Goal: Transaction & Acquisition: Purchase product/service

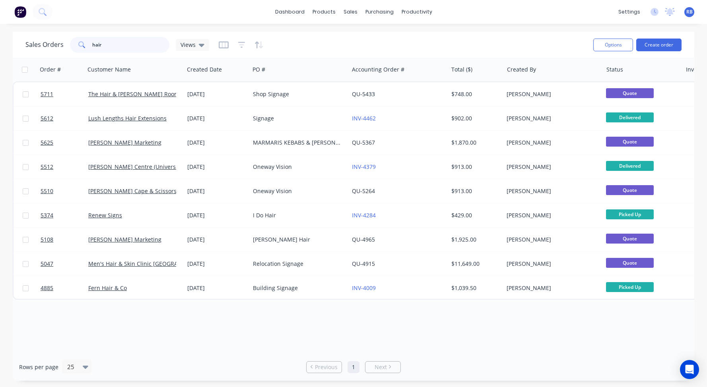
drag, startPoint x: 111, startPoint y: 45, endPoint x: 52, endPoint y: 45, distance: 59.2
click at [52, 45] on div "Sales Orders hair Views" at bounding box center [117, 45] width 184 height 16
type input "NAB"
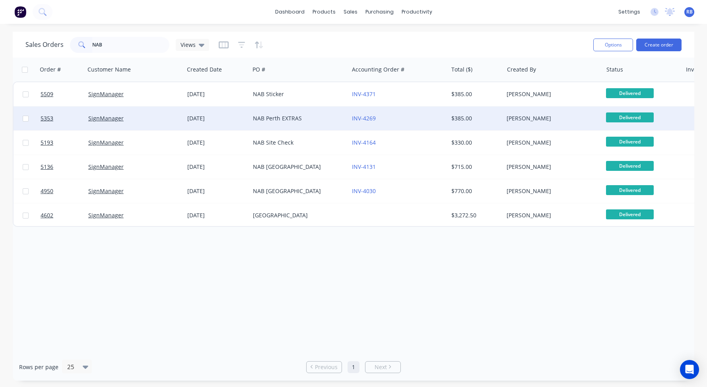
click at [144, 114] on div "SignManager" at bounding box center [132, 118] width 88 height 8
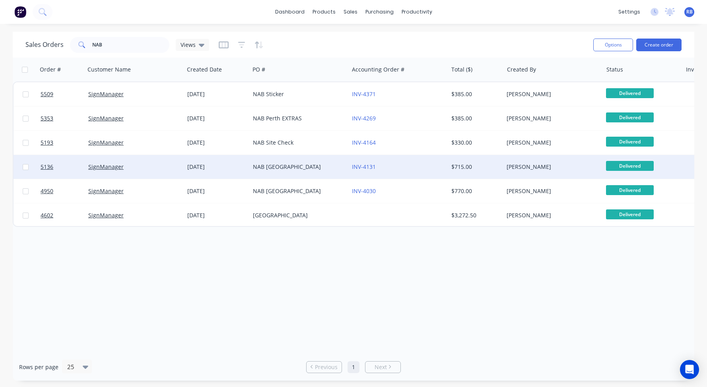
click at [298, 170] on div "NAB Perth" at bounding box center [297, 167] width 88 height 8
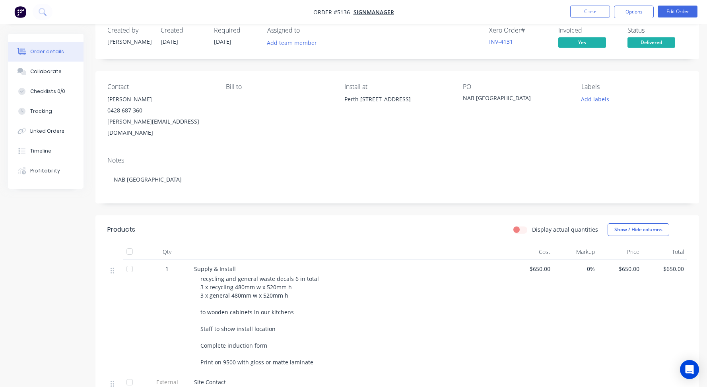
scroll to position [30, 0]
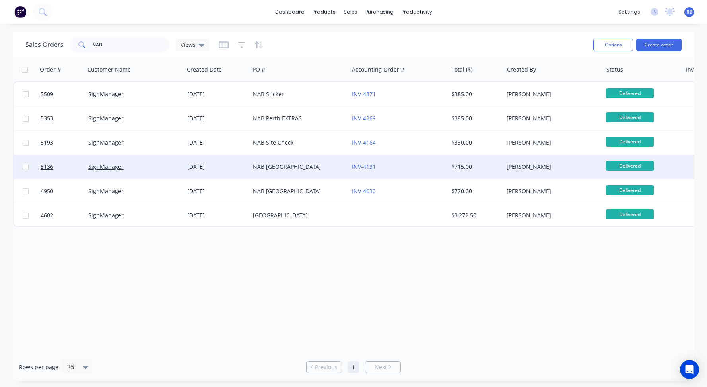
click at [293, 169] on div "NAB Perth" at bounding box center [297, 167] width 88 height 8
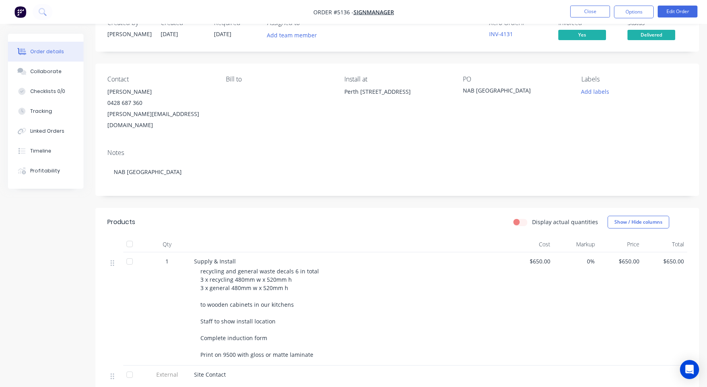
scroll to position [27, 0]
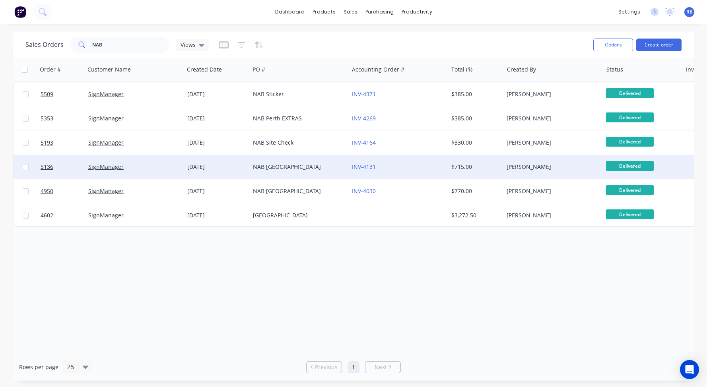
click at [309, 167] on div "NAB Perth" at bounding box center [297, 167] width 88 height 8
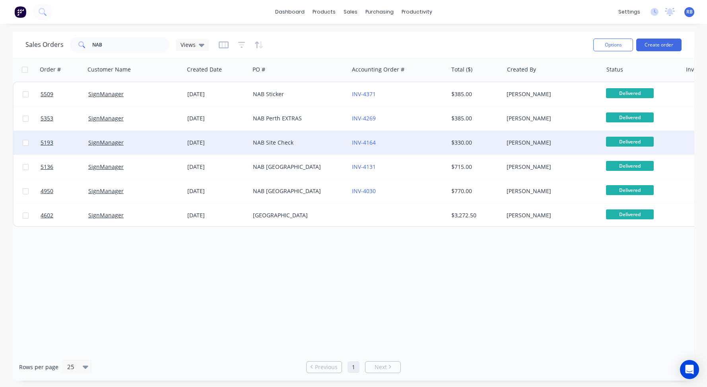
click at [311, 145] on div "NAB Site Check" at bounding box center [297, 143] width 88 height 8
click at [134, 142] on div "SignManager" at bounding box center [132, 143] width 88 height 8
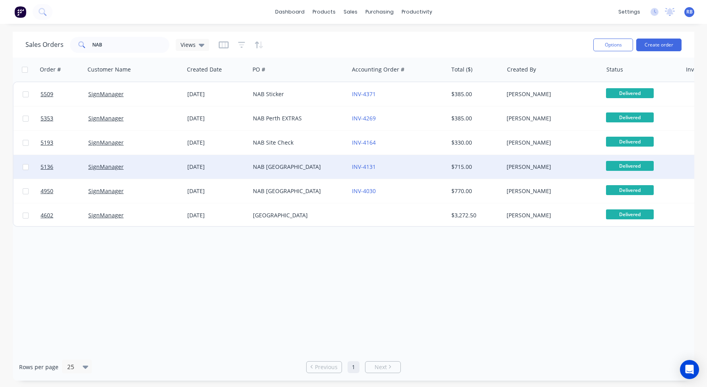
click at [168, 168] on div "SignManager" at bounding box center [132, 167] width 88 height 8
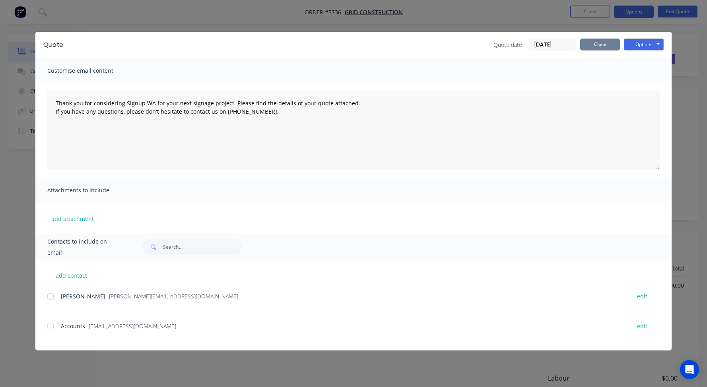
click at [604, 43] on button "Close" at bounding box center [600, 45] width 40 height 12
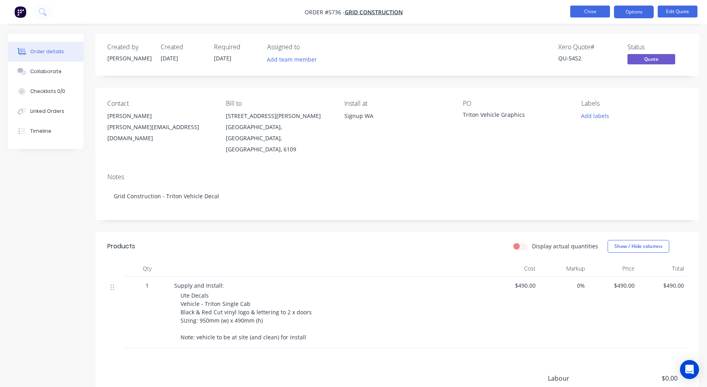
click at [594, 10] on button "Close" at bounding box center [590, 12] width 40 height 12
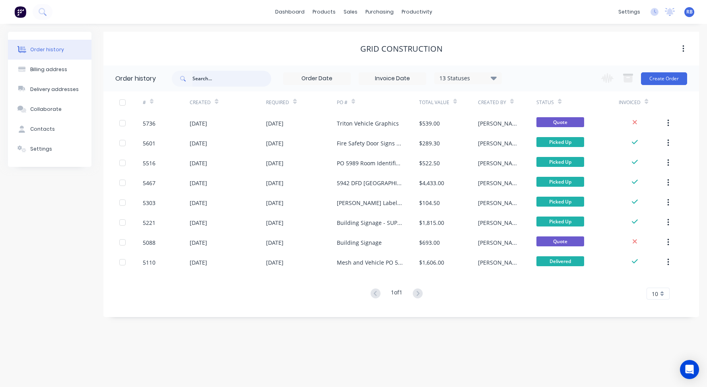
click at [240, 78] on input "text" at bounding box center [231, 79] width 79 height 16
type input "grid"
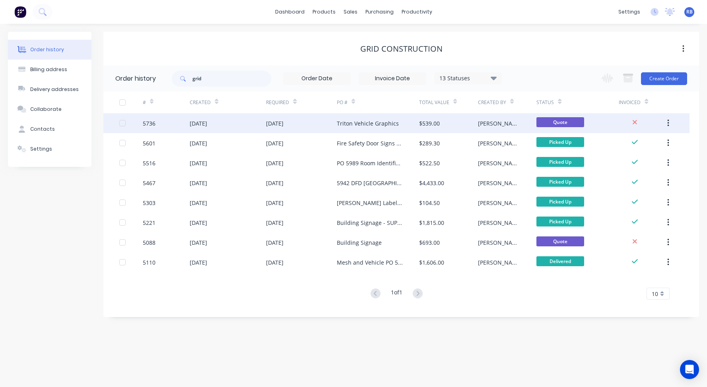
click at [372, 122] on div "Triton Vehicle Graphics" at bounding box center [368, 123] width 62 height 8
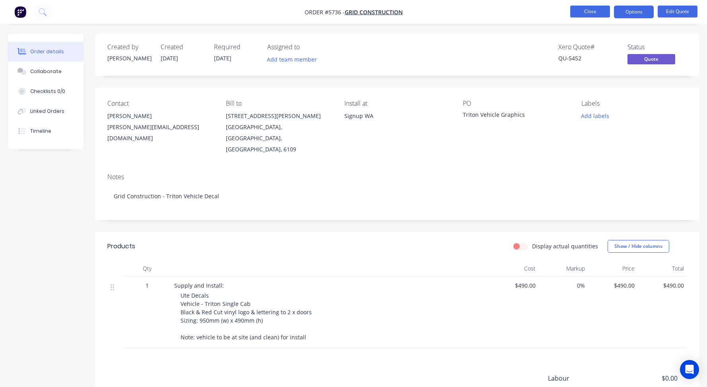
click at [588, 14] on button "Close" at bounding box center [590, 12] width 40 height 12
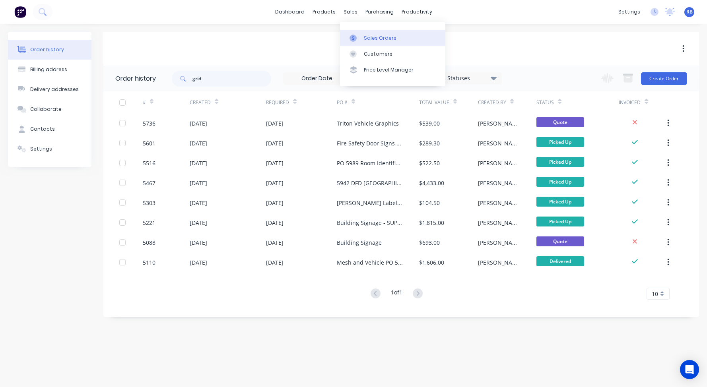
click at [373, 39] on div "Sales Orders" at bounding box center [380, 38] width 33 height 7
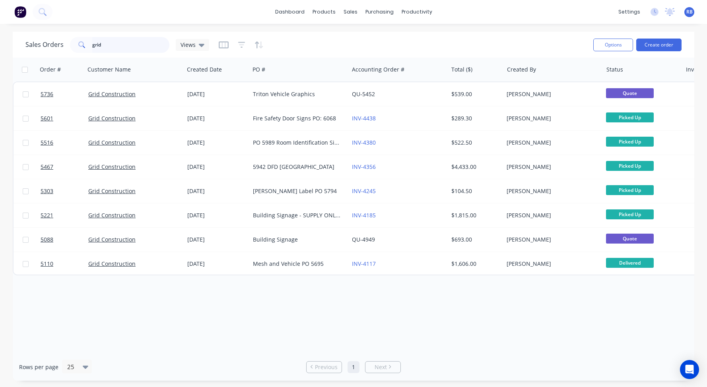
drag, startPoint x: 128, startPoint y: 45, endPoint x: 25, endPoint y: 45, distance: 103.0
click at [25, 45] on div "Sales Orders grid Views" at bounding box center [117, 45] width 184 height 16
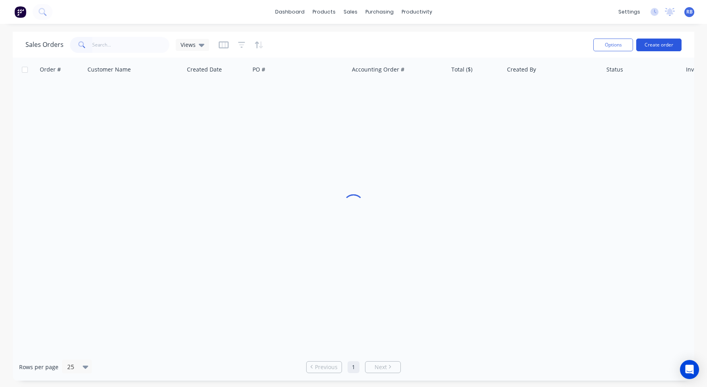
click at [661, 45] on button "Create order" at bounding box center [658, 45] width 45 height 13
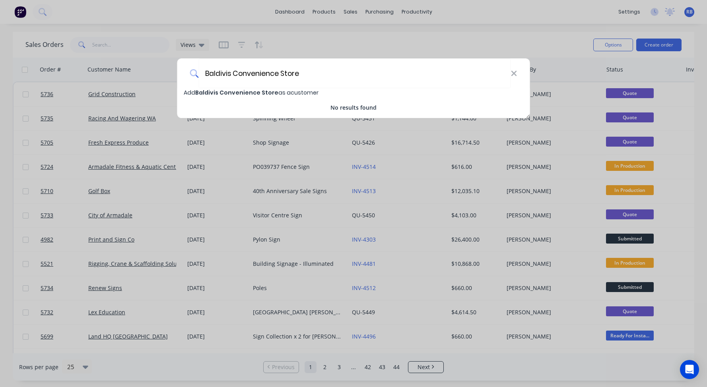
type input "Baldivis Convenience Store"
click at [207, 91] on span "Baldivis Convenience Store" at bounding box center [236, 93] width 83 height 8
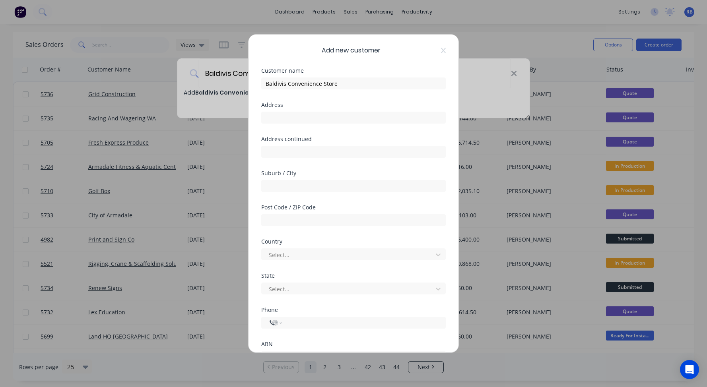
select select "AU"
paste input "Tenancy 1,"
click at [302, 120] on input "Tenancy 1," at bounding box center [353, 118] width 184 height 12
type input "Tenancy 1"
click at [281, 159] on div "Address continued" at bounding box center [353, 153] width 184 height 34
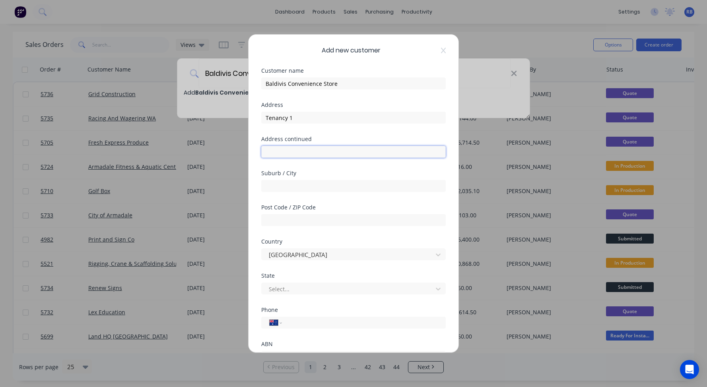
click at [281, 154] on input "text" at bounding box center [353, 152] width 184 height 12
click at [292, 151] on input "9 Settelers Avenue" at bounding box center [353, 152] width 184 height 12
type input "9 Settlers Avenue"
type input "Baldivis"
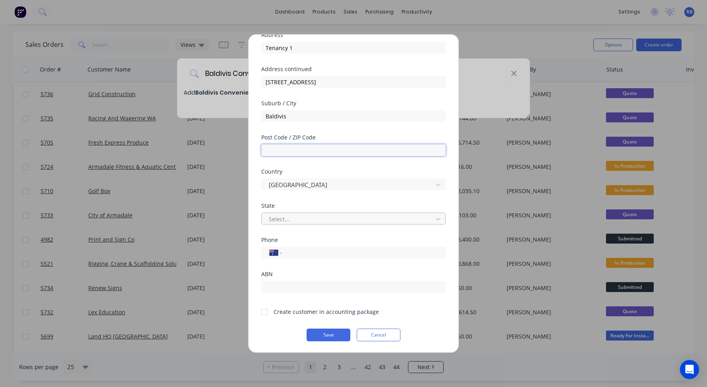
scroll to position [70, 0]
click at [279, 217] on div "Select..." at bounding box center [348, 219] width 159 height 8
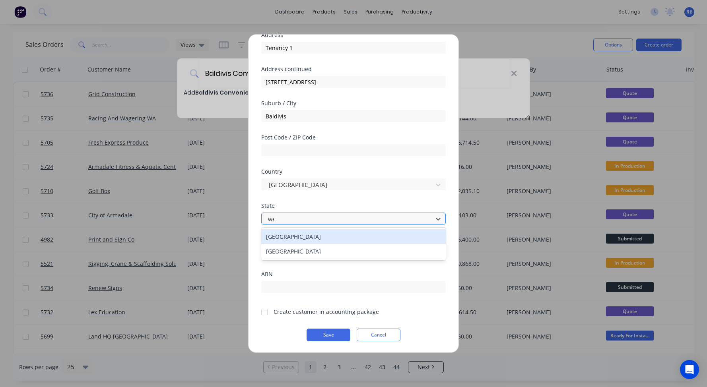
type input "wes"
click at [286, 233] on div "Western Australia" at bounding box center [353, 236] width 184 height 15
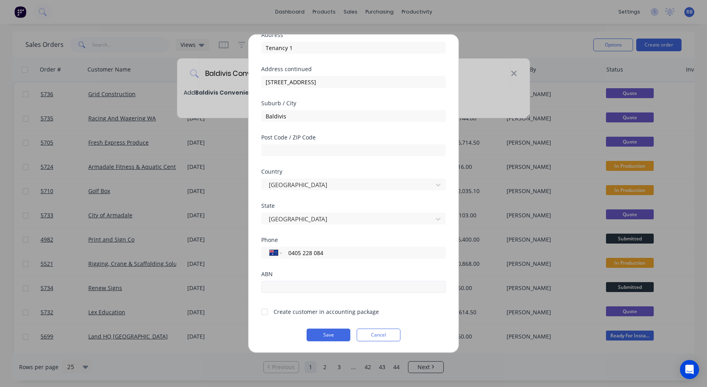
type input "0405 228 084"
click at [277, 292] on input "text" at bounding box center [353, 287] width 184 height 12
click at [264, 311] on div at bounding box center [264, 312] width 16 height 16
click at [316, 332] on button "Save" at bounding box center [328, 335] width 44 height 13
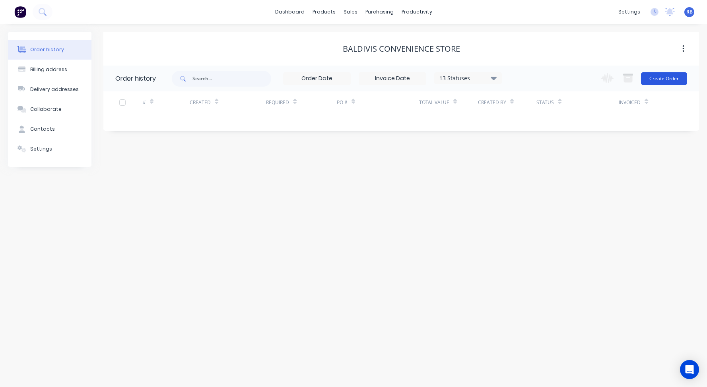
click at [659, 80] on button "Create Order" at bounding box center [664, 78] width 46 height 13
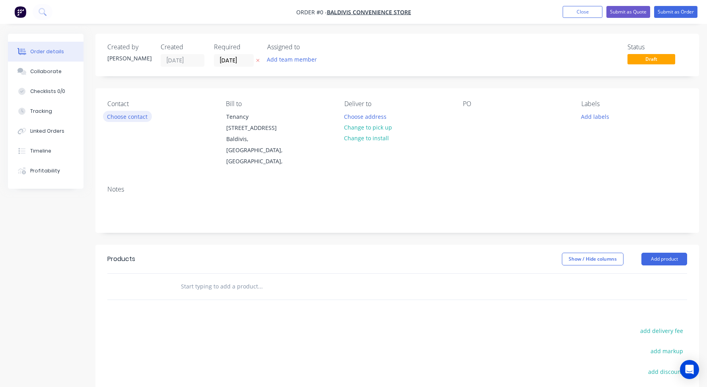
click at [118, 117] on button "Choose contact" at bounding box center [127, 116] width 49 height 11
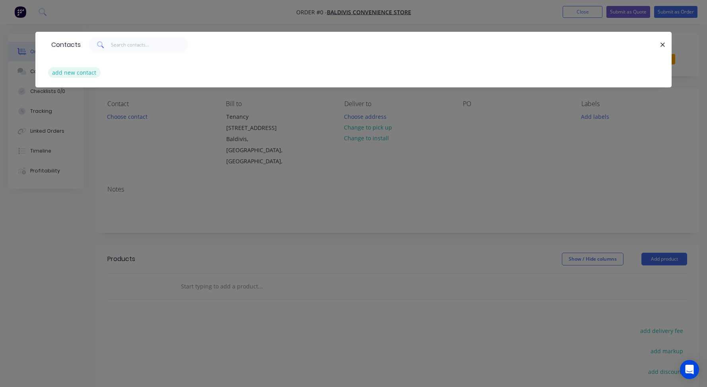
click at [77, 75] on button "add new contact" at bounding box center [74, 72] width 52 height 11
select select "AU"
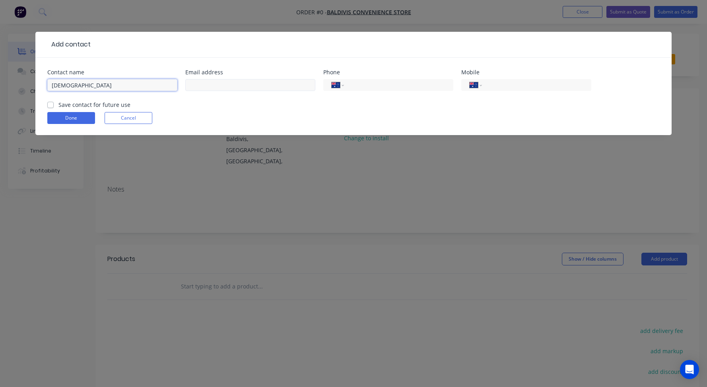
type input "Ehab"
type input "hbodandees@yahoo.com"
click at [497, 79] on div "International Afghanistan Åland Islands Albania Algeria American Samoa Andorra …" at bounding box center [526, 88] width 130 height 23
click at [501, 86] on input "tel" at bounding box center [534, 85] width 95 height 9
type input "0405 228 084"
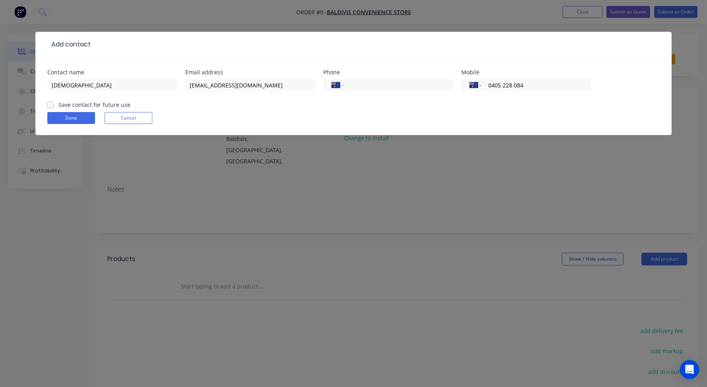
click at [70, 103] on label "Save contact for future use" at bounding box center [94, 105] width 72 height 8
click at [54, 103] on input "Save contact for future use" at bounding box center [50, 105] width 6 height 8
checkbox input "true"
click at [68, 120] on button "Done" at bounding box center [71, 118] width 48 height 12
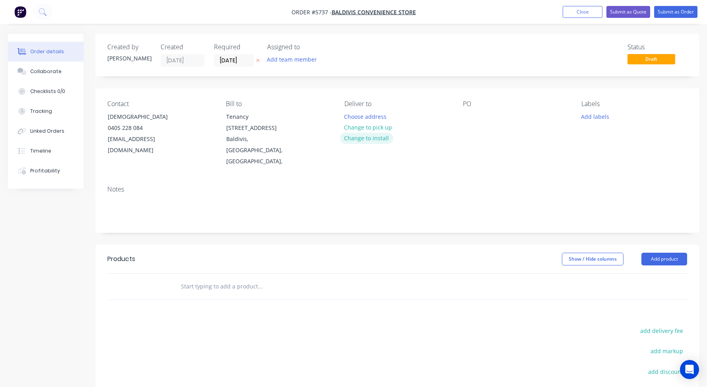
click at [358, 140] on button "Change to install" at bounding box center [366, 138] width 53 height 11
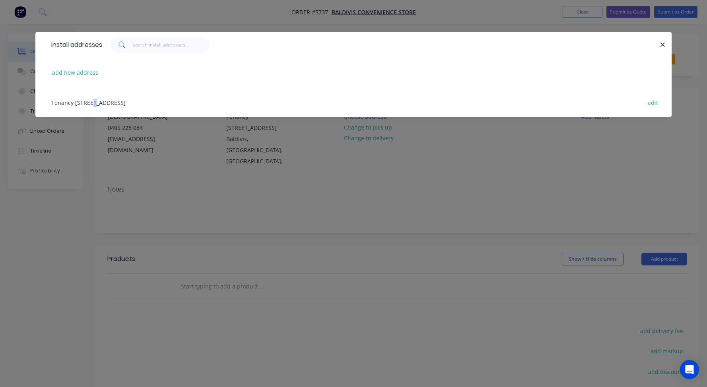
click at [89, 103] on div "Tenancy 1, 9 Settlers Avenue, Baldivis, Western Australia, Australia edit" at bounding box center [353, 102] width 612 height 30
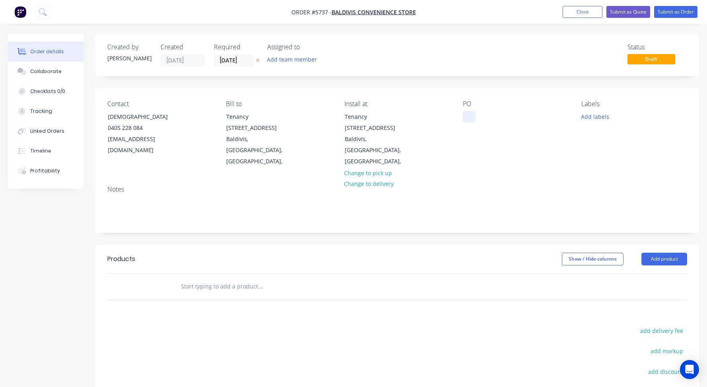
click at [467, 115] on div at bounding box center [469, 117] width 13 height 12
click at [665, 253] on button "Add product" at bounding box center [664, 259] width 46 height 13
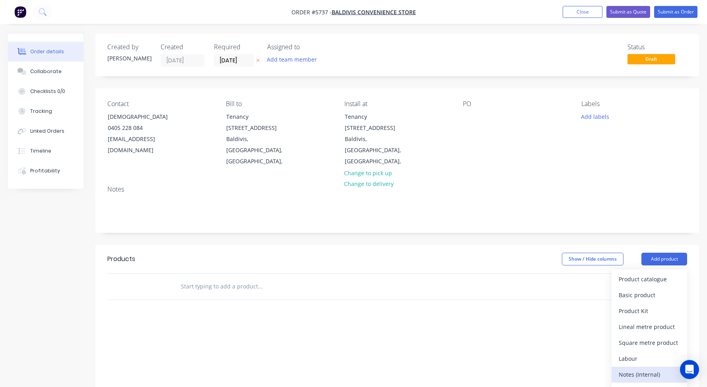
click at [640, 369] on div "Notes (Internal)" at bounding box center [648, 375] width 61 height 12
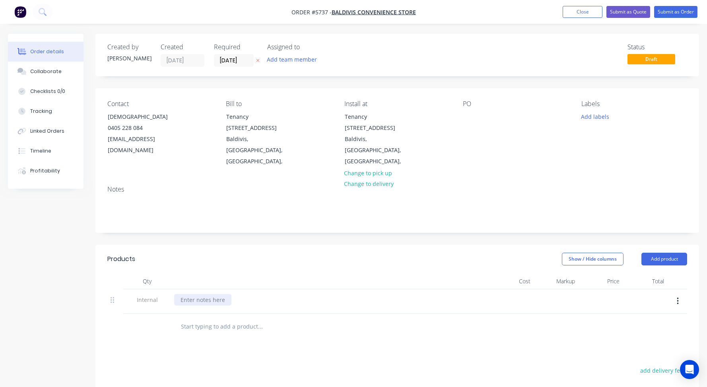
click at [193, 294] on div at bounding box center [202, 300] width 57 height 12
click at [465, 115] on div at bounding box center [469, 117] width 13 height 12
click at [219, 319] on input "text" at bounding box center [259, 327] width 159 height 16
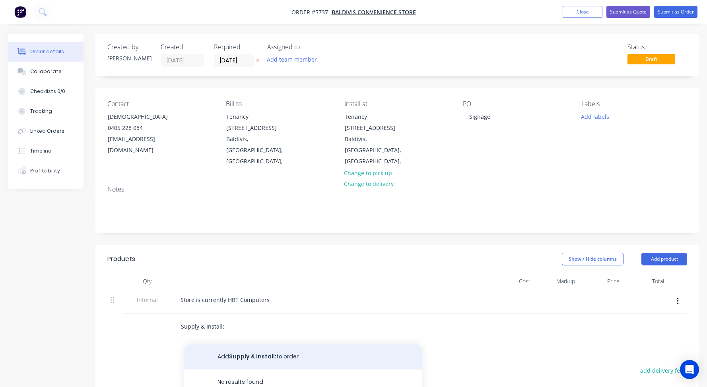
type input "Supply & Install:"
click at [231, 344] on button "Add Supply & Install: to order" at bounding box center [303, 356] width 238 height 25
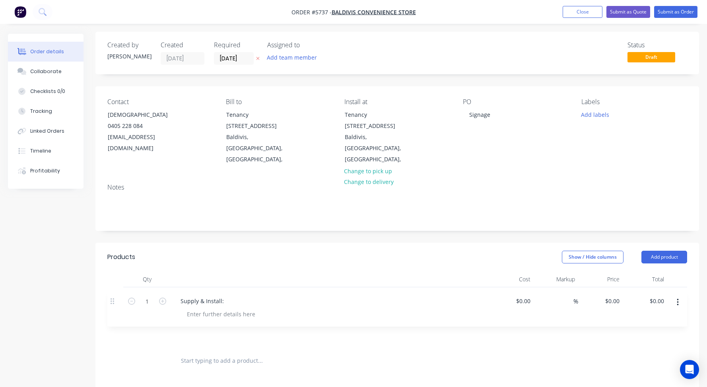
scroll to position [5, 0]
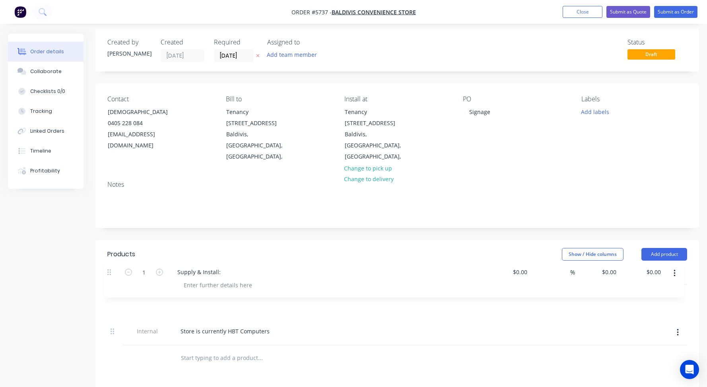
drag, startPoint x: 111, startPoint y: 316, endPoint x: 108, endPoint y: 271, distance: 44.6
click at [108, 271] on div "Qty Cost Markup Price Total Internal Store is currently HBT Computers 1 Supply …" at bounding box center [397, 307] width 580 height 77
click at [197, 302] on div at bounding box center [220, 308] width 81 height 12
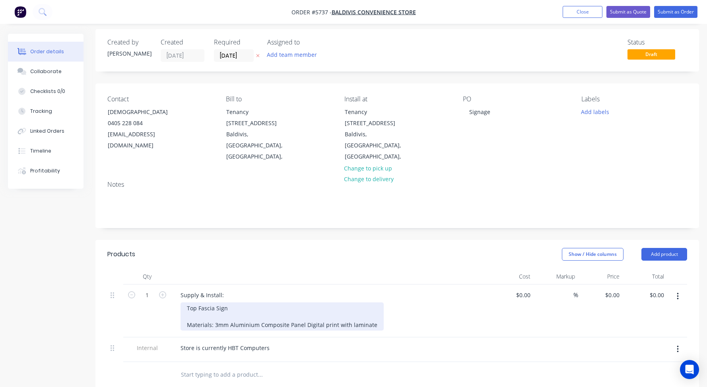
click at [213, 314] on div "Top Fascia Sign Materials: 3mm Aluminium Composite Panel Digital print with lam…" at bounding box center [281, 316] width 203 height 28
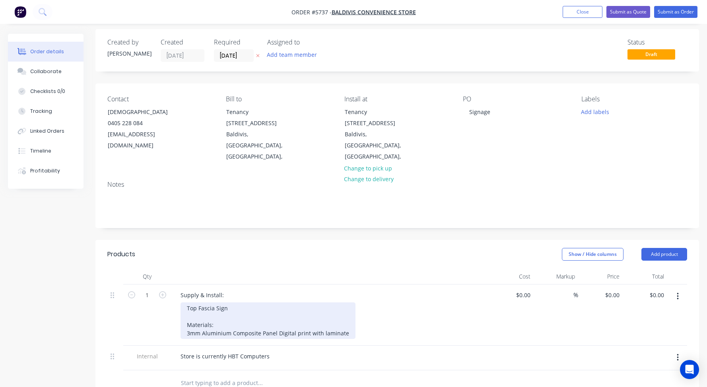
click at [277, 323] on div "Top Fascia Sign Materials: 3mm Aluminium Composite Panel Digital print with lam…" at bounding box center [267, 320] width 175 height 37
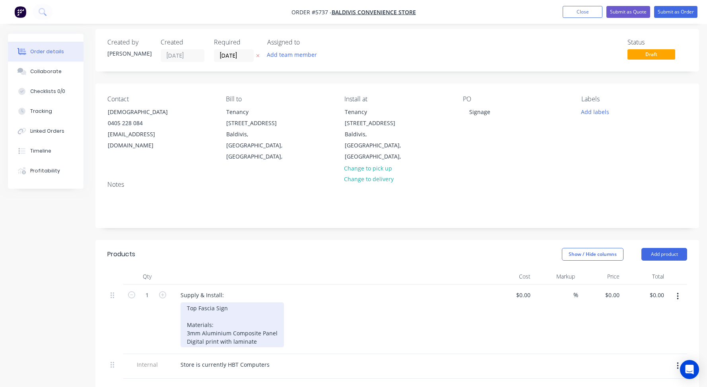
click at [240, 302] on div "Top Fascia Sign Materials: 3mm Aluminium Composite Panel Digital print with lam…" at bounding box center [231, 324] width 103 height 45
drag, startPoint x: 215, startPoint y: 305, endPoint x: 164, endPoint y: 305, distance: 51.3
click at [164, 305] on div "1 Supply & Install: Top Fascia Sign Approx Materials: 3mm Aluminium Composite P…" at bounding box center [397, 320] width 580 height 70
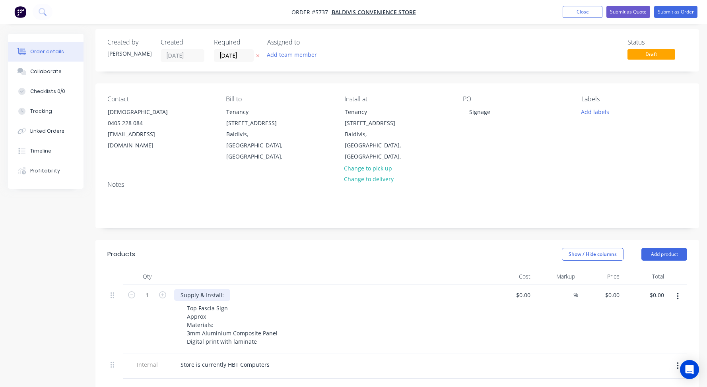
click at [227, 289] on div "Supply & Install:" at bounding box center [202, 295] width 56 height 12
click at [248, 289] on div "Supply & Install: provision Sum" at bounding box center [222, 295] width 96 height 12
click at [227, 289] on div "Supply & Install: provisional Sum" at bounding box center [224, 295] width 101 height 12
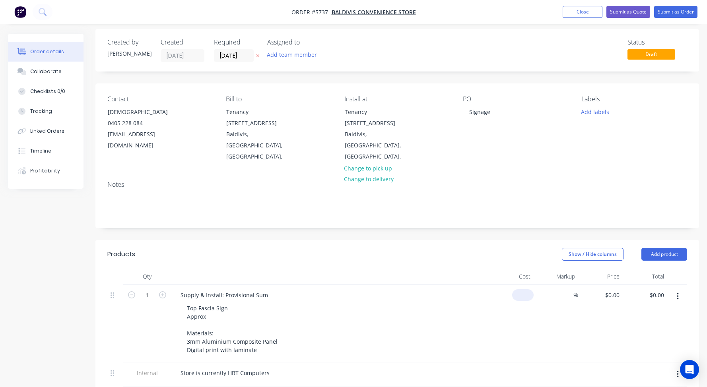
click at [522, 289] on div "$0.00" at bounding box center [522, 295] width 21 height 12
type input "$1,080.00"
click at [489, 294] on div "Supply & Install: Provisional Sum Top Fascia Sign Approx Materials: 3mm Alumini…" at bounding box center [330, 324] width 318 height 78
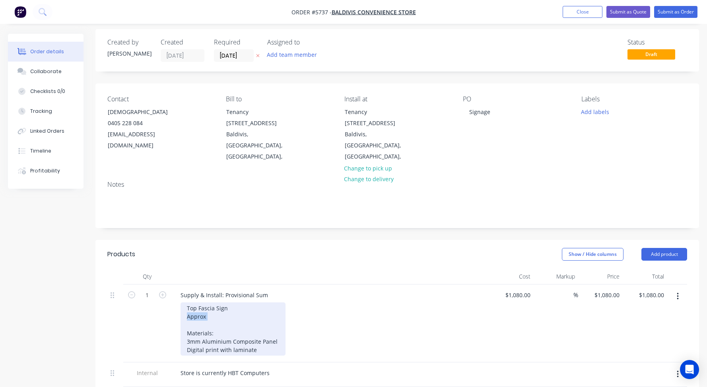
drag, startPoint x: 227, startPoint y: 306, endPoint x: 176, endPoint y: 305, distance: 50.9
click at [178, 306] on div "Supply & Install: Provisional Sum Top Fascia Sign Approx Materials: 3mm Alumini…" at bounding box center [330, 324] width 318 height 78
click at [249, 302] on div "Top Fascia Sign Materials: 3mm Aluminium Composite Panel Digital print with lam…" at bounding box center [232, 328] width 105 height 53
click at [212, 310] on div "Top Fascia Sign (above 3 x from doors) Materials: 3mm Aluminium Composite Panel…" at bounding box center [237, 328] width 114 height 53
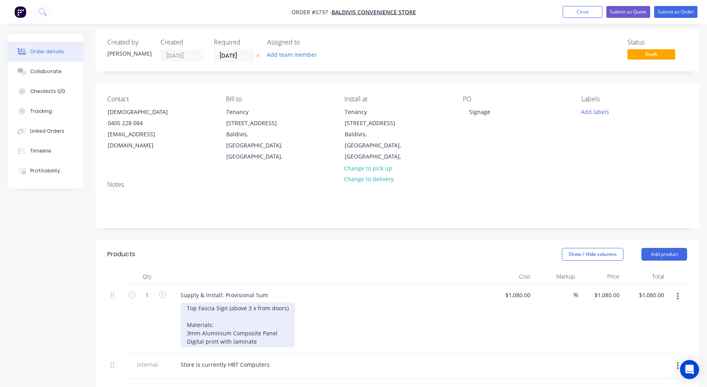
click at [268, 333] on div "Top Fascia Sign (above 3 x from doors) Materials: 3mm Aluminium Composite Panel…" at bounding box center [237, 324] width 114 height 45
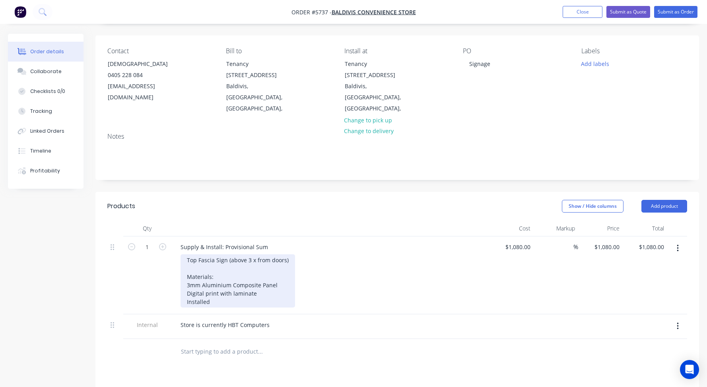
scroll to position [57, 0]
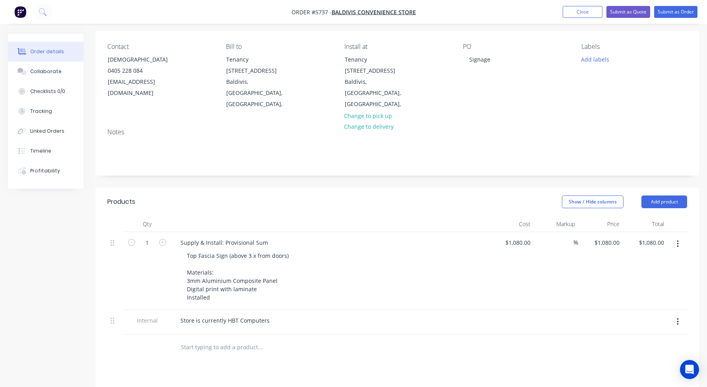
click at [216, 339] on input "text" at bounding box center [259, 347] width 159 height 16
drag, startPoint x: 269, startPoint y: 233, endPoint x: 133, endPoint y: 223, distance: 136.3
click at [133, 232] on div "1 Supply & Install: Provisional Sum Top Fascia Sign (above 3 x from doors) Mate…" at bounding box center [397, 271] width 580 height 78
copy div "Supply & Install: Provisional Sum"
click at [188, 339] on input "text" at bounding box center [259, 347] width 159 height 16
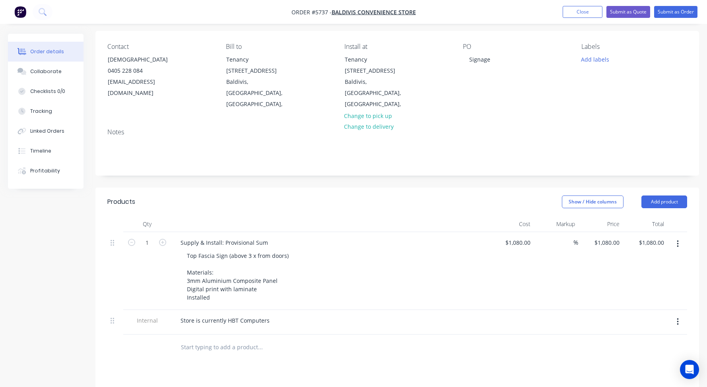
paste input "Supply & Install: Provisional Sum"
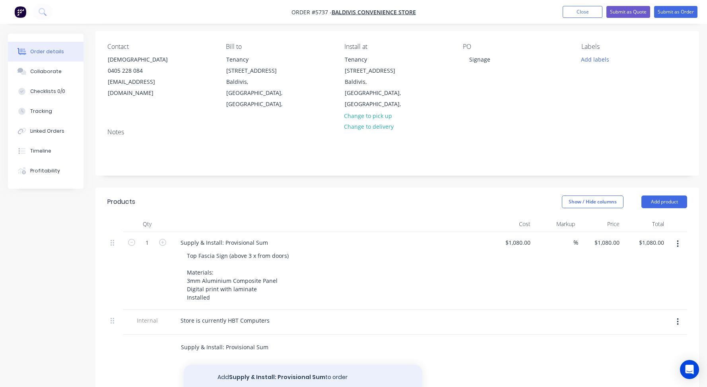
type input "Supply & Install: Provisional Sum"
click at [251, 366] on button "Add Supply & Install: Provisional Sum to order" at bounding box center [303, 377] width 238 height 25
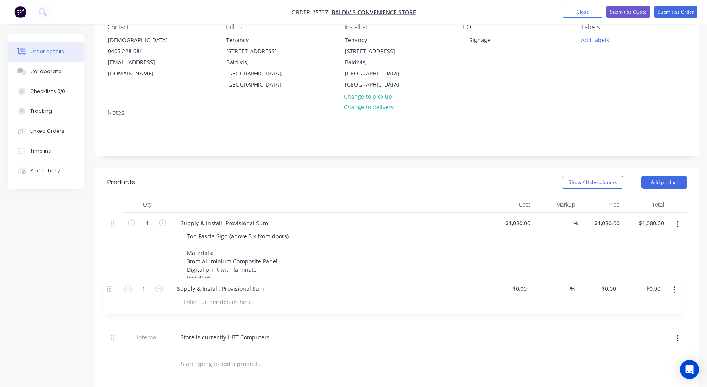
drag, startPoint x: 111, startPoint y: 334, endPoint x: 107, endPoint y: 282, distance: 52.2
click at [107, 282] on div "Qty Cost Markup Price Total 1 Supply & Install: Provisional Sum Top Fascia Sign…" at bounding box center [396, 287] width 603 height 180
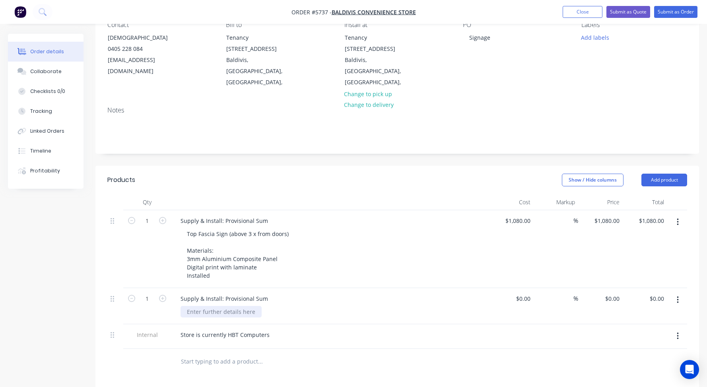
click at [204, 306] on div at bounding box center [220, 312] width 81 height 12
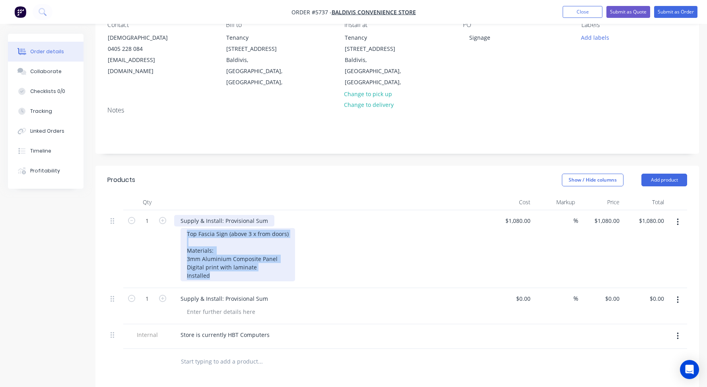
drag, startPoint x: 214, startPoint y: 265, endPoint x: 178, endPoint y: 213, distance: 62.8
click at [178, 213] on div "Supply & Install: Provisional Sum Top Fascia Sign (above 3 x from doors) Materi…" at bounding box center [330, 249] width 318 height 78
copy div "Top Fascia Sign (above 3 x from doors) Materials: 3mm Aluminium Composite Panel…"
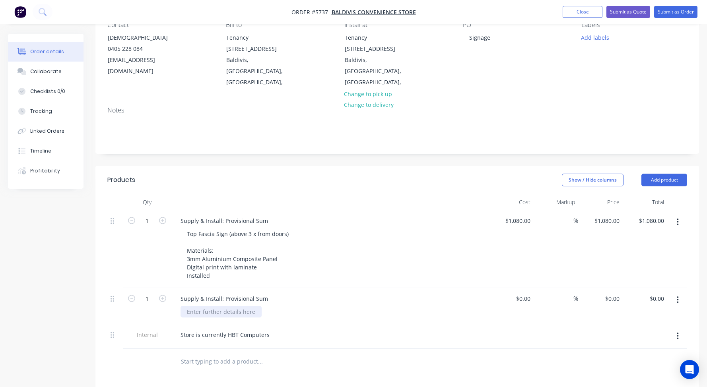
click at [192, 306] on div at bounding box center [220, 312] width 81 height 12
paste div
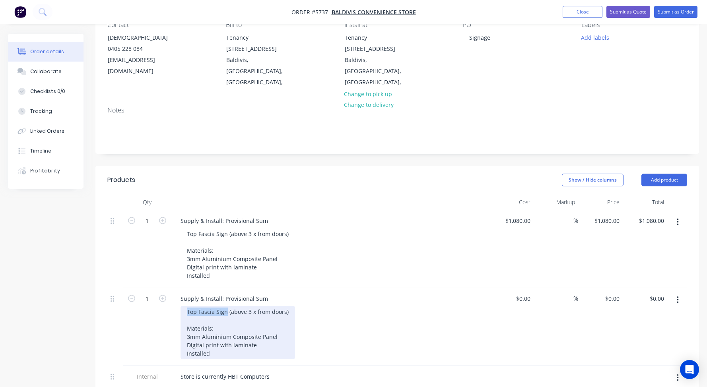
drag, startPoint x: 226, startPoint y: 303, endPoint x: 152, endPoint y: 301, distance: 73.6
click at [152, 301] on div "1 Supply & Install: Provisional Sum Top Fascia Sign (above 3 x from doors) Mate…" at bounding box center [397, 327] width 580 height 78
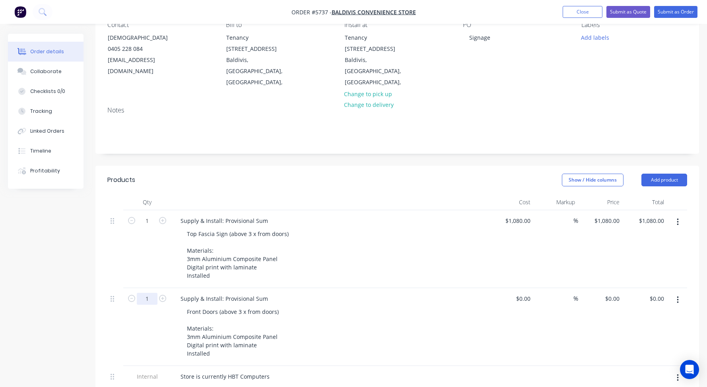
drag, startPoint x: 154, startPoint y: 287, endPoint x: 126, endPoint y: 287, distance: 28.6
click at [126, 288] on div "1" at bounding box center [147, 327] width 48 height 78
type input "3"
click at [526, 293] on input at bounding box center [528, 299] width 9 height 12
type input "$530.00"
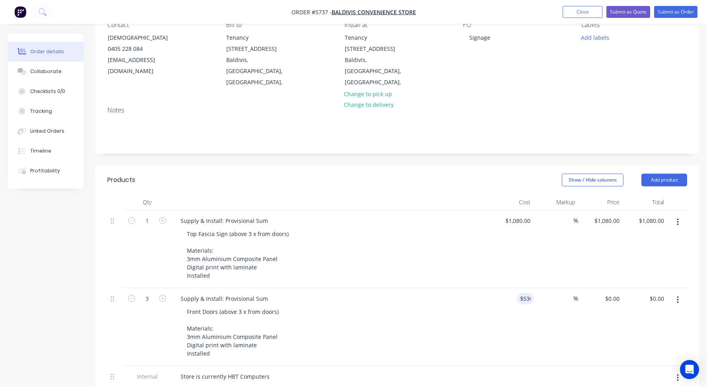
type input "$530.00"
type input "$1,590.00"
click at [467, 306] on div "Front Doors (above 3 x from doors) Materials: 3mm Aluminium Composite Panel Dig…" at bounding box center [332, 332] width 305 height 53
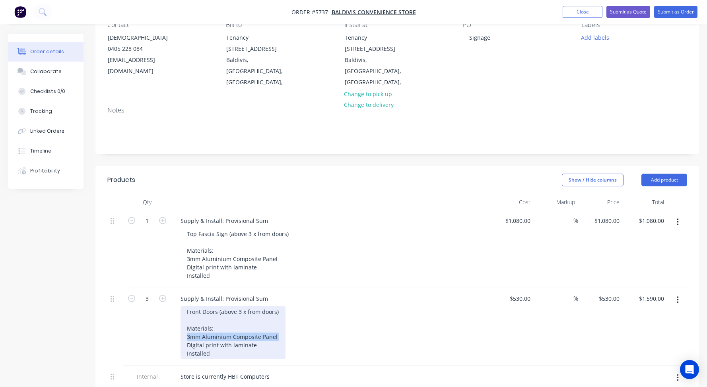
drag, startPoint x: 281, startPoint y: 326, endPoint x: 155, endPoint y: 326, distance: 126.0
click at [155, 326] on div "3 Supply & Install: Provisional Sum Front Doors (above 3 x from doors) Material…" at bounding box center [397, 327] width 580 height 78
drag, startPoint x: 260, startPoint y: 333, endPoint x: 143, endPoint y: 333, distance: 117.7
click at [143, 333] on div "3 Supply & Install: Provisional Sum Front Doors (above 3 x from doors) Material…" at bounding box center [397, 327] width 580 height 78
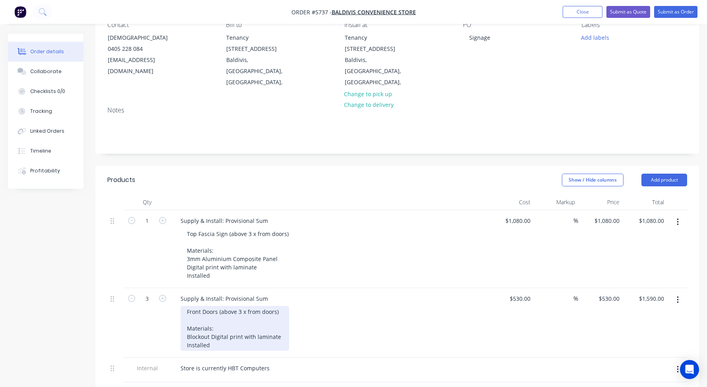
click at [218, 335] on div "Front Doors (above 3 x from doors) Materials: Blockout Digital print with lamin…" at bounding box center [234, 328] width 109 height 45
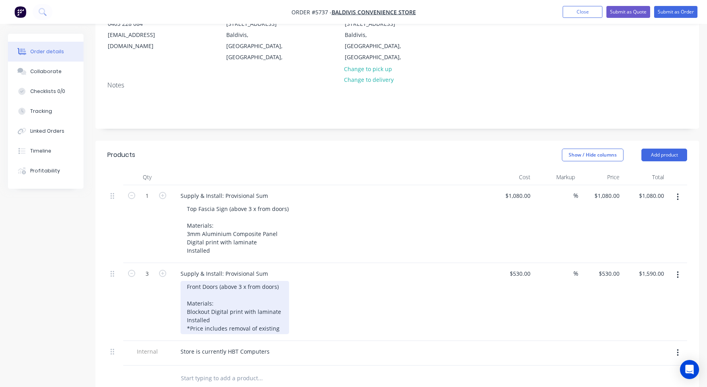
scroll to position [106, 0]
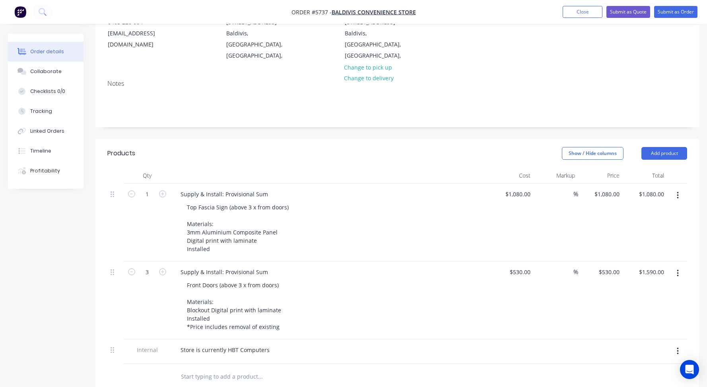
click at [200, 369] on input "text" at bounding box center [259, 377] width 159 height 16
drag, startPoint x: 266, startPoint y: 261, endPoint x: 224, endPoint y: 260, distance: 42.1
click at [224, 266] on div "Supply & Install: Provisional Sum" at bounding box center [224, 272] width 100 height 12
copy div "Provisional Sum"
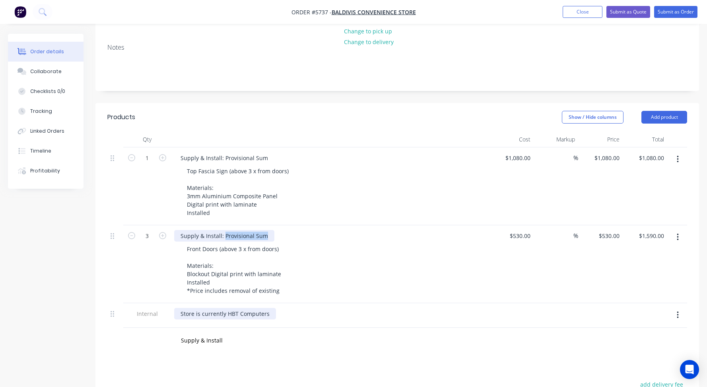
scroll to position [144, 0]
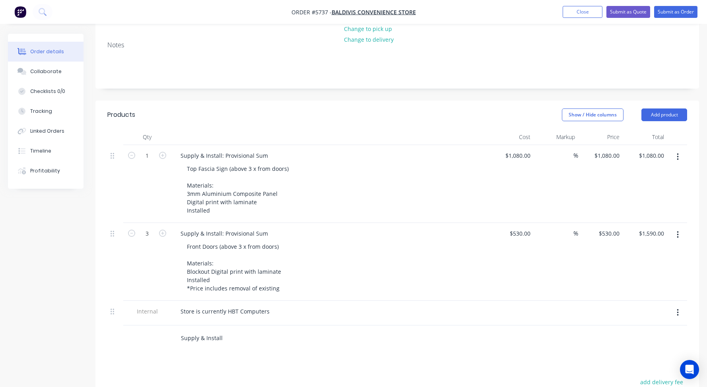
click at [227, 330] on input "Supply & Install" at bounding box center [259, 338] width 159 height 16
paste input "Provisional Sum"
click at [223, 330] on input "Supply & Install:Provisional Sum" at bounding box center [259, 338] width 159 height 16
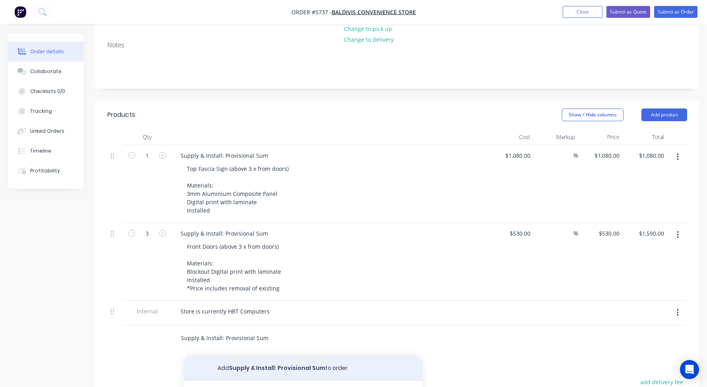
type input "Supply & Install: Provisional Sum"
click at [276, 356] on button "Add Supply & Install: Provisional Sum to order" at bounding box center [303, 368] width 238 height 25
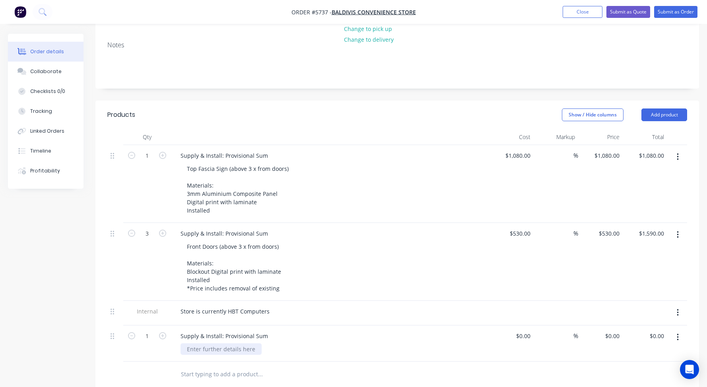
click at [195, 343] on div at bounding box center [220, 349] width 81 height 12
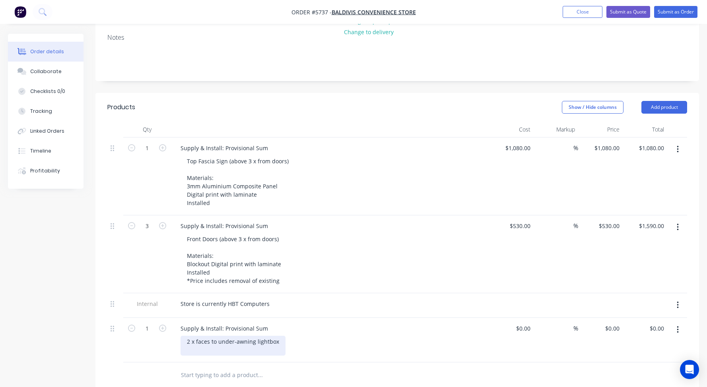
scroll to position [151, 0]
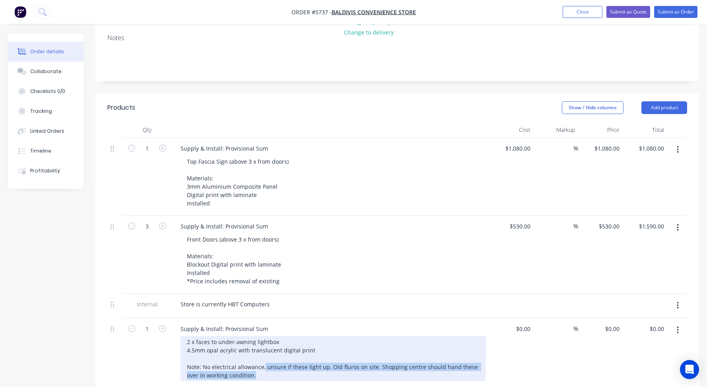
drag, startPoint x: 257, startPoint y: 365, endPoint x: 263, endPoint y: 356, distance: 10.6
click at [263, 356] on div "2 x faces to under-awning lightbox 4.5mm opal acrylic with translucent digital …" at bounding box center [332, 358] width 305 height 45
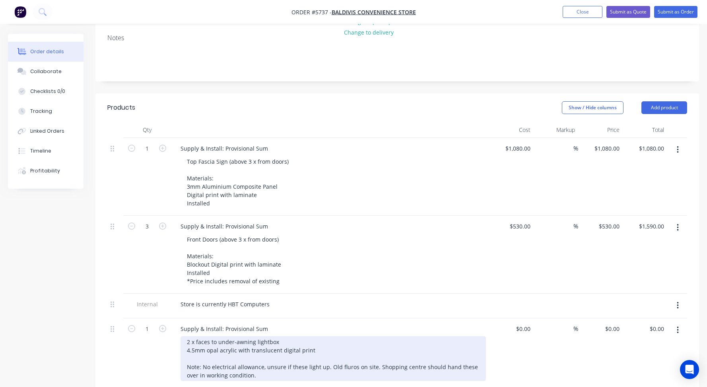
click at [366, 357] on div "2 x faces to under-awning lightbox 4.5mm opal acrylic with translucent digital …" at bounding box center [332, 358] width 305 height 45
drag, startPoint x: 376, startPoint y: 355, endPoint x: 385, endPoint y: 366, distance: 14.8
click at [385, 366] on div "2 x faces to under-awning lightbox 4.5mm opal acrylic with translucent digital …" at bounding box center [332, 358] width 305 height 45
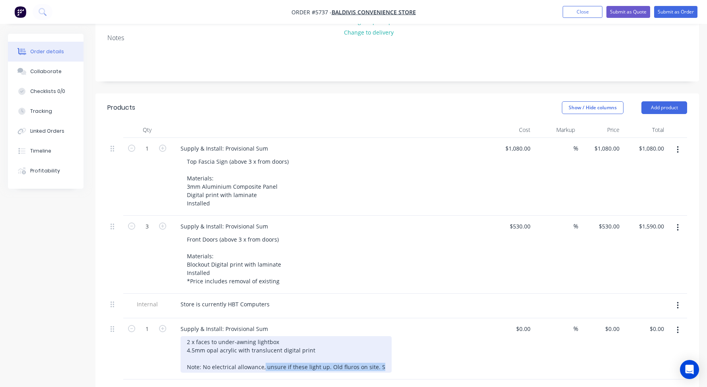
drag, startPoint x: 380, startPoint y: 356, endPoint x: 263, endPoint y: 354, distance: 116.5
click at [263, 354] on div "2 x faces to under-awning lightbox 4.5mm opal acrylic with translucent digital …" at bounding box center [285, 354] width 211 height 37
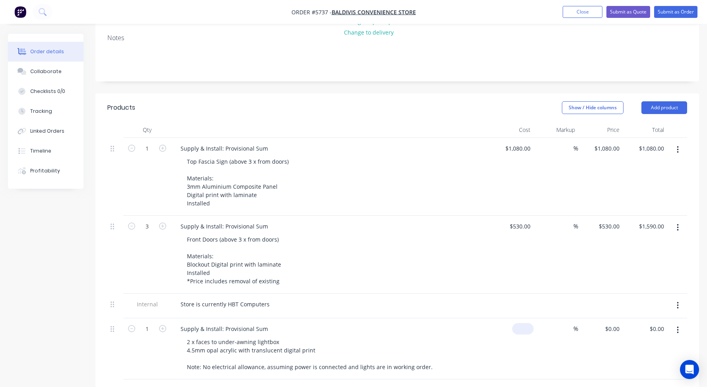
click at [525, 323] on input at bounding box center [524, 329] width 18 height 12
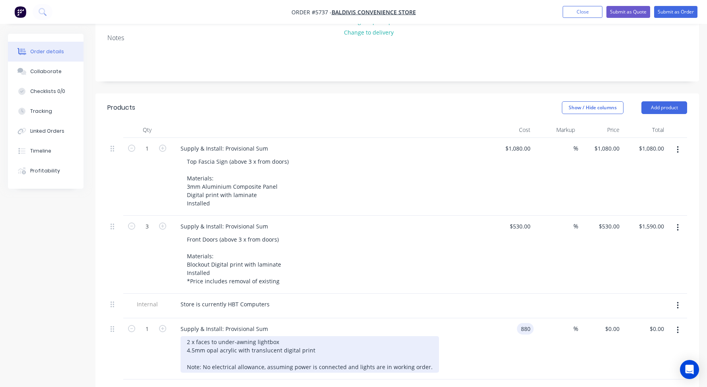
type input "$880.00"
click at [369, 336] on div "2 x faces to under-awning lightbox 4.5mm opal acrylic with translucent digital …" at bounding box center [309, 354] width 258 height 37
drag, startPoint x: 196, startPoint y: 331, endPoint x: 187, endPoint y: 331, distance: 9.1
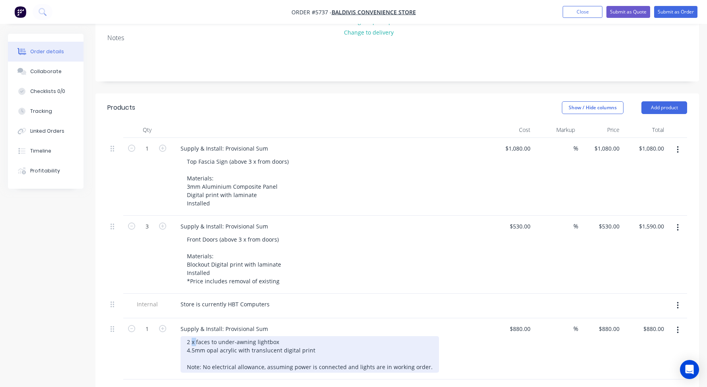
click at [190, 336] on div "2 x faces to under-awning lightbox 4.5mm opal acrylic with translucent digital …" at bounding box center [309, 354] width 258 height 37
click at [285, 336] on div "2 x faces to under-awning lightbox 4.5mm opal acrylic with translucent digital …" at bounding box center [309, 354] width 258 height 37
drag, startPoint x: 285, startPoint y: 330, endPoint x: 194, endPoint y: 335, distance: 91.5
click at [194, 336] on div "2 x faces to under-awning lightbox 4.5mm opal acrylic with translucent digital …" at bounding box center [309, 354] width 258 height 37
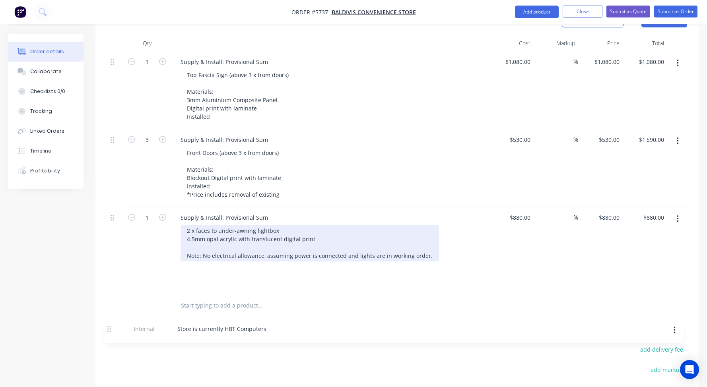
scroll to position [262, 0]
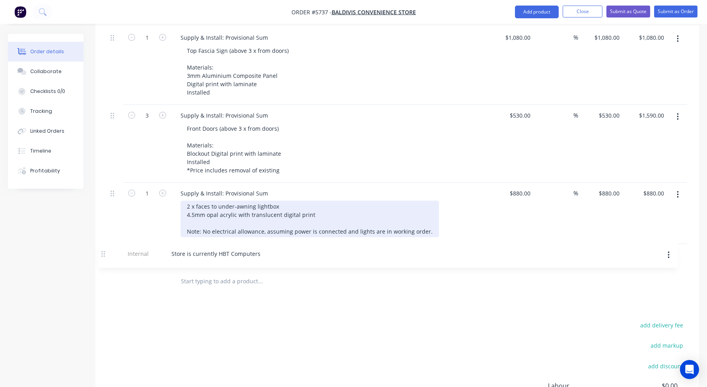
drag, startPoint x: 112, startPoint y: 266, endPoint x: 103, endPoint y: 251, distance: 17.3
click at [103, 251] on div "Qty Cost Markup Price Total 1 Supply & Install: Provisional Sum Top Fascia Sign…" at bounding box center [396, 152] width 603 height 283
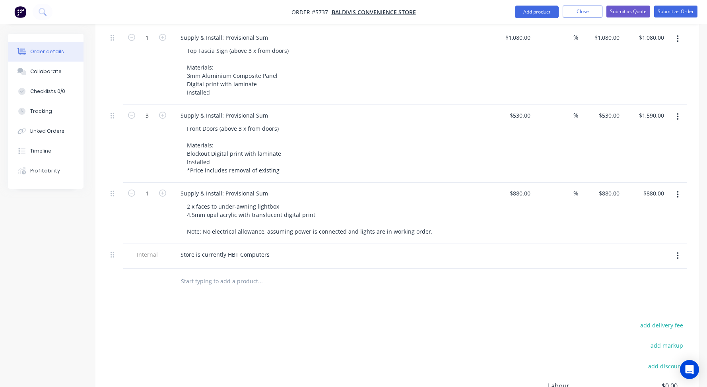
click at [190, 273] on input "text" at bounding box center [259, 281] width 159 height 16
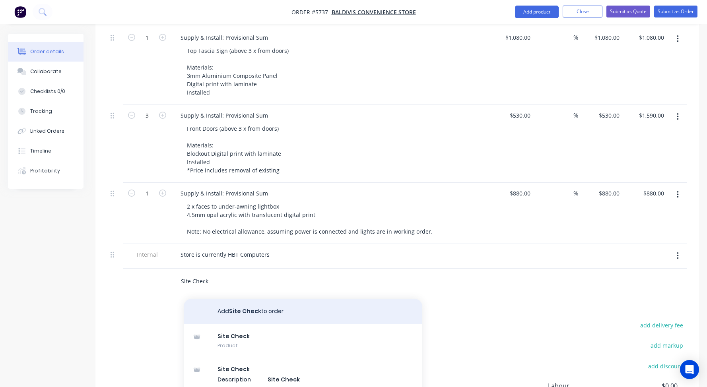
type input "Site Check"
click at [223, 299] on button "Add Site Check to order" at bounding box center [303, 311] width 238 height 25
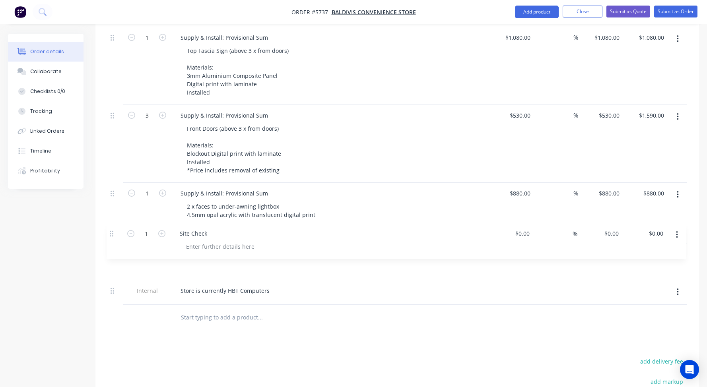
drag, startPoint x: 112, startPoint y: 266, endPoint x: 111, endPoint y: 229, distance: 37.0
click at [111, 229] on div "1 Supply & Install: Provisional Sum Top Fascia Sign (above 3 x from doors) Mate…" at bounding box center [397, 166] width 580 height 278
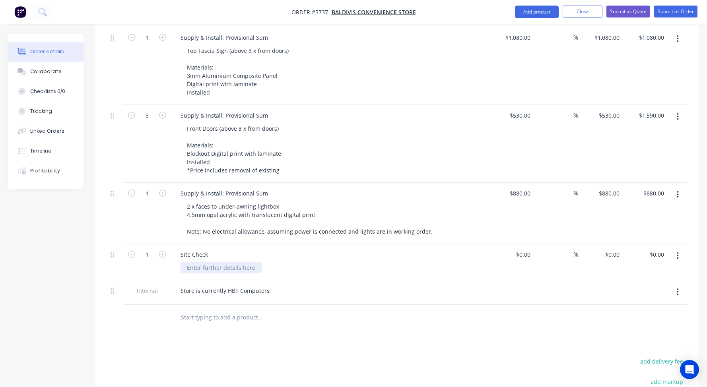
click at [209, 262] on div at bounding box center [220, 268] width 81 height 12
click at [202, 310] on input "text" at bounding box center [259, 318] width 159 height 16
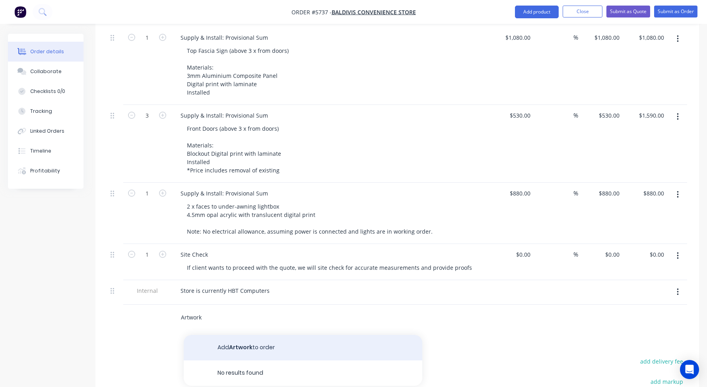
type input "Artwork"
click at [222, 335] on button "Add Artwork to order" at bounding box center [303, 347] width 238 height 25
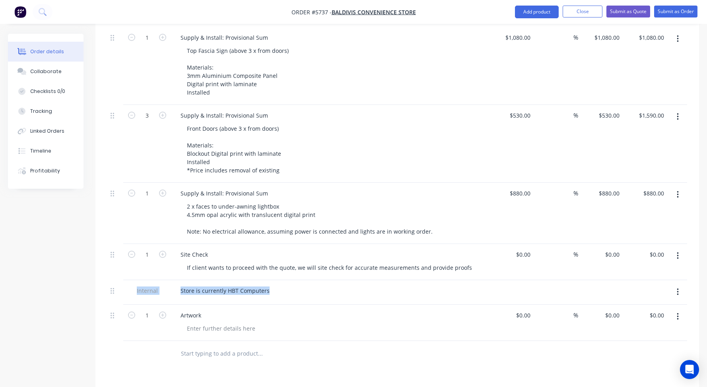
drag, startPoint x: 110, startPoint y: 307, endPoint x: 110, endPoint y: 278, distance: 29.4
click at [110, 278] on div "1 Supply & Install: Provisional Sum Top Fascia Sign (above 3 x from doors) Mate…" at bounding box center [397, 184] width 580 height 314
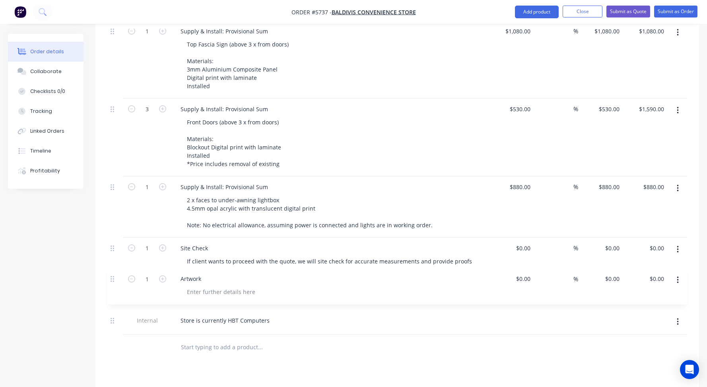
scroll to position [269, 0]
drag, startPoint x: 112, startPoint y: 306, endPoint x: 110, endPoint y: 272, distance: 33.4
click at [110, 272] on div "1 Supply & Install: Provisional Sum Top Fascia Sign (above 3 x from doors) Mate…" at bounding box center [397, 177] width 580 height 314
click at [194, 291] on div at bounding box center [220, 297] width 81 height 12
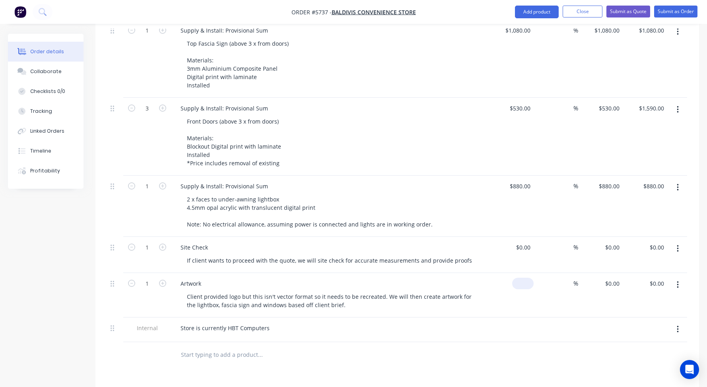
click at [523, 278] on div "$0.00" at bounding box center [522, 284] width 21 height 12
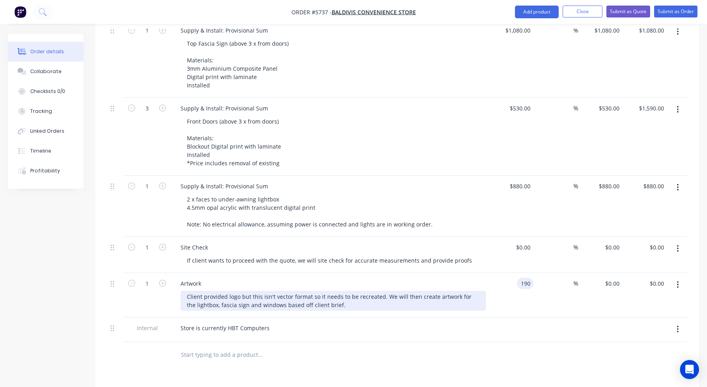
type input "$190.00"
click at [481, 291] on div "Client provided logo but this isn't vector format so it needs to be recreated. …" at bounding box center [332, 301] width 305 height 20
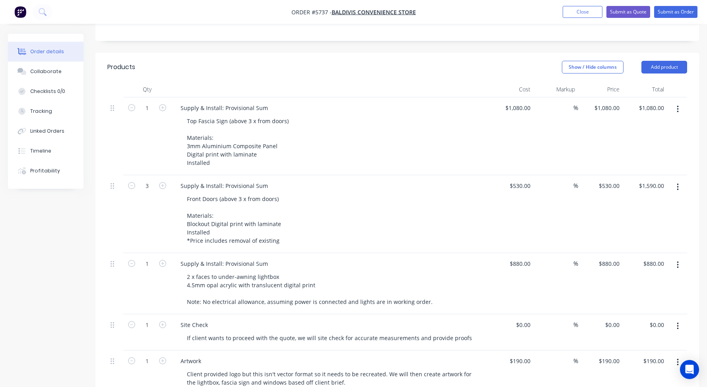
scroll to position [188, 0]
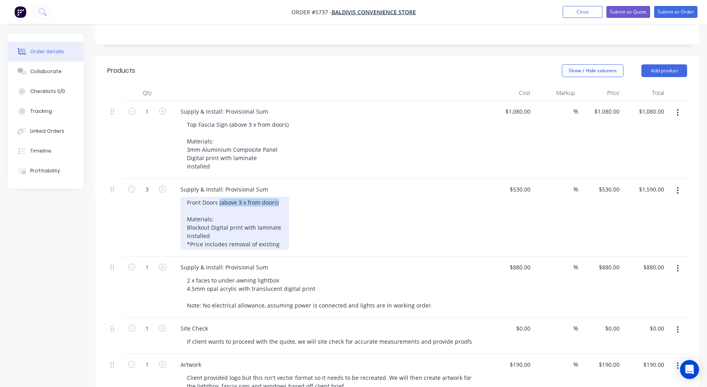
drag, startPoint x: 270, startPoint y: 192, endPoint x: 219, endPoint y: 194, distance: 50.5
click at [219, 197] on div "Front Doors (above 3 x from doors) Materials: Blockout Digital print with lamin…" at bounding box center [234, 223] width 109 height 53
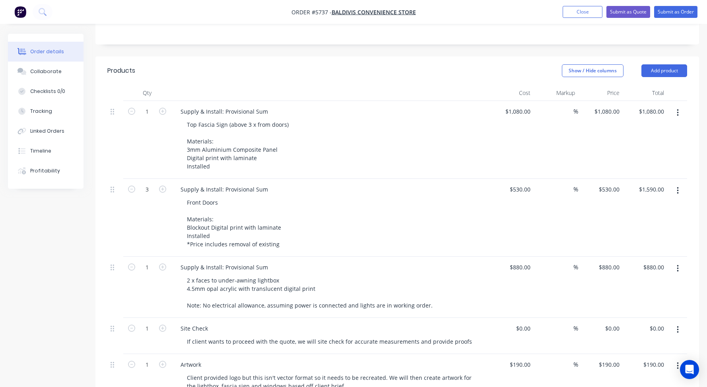
click at [340, 197] on div "Front Doors Materials: Blockout Digital print with laminate Installed *Price in…" at bounding box center [332, 223] width 305 height 53
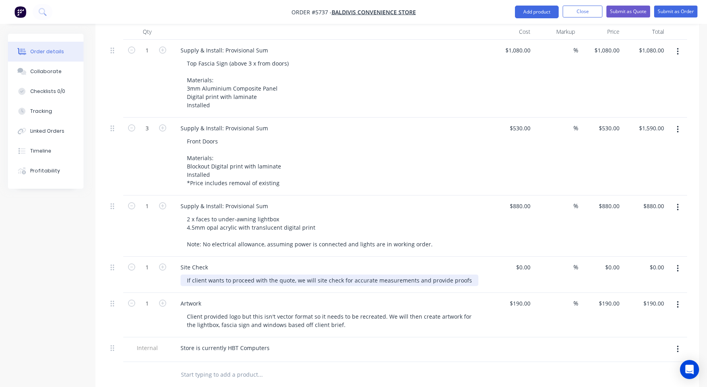
scroll to position [254, 0]
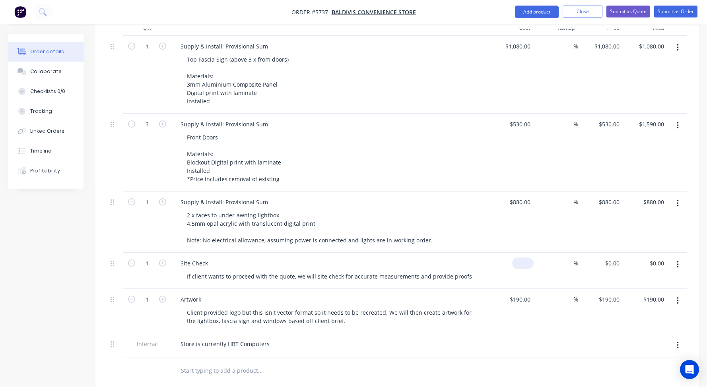
click at [524, 258] on input at bounding box center [524, 264] width 18 height 12
type input "$190.00"
click at [502, 253] on div "$190.00 $190.00" at bounding box center [511, 271] width 45 height 36
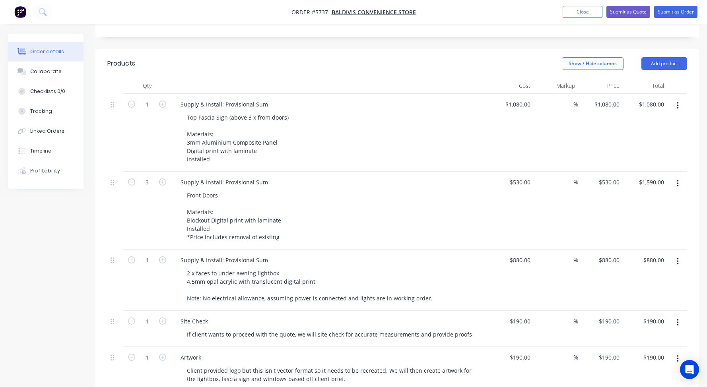
scroll to position [197, 0]
click at [669, 56] on button "Add product" at bounding box center [664, 62] width 46 height 13
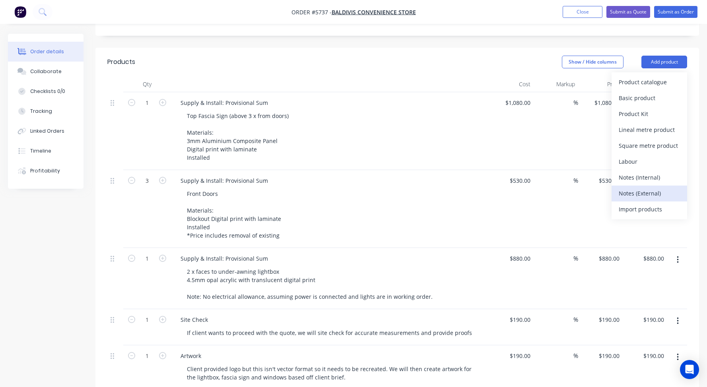
click at [636, 188] on div "Notes (External)" at bounding box center [648, 194] width 61 height 12
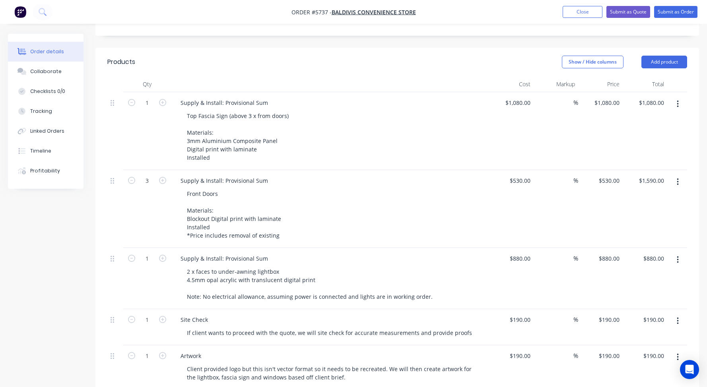
scroll to position [321, 0]
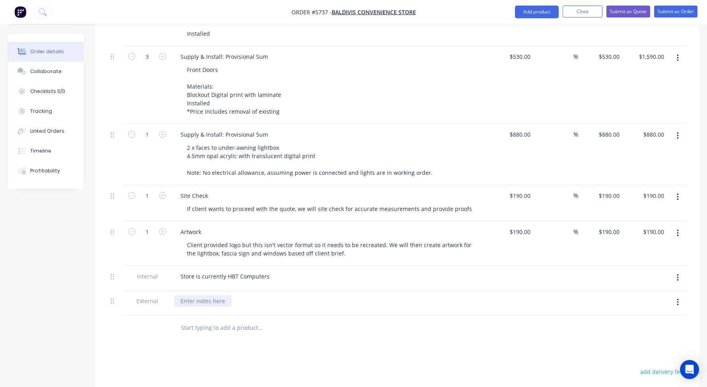
click at [193, 295] on div at bounding box center [202, 301] width 57 height 12
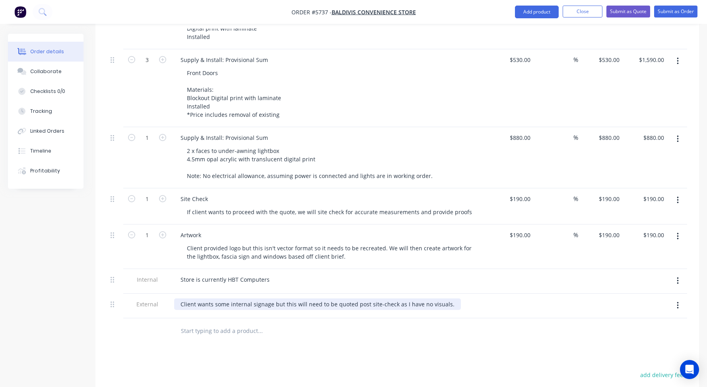
scroll to position [324, 0]
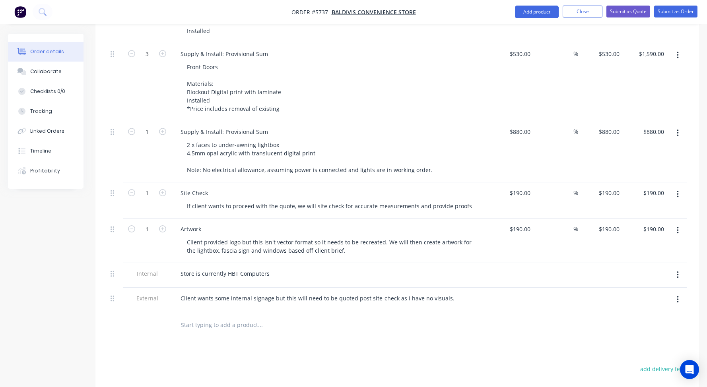
click at [109, 263] on div at bounding box center [115, 275] width 16 height 25
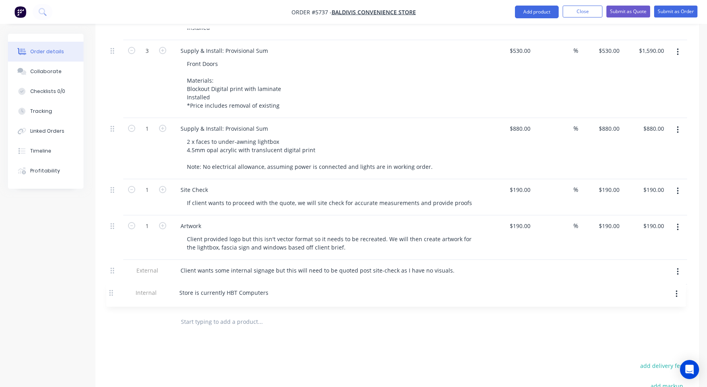
scroll to position [330, 0]
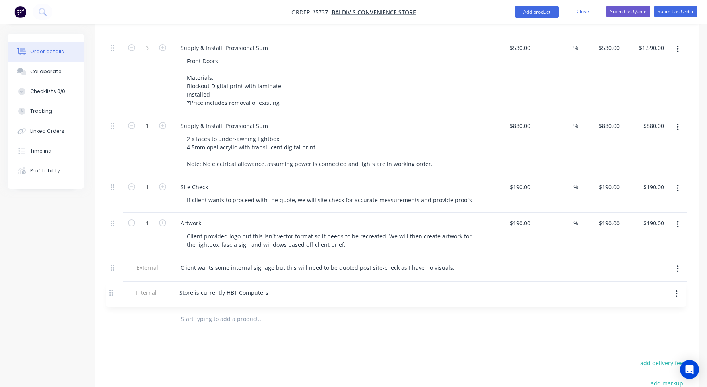
drag, startPoint x: 113, startPoint y: 262, endPoint x: 112, endPoint y: 296, distance: 34.6
click at [112, 296] on div "Qty Cost Markup Price Total 1 Supply & Install: Provisional Sum Top Fascia Sign…" at bounding box center [396, 138] width 603 height 389
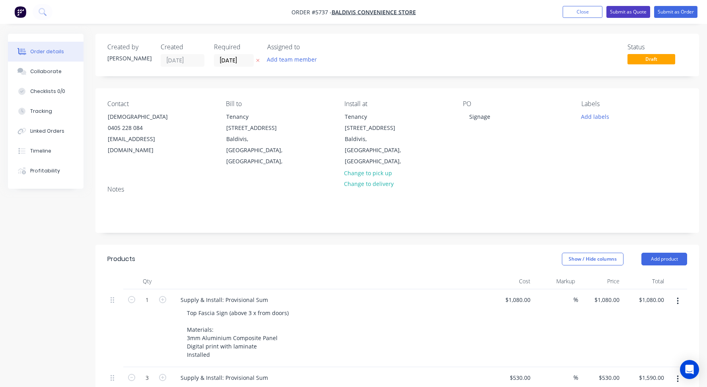
scroll to position [0, 0]
click at [622, 11] on button "Submit as Quote" at bounding box center [628, 12] width 44 height 12
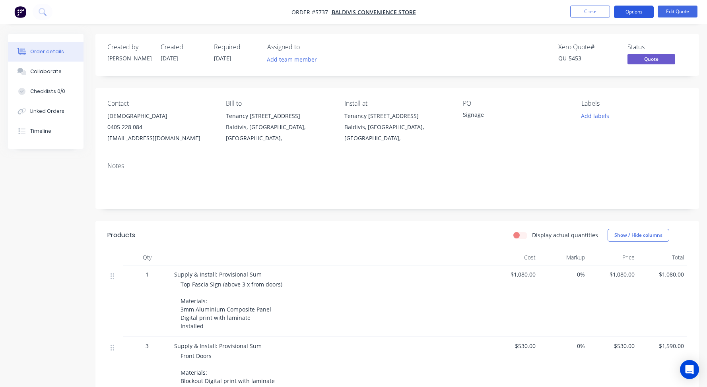
click at [641, 9] on button "Options" at bounding box center [634, 12] width 40 height 13
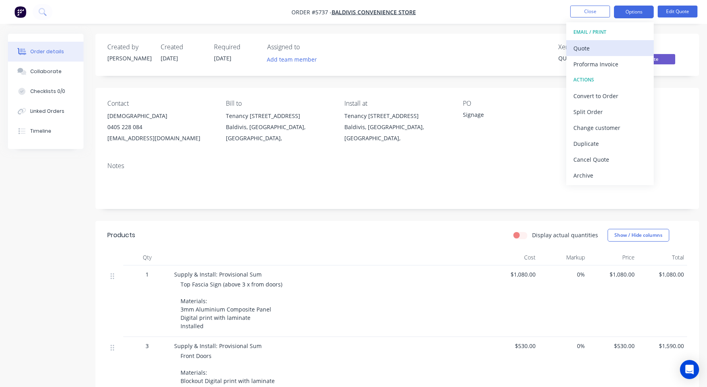
click at [586, 48] on div "Quote" at bounding box center [609, 49] width 73 height 12
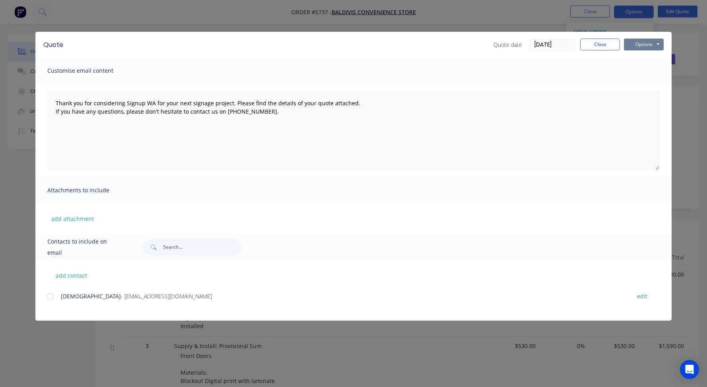
click at [649, 45] on button "Options" at bounding box center [644, 45] width 40 height 12
click at [640, 70] on button "Print" at bounding box center [649, 71] width 51 height 13
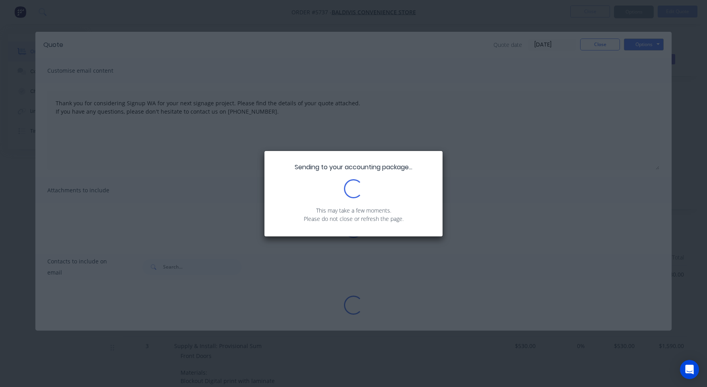
type textarea "Thank you for considering Signup WA for your next signage project. Please find …"
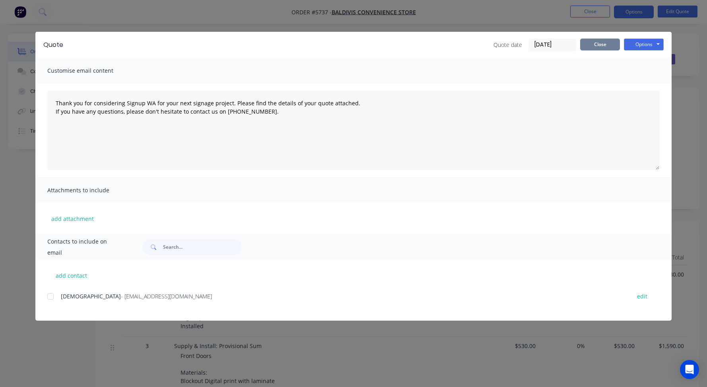
click at [595, 45] on button "Close" at bounding box center [600, 45] width 40 height 12
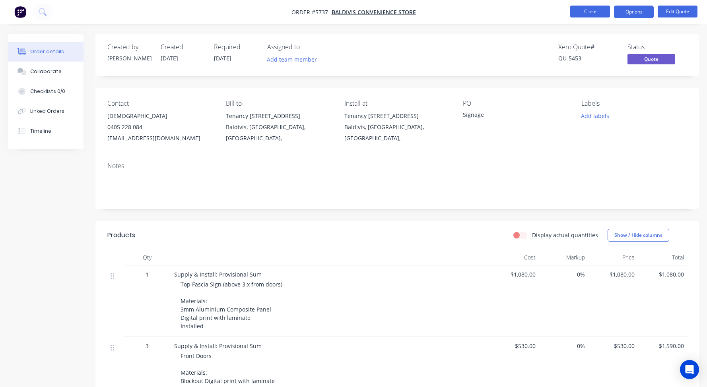
click at [590, 9] on button "Close" at bounding box center [590, 12] width 40 height 12
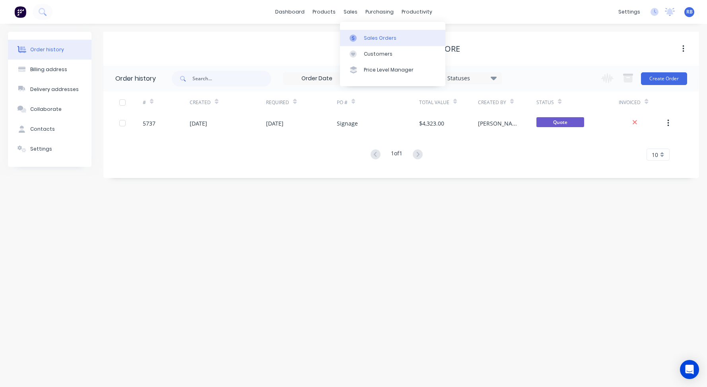
click at [373, 35] on div "Sales Orders" at bounding box center [380, 38] width 33 height 7
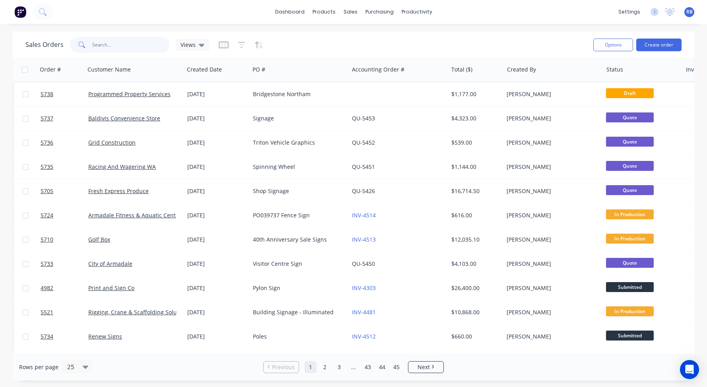
click at [124, 47] on input "text" at bounding box center [131, 45] width 78 height 16
type input "GRID"
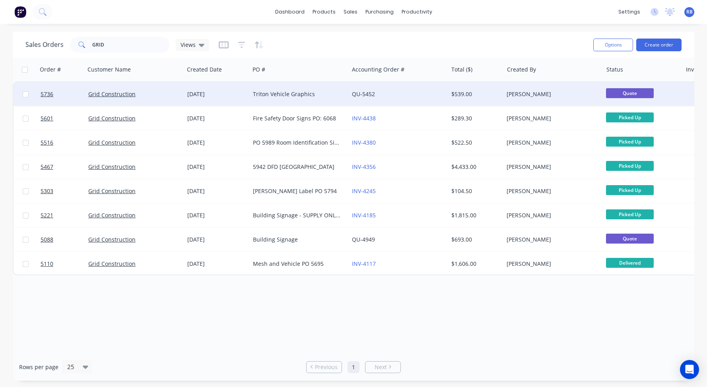
click at [404, 93] on div "QU-5452" at bounding box center [396, 94] width 88 height 8
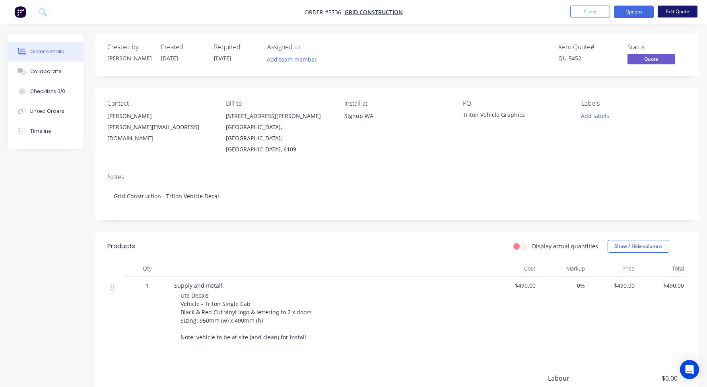
click at [682, 7] on button "Edit Quote" at bounding box center [677, 12] width 40 height 12
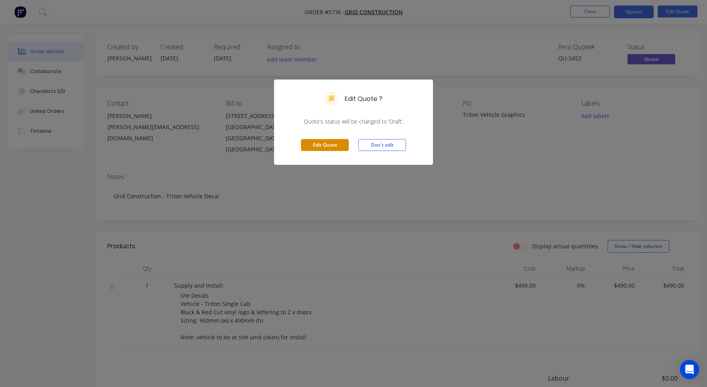
click at [315, 148] on button "Edit Quote" at bounding box center [325, 145] width 48 height 12
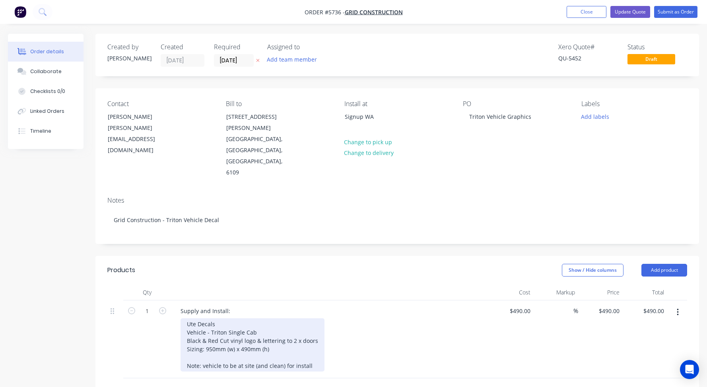
click at [249, 318] on div "Ute Decals Vehicle - Triton Single Cab Black & Red Cut vinyl logo & lettering t…" at bounding box center [252, 344] width 144 height 53
click at [315, 337] on div "Ute Decals Vehicle - Triton Single Cab Black & Red Cut vinyl logo & lettering t…" at bounding box center [252, 344] width 144 height 53
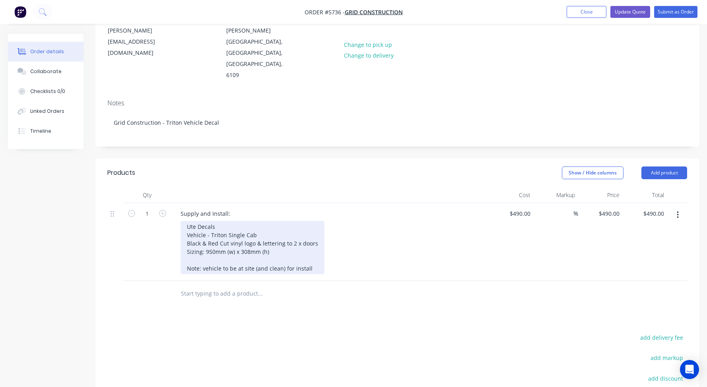
scroll to position [50, 0]
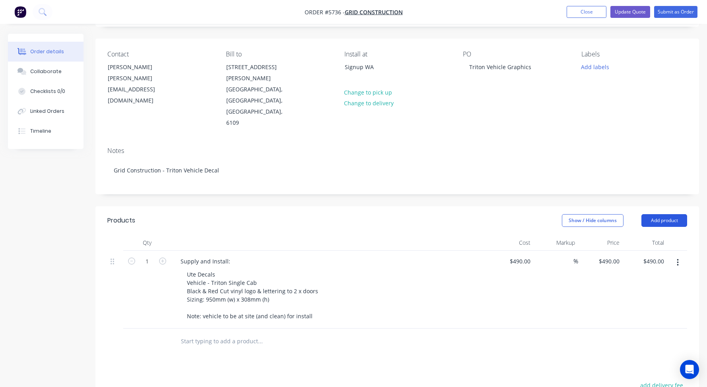
click at [671, 214] on button "Add product" at bounding box center [664, 220] width 46 height 13
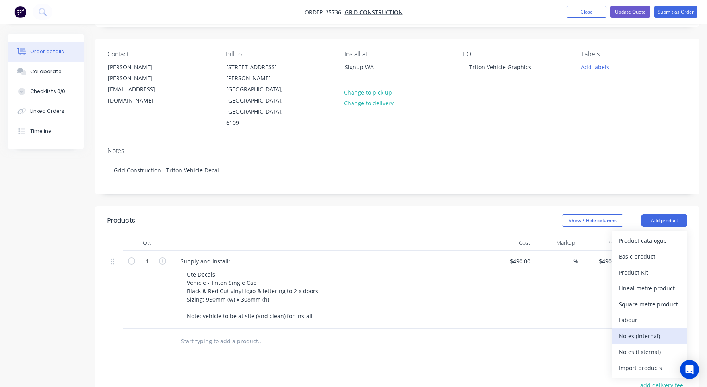
click at [636, 330] on div "Notes (Internal)" at bounding box center [648, 336] width 61 height 12
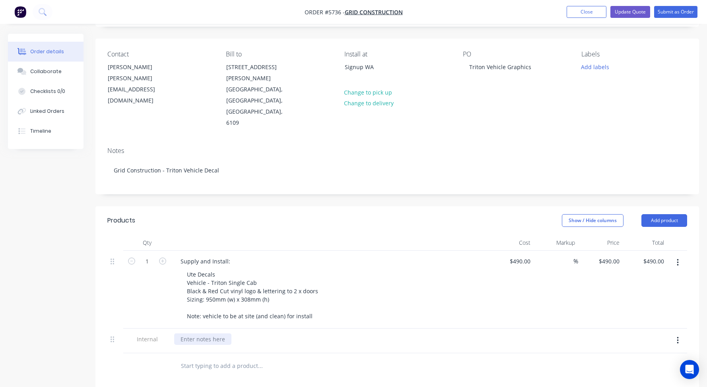
click at [188, 333] on div at bounding box center [202, 339] width 57 height 12
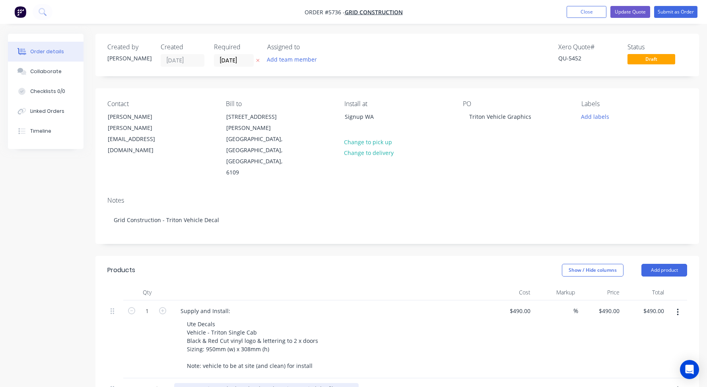
scroll to position [0, 0]
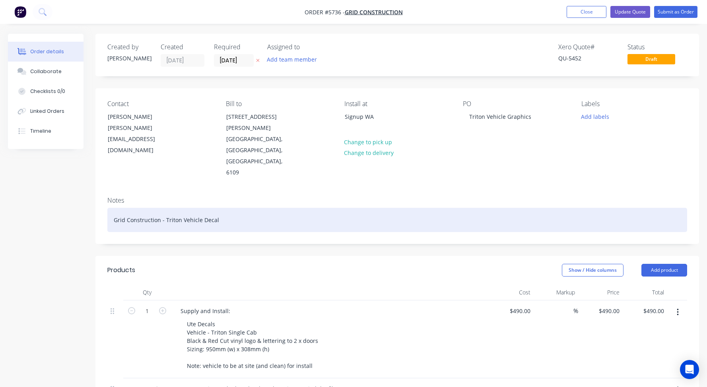
click at [235, 208] on div "Grid Construction - Triton Vehicle Decal" at bounding box center [397, 220] width 580 height 24
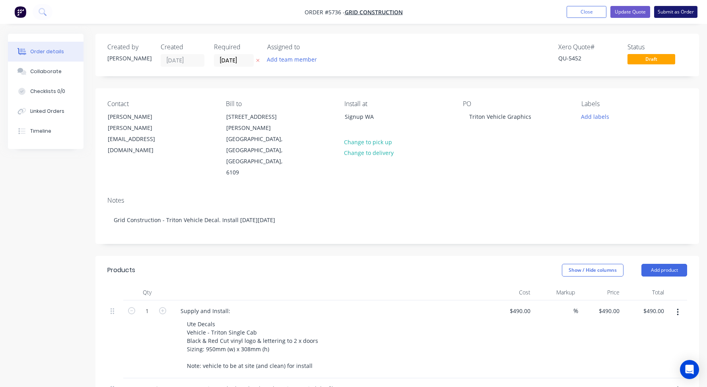
click at [676, 14] on button "Submit as Order" at bounding box center [675, 12] width 43 height 12
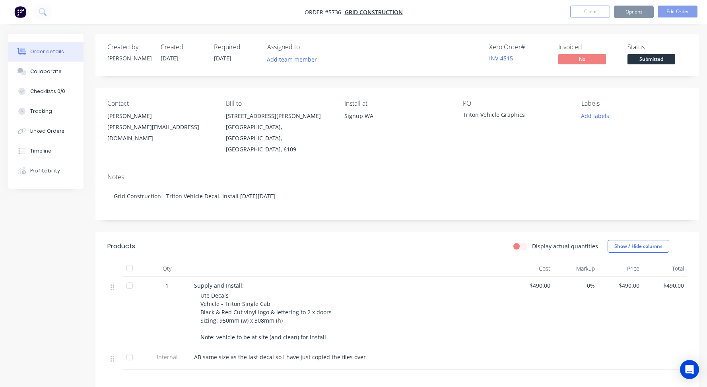
click at [643, 58] on span "Submitted" at bounding box center [651, 59] width 48 height 10
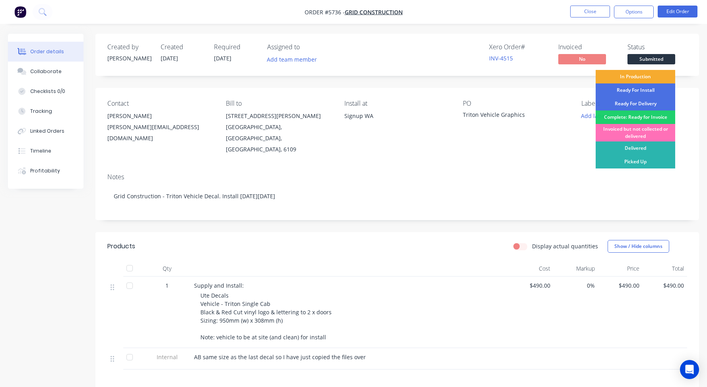
click at [632, 79] on div "In Production" at bounding box center [634, 77] width 79 height 14
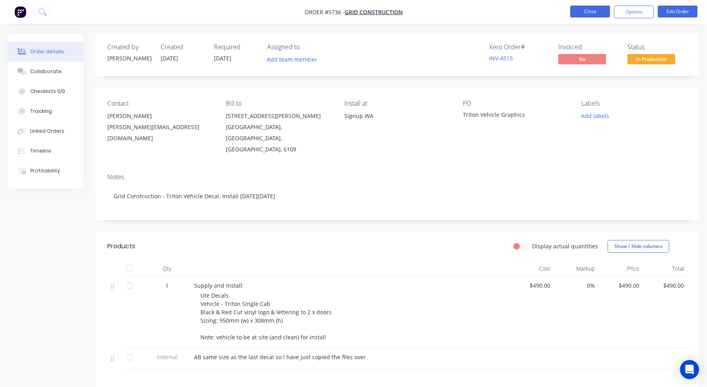
click at [580, 9] on button "Close" at bounding box center [590, 12] width 40 height 12
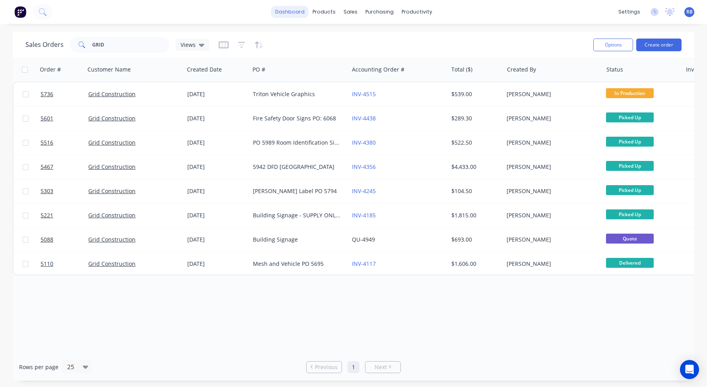
click at [295, 11] on link "dashboard" at bounding box center [289, 12] width 37 height 12
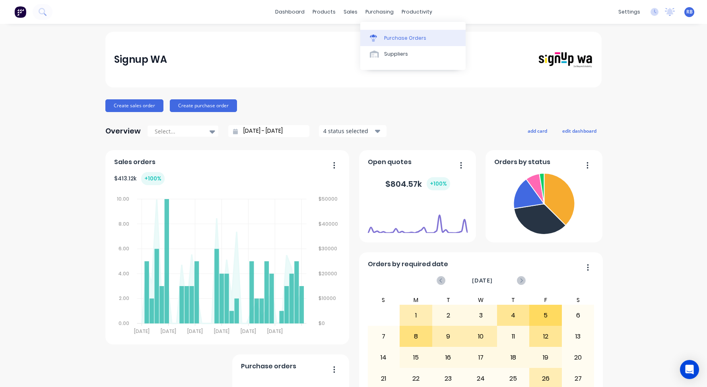
click at [389, 42] on link "Purchase Orders" at bounding box center [412, 38] width 105 height 16
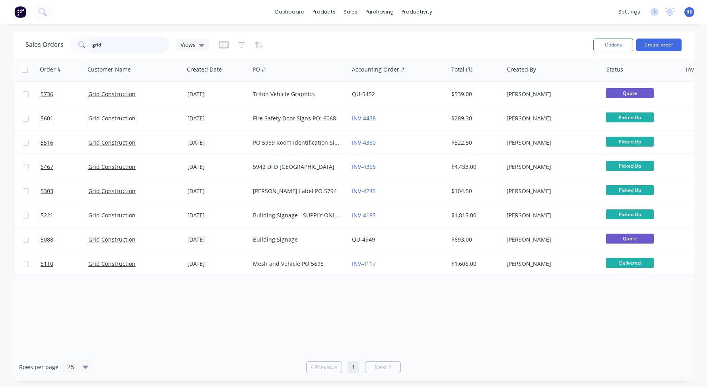
click at [114, 48] on input "grid" at bounding box center [131, 45] width 78 height 16
drag, startPoint x: 127, startPoint y: 46, endPoint x: 47, endPoint y: 46, distance: 79.9
click at [47, 46] on div "Sales Orders grid Views" at bounding box center [117, 45] width 184 height 16
type input "NAB"
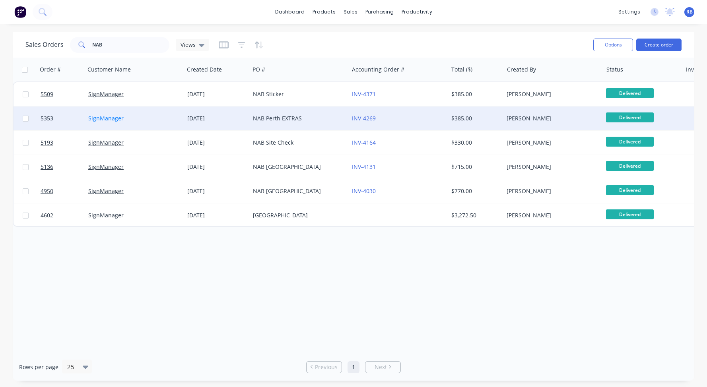
click at [103, 117] on link "SignManager" at bounding box center [105, 118] width 35 height 8
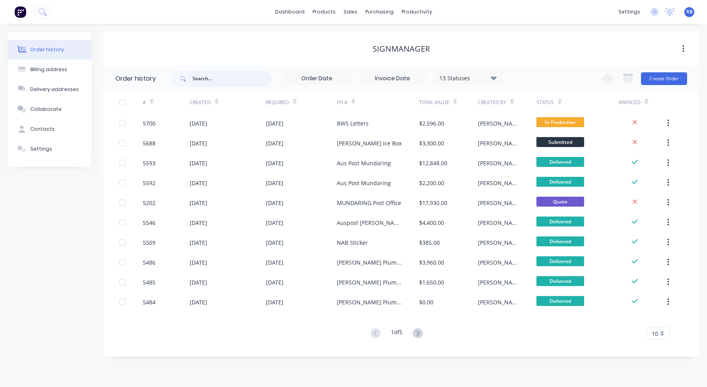
click at [218, 76] on input "text" at bounding box center [231, 79] width 79 height 16
type input "NAB"
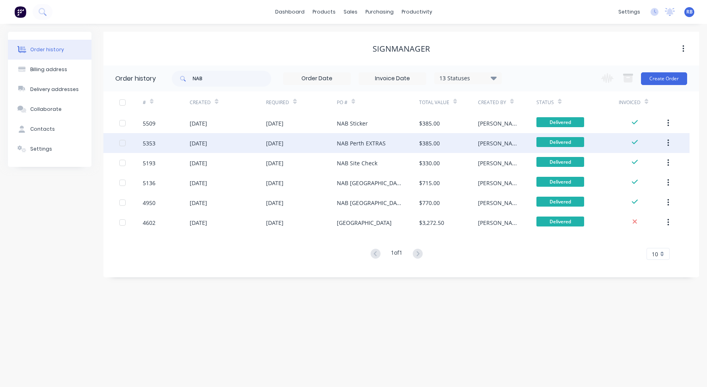
click at [350, 147] on div "NAB Perth EXTRAS" at bounding box center [361, 143] width 49 height 8
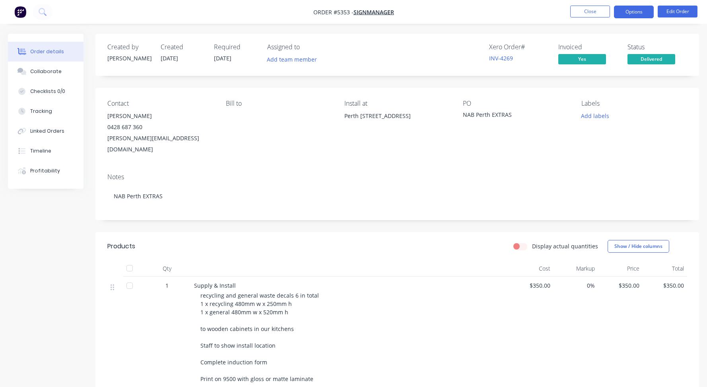
click at [634, 13] on button "Options" at bounding box center [634, 12] width 40 height 13
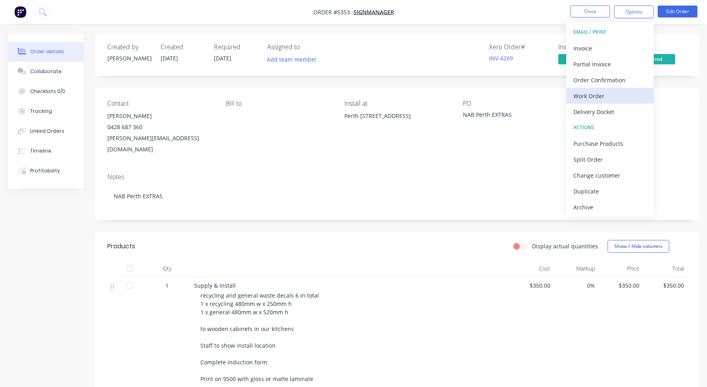
click at [591, 97] on div "Work Order" at bounding box center [609, 96] width 73 height 12
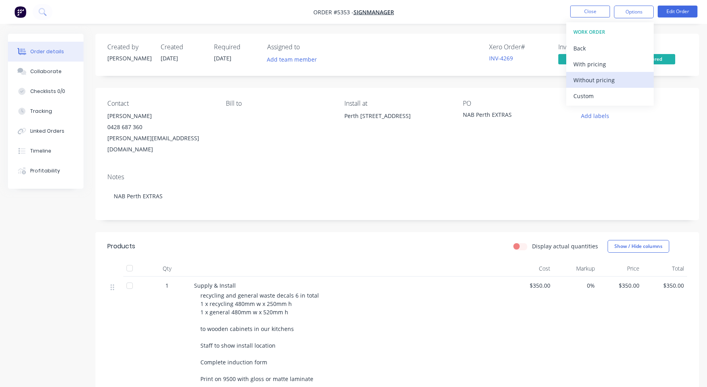
click at [591, 78] on div "Without pricing" at bounding box center [609, 80] width 73 height 12
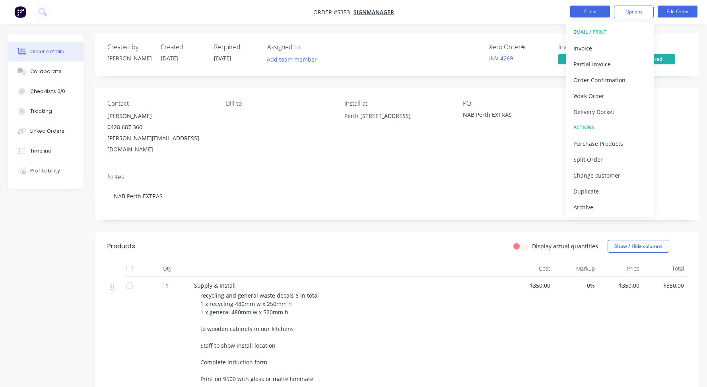
click at [593, 11] on button "Close" at bounding box center [590, 12] width 40 height 12
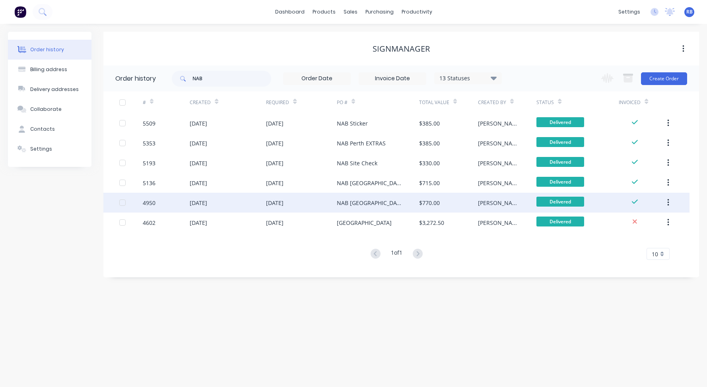
click at [205, 207] on div "[DATE]" at bounding box center [228, 203] width 76 height 20
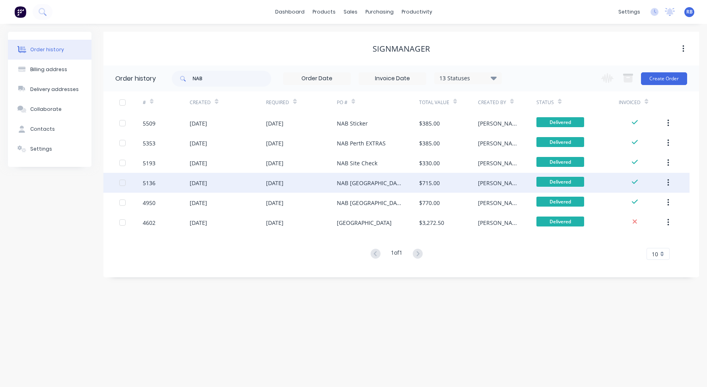
click at [434, 180] on div "$715.00" at bounding box center [429, 183] width 21 height 8
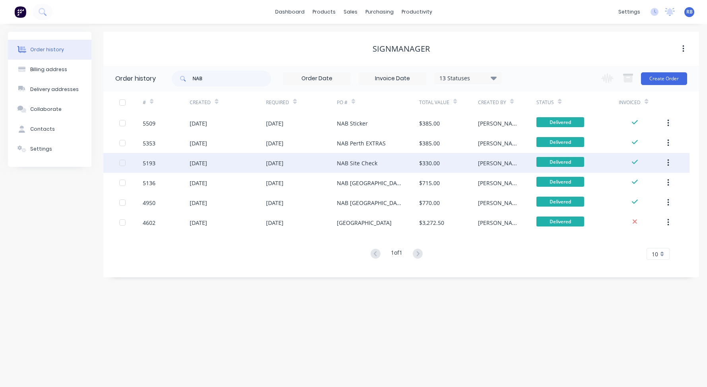
click at [419, 158] on div "$330.00" at bounding box center [448, 163] width 59 height 20
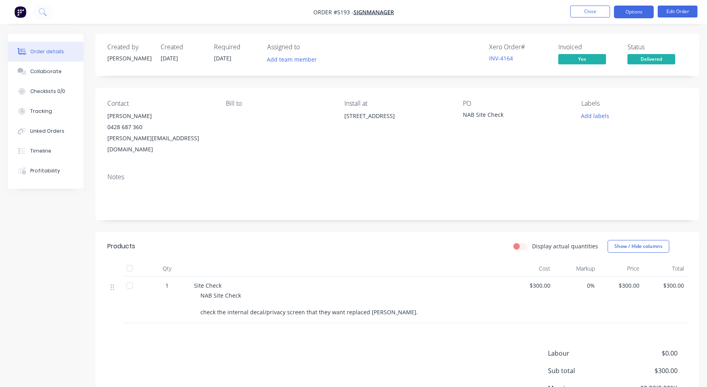
click at [635, 12] on button "Options" at bounding box center [634, 12] width 40 height 13
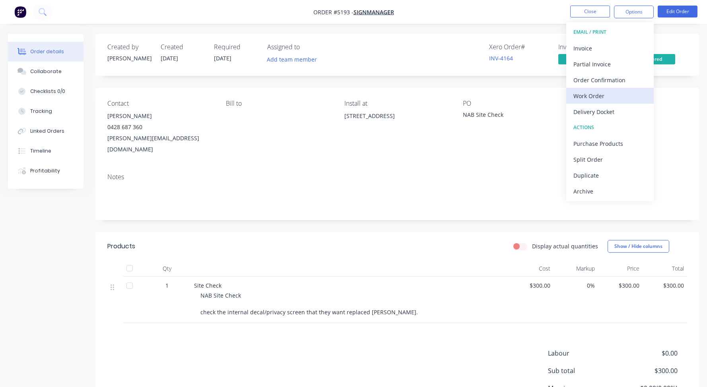
click at [603, 97] on div "Work Order" at bounding box center [609, 96] width 73 height 12
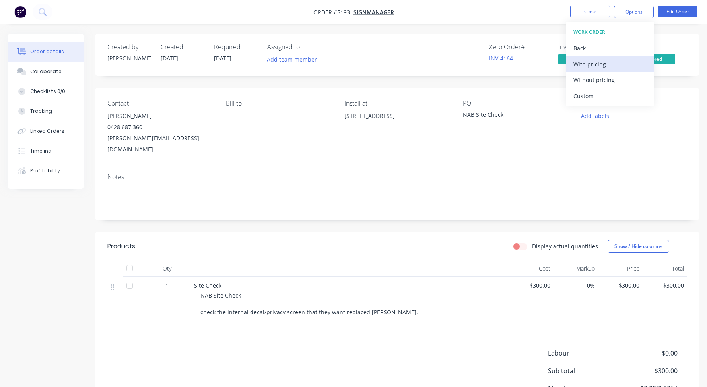
click at [595, 66] on div "With pricing" at bounding box center [609, 64] width 73 height 12
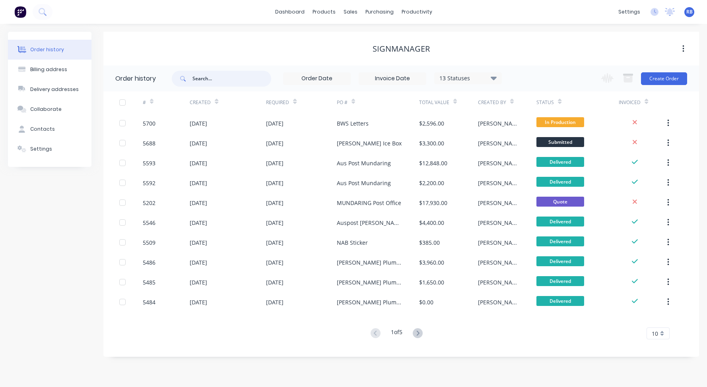
click at [225, 79] on input "text" at bounding box center [231, 79] width 79 height 16
type input "nAB"
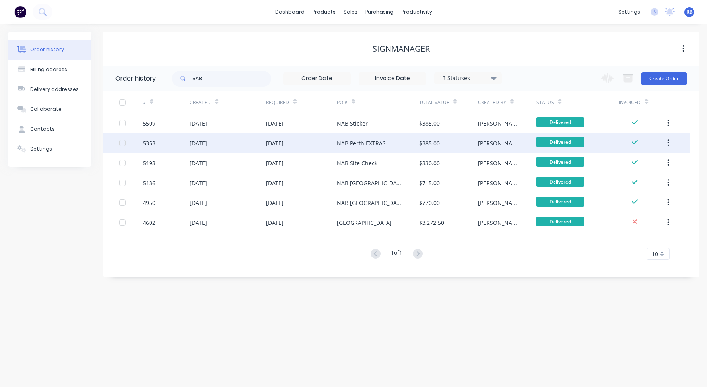
click at [199, 142] on div "16 Jun 2025" at bounding box center [198, 143] width 17 height 8
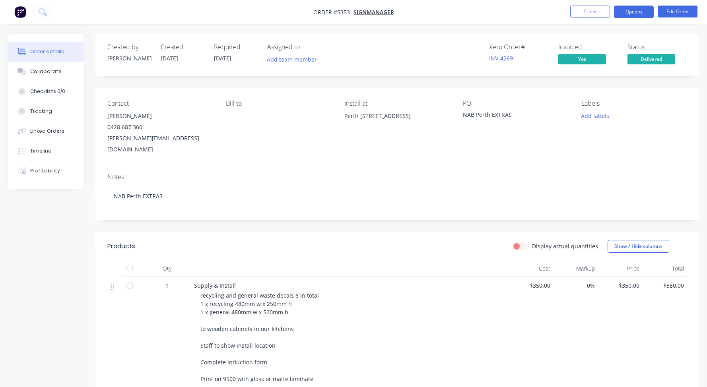
click at [634, 8] on button "Options" at bounding box center [634, 12] width 40 height 13
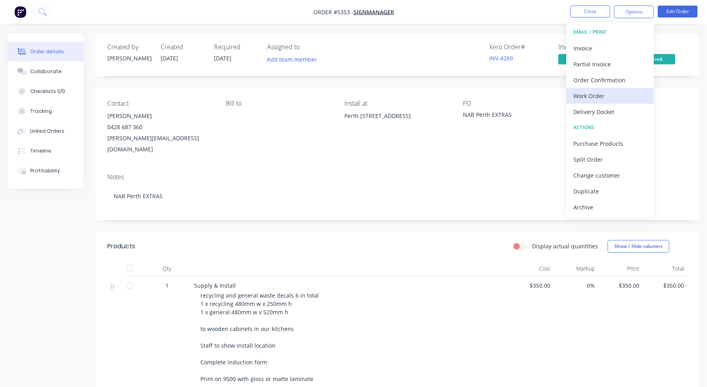
click at [604, 91] on div "Work Order" at bounding box center [609, 96] width 73 height 12
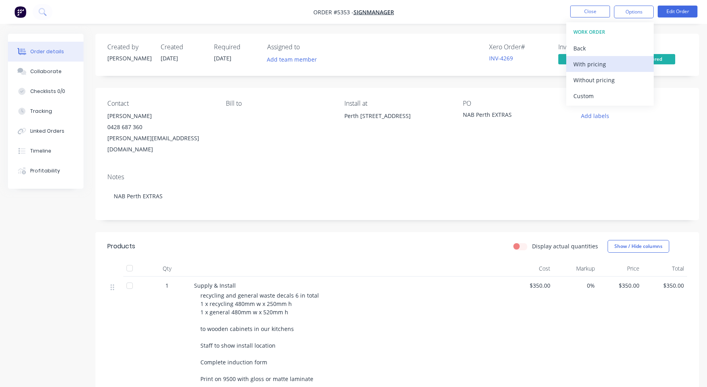
click at [585, 63] on div "With pricing" at bounding box center [609, 64] width 73 height 12
click at [579, 12] on button "Close" at bounding box center [590, 12] width 40 height 12
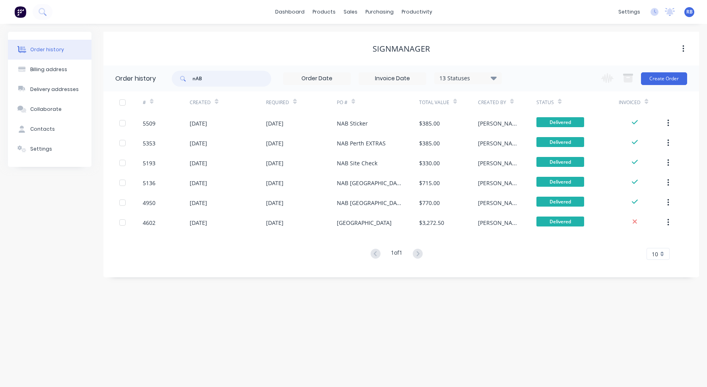
drag, startPoint x: 224, startPoint y: 82, endPoint x: 154, endPoint y: 80, distance: 70.0
click at [154, 80] on header "Order history nAB 13 Statuses Invoice Status Invoiced Not Invoiced Partial Orde…" at bounding box center [400, 79] width 595 height 26
click at [368, 41] on div "Sales Orders" at bounding box center [380, 38] width 33 height 7
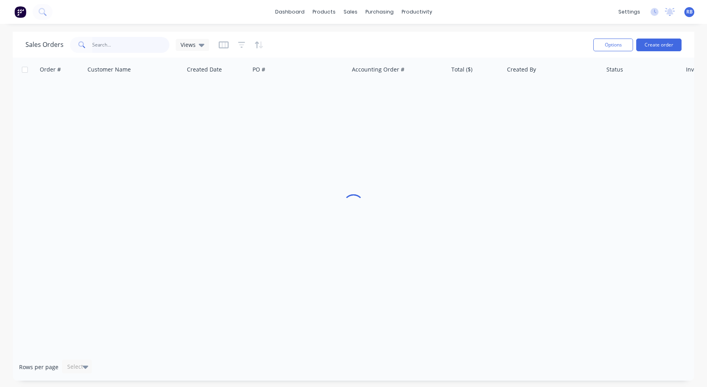
click at [136, 45] on input "text" at bounding box center [131, 45] width 78 height 16
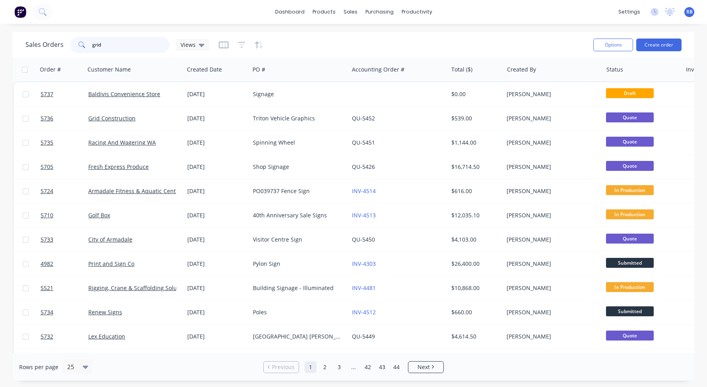
type input "grid"
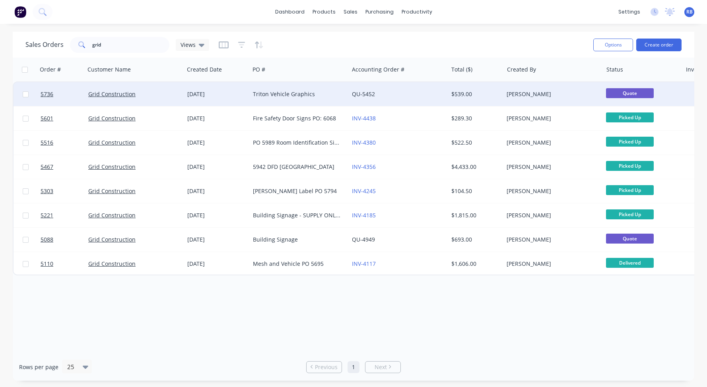
click at [269, 89] on div "Triton Vehicle Graphics" at bounding box center [299, 94] width 99 height 24
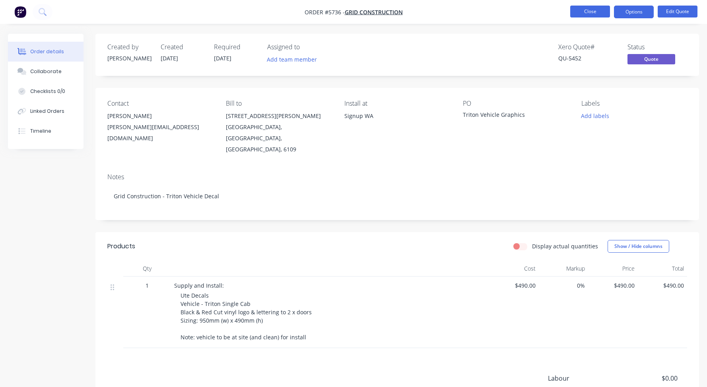
click at [585, 10] on button "Close" at bounding box center [590, 12] width 40 height 12
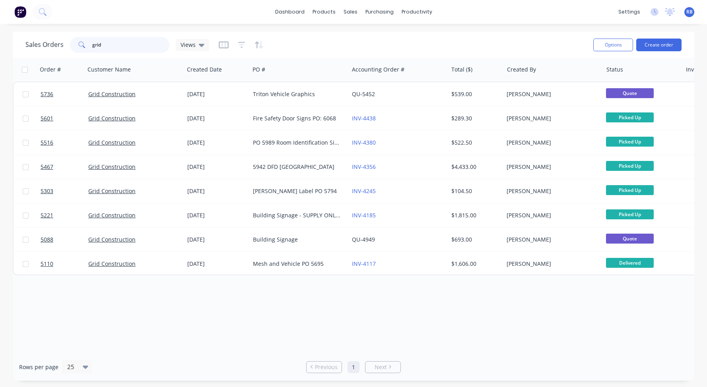
drag, startPoint x: 80, startPoint y: 47, endPoint x: 46, endPoint y: 47, distance: 34.6
click at [46, 47] on div "Sales Orders grid Views" at bounding box center [117, 45] width 184 height 16
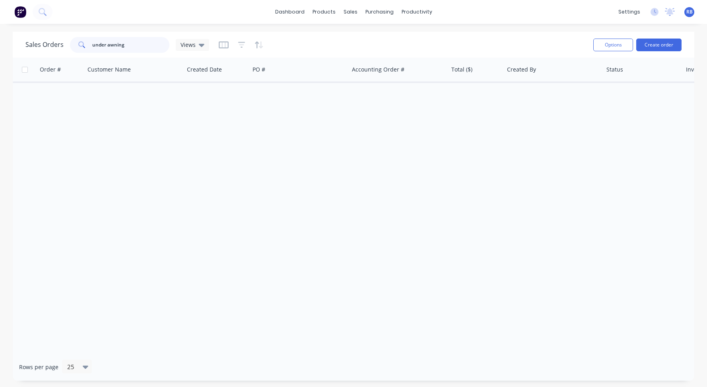
type input "under awning"
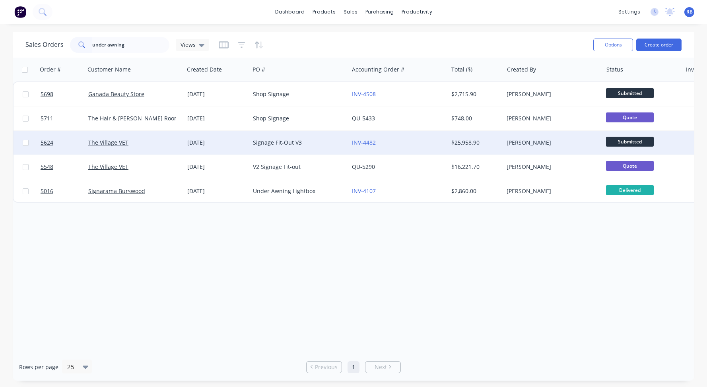
click at [154, 146] on div "The Village VET" at bounding box center [132, 143] width 88 height 8
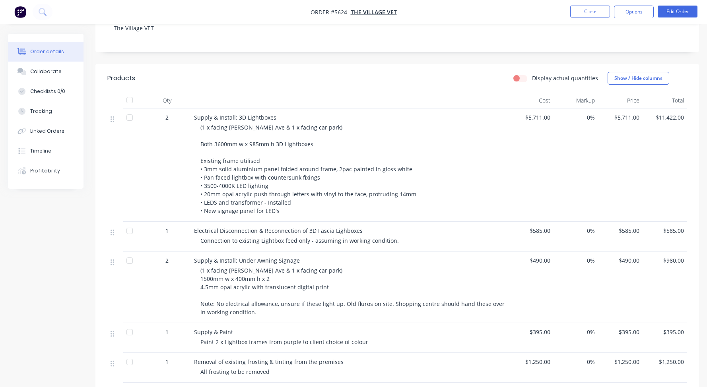
scroll to position [158, 0]
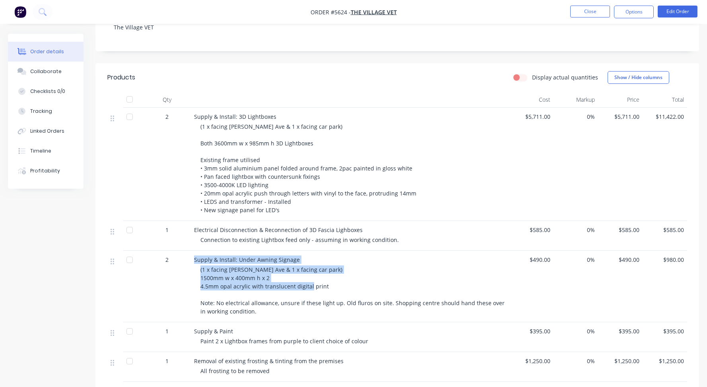
drag, startPoint x: 335, startPoint y: 285, endPoint x: 186, endPoint y: 285, distance: 148.7
click at [186, 285] on div "2 Supply & Install: Under Awning Signage (1 x facing Durnin Ave & 1 x facing ca…" at bounding box center [397, 287] width 580 height 72
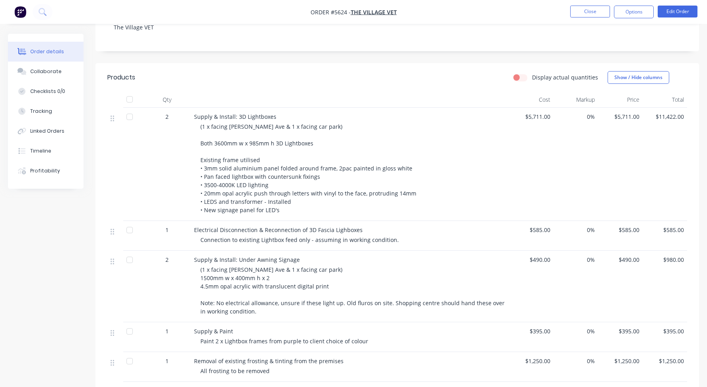
click at [223, 290] on div "(1 x facing Durnin Ave & 1 x facing car park) 1500mm w x 400mm h x 2 4.5mm opal…" at bounding box center [352, 291] width 305 height 50
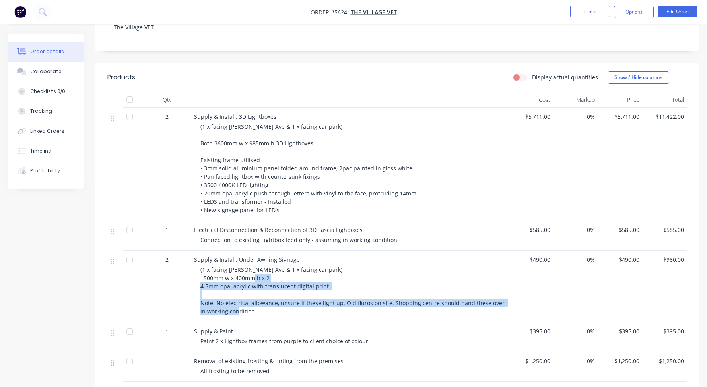
drag, startPoint x: 253, startPoint y: 314, endPoint x: 198, endPoint y: 287, distance: 61.9
click at [198, 287] on div "Supply & Install: Under Awning Signage (1 x facing Durnin Ave & 1 x facing car …" at bounding box center [350, 287] width 318 height 72
copy span "4.5mm opal acrylic with translucent digital print Note: No electrical allowance…"
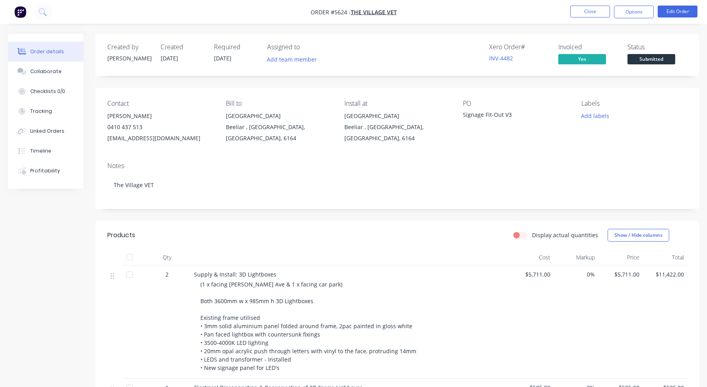
scroll to position [0, 0]
click at [588, 16] on button "Close" at bounding box center [590, 12] width 40 height 12
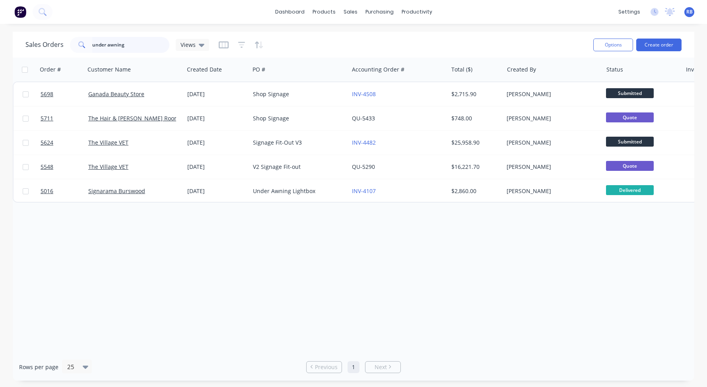
drag, startPoint x: 158, startPoint y: 47, endPoint x: 18, endPoint y: 47, distance: 139.9
click at [18, 47] on div "Sales Orders under awning Views Options Create order" at bounding box center [353, 45] width 681 height 26
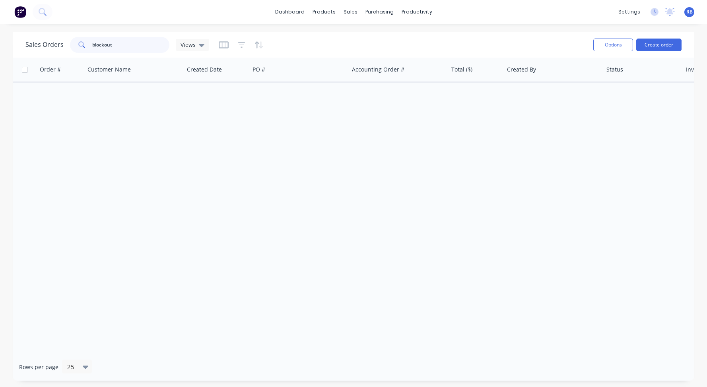
type input "blockout"
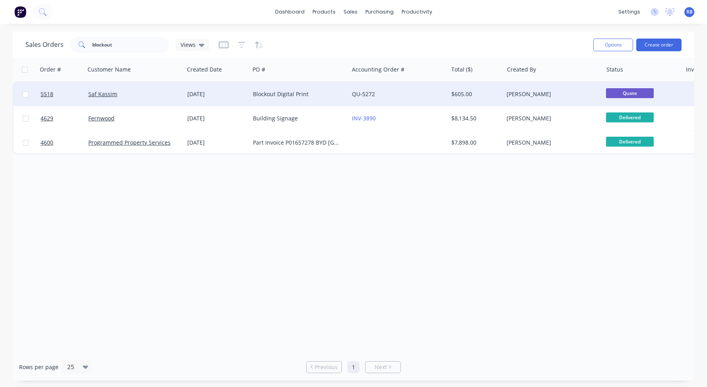
click at [142, 90] on div "Saf Kassim" at bounding box center [132, 94] width 88 height 8
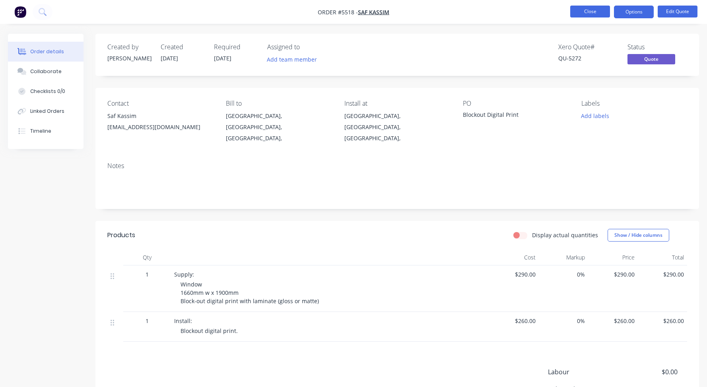
click at [583, 8] on button "Close" at bounding box center [590, 12] width 40 height 12
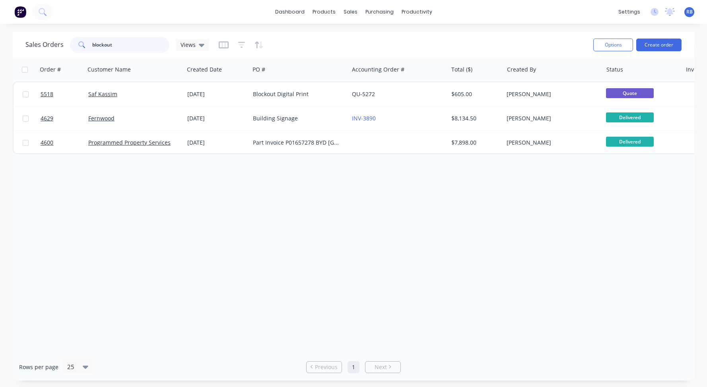
drag, startPoint x: 138, startPoint y: 42, endPoint x: 60, endPoint y: 42, distance: 77.5
click at [74, 42] on div "blockout" at bounding box center [119, 45] width 99 height 16
type input "awning"
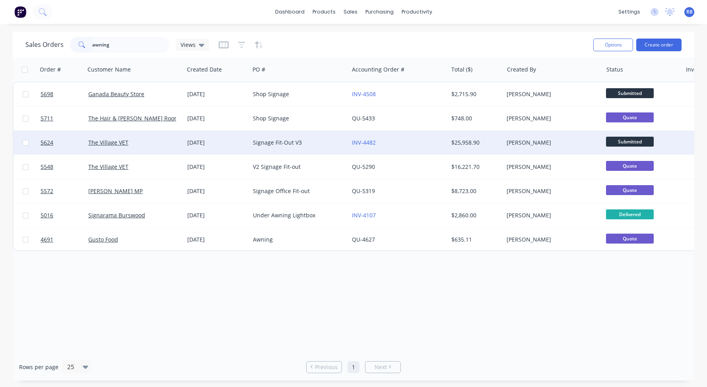
click at [155, 146] on div "The Village VET" at bounding box center [132, 143] width 88 height 8
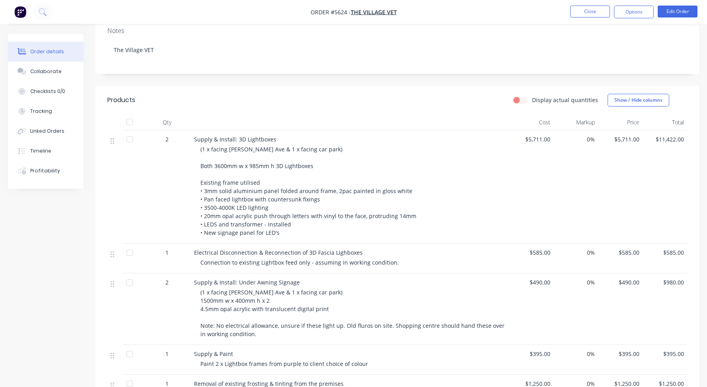
scroll to position [136, 0]
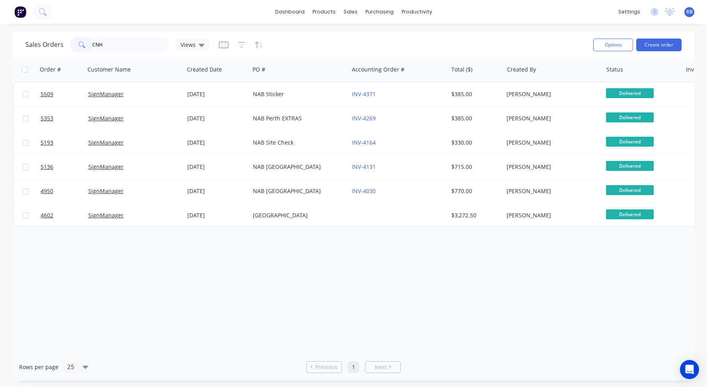
type input "CNH"
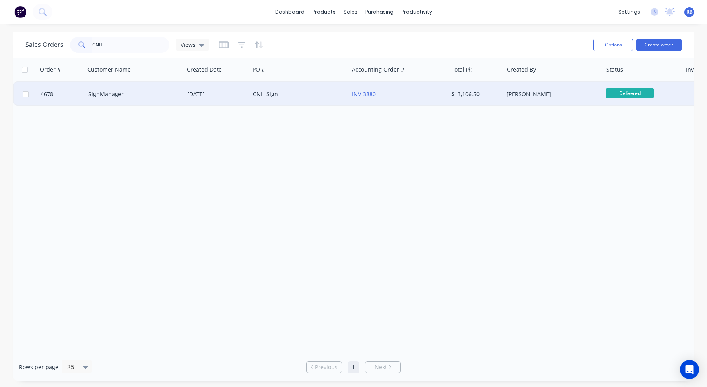
click at [414, 94] on div "INV-3880" at bounding box center [396, 94] width 88 height 8
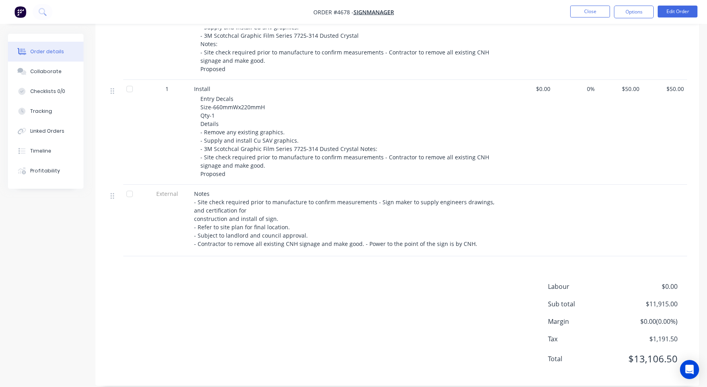
scroll to position [573, 0]
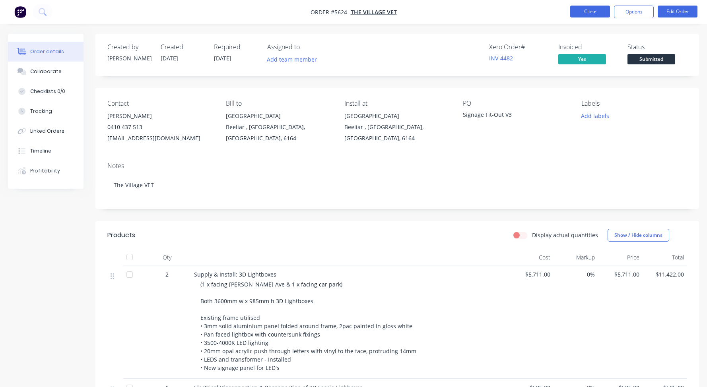
scroll to position [136, 0]
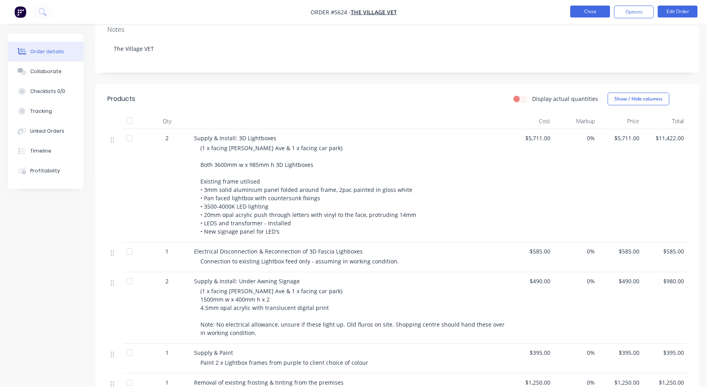
click at [585, 12] on button "Close" at bounding box center [590, 12] width 40 height 12
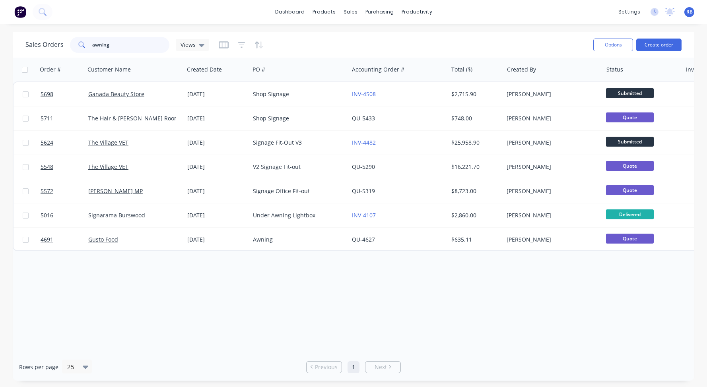
drag, startPoint x: 127, startPoint y: 48, endPoint x: 40, endPoint y: 46, distance: 87.1
click at [40, 46] on div "Sales Orders awning Views" at bounding box center [117, 45] width 184 height 16
type input "a"
type input "f"
type input "t"
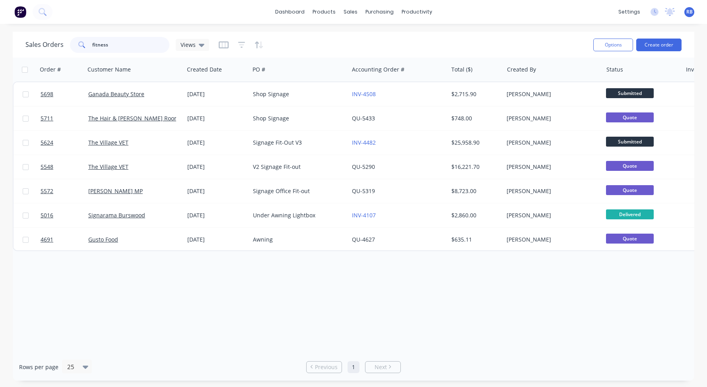
type input "fitness"
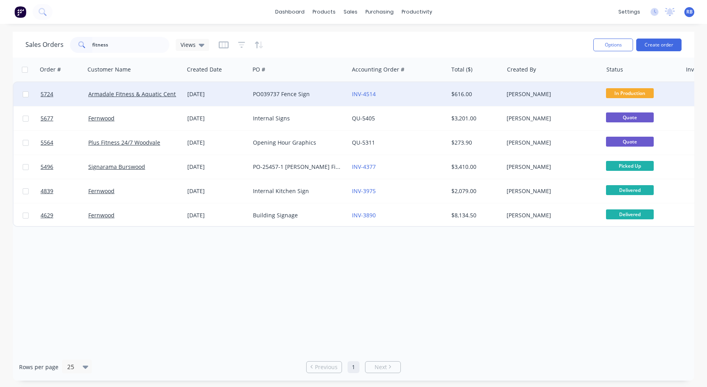
click at [327, 96] on div "PO039737 Fence Sign" at bounding box center [297, 94] width 88 height 8
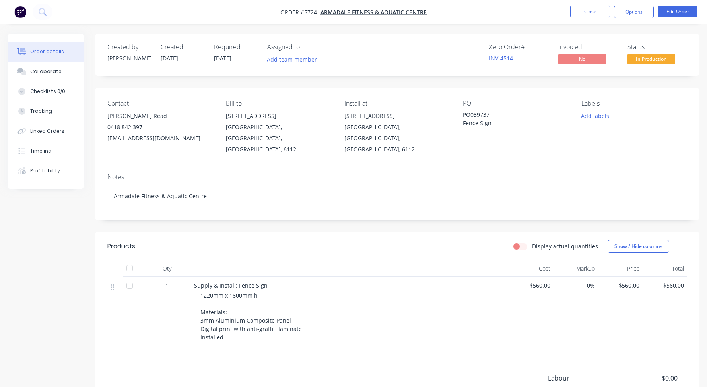
click at [591, 3] on nav "Order #5724 - Armadale Fitness & Aquatic Centre Close Options Edit Order" at bounding box center [353, 12] width 707 height 24
click at [583, 12] on button "Close" at bounding box center [590, 12] width 40 height 12
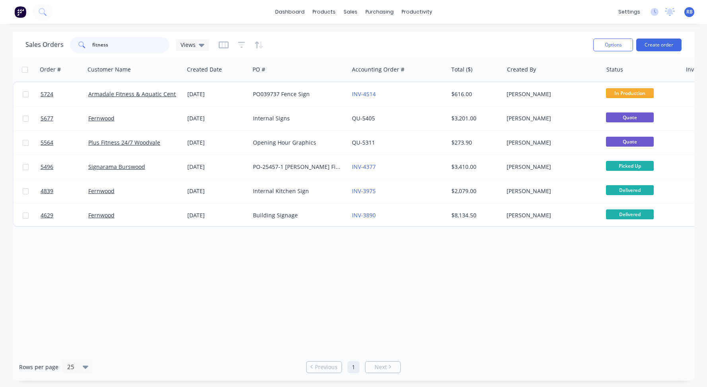
drag, startPoint x: 128, startPoint y: 45, endPoint x: 69, endPoint y: 45, distance: 58.8
click at [70, 45] on div "fitness" at bounding box center [119, 45] width 99 height 16
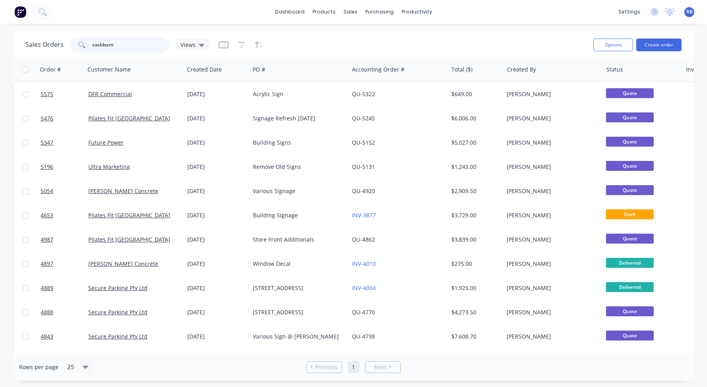
drag, startPoint x: 133, startPoint y: 45, endPoint x: 32, endPoint y: 46, distance: 101.4
click at [37, 46] on div "Sales Orders cockburn Views" at bounding box center [117, 45] width 184 height 16
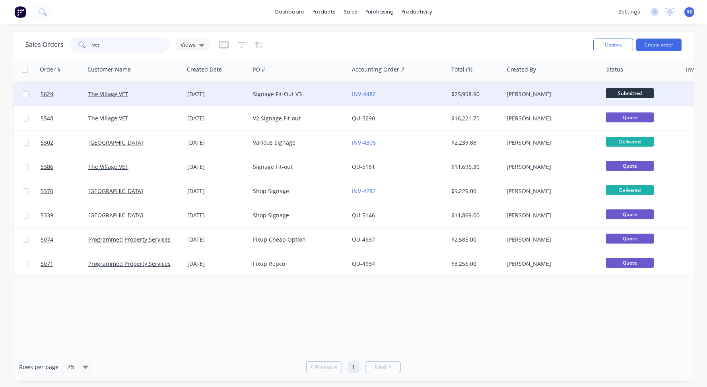
type input "vet"
click at [335, 93] on div "Signage Fit-Out V3" at bounding box center [297, 94] width 88 height 8
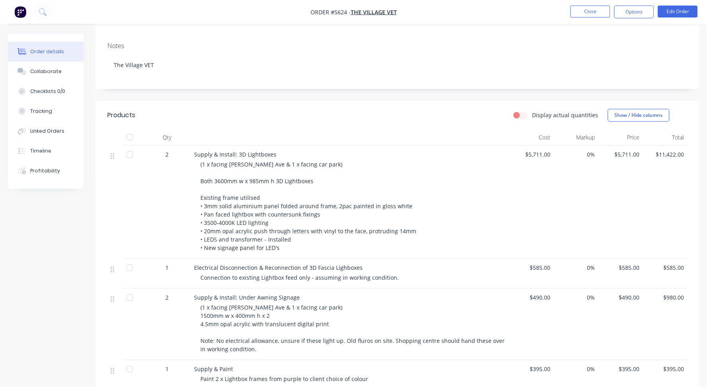
scroll to position [114, 0]
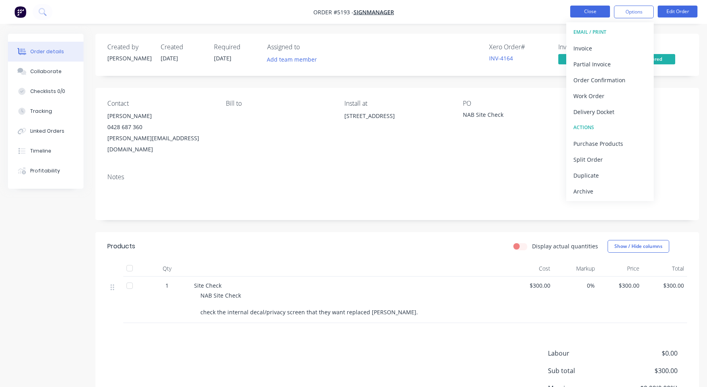
click at [587, 13] on button "Close" at bounding box center [590, 12] width 40 height 12
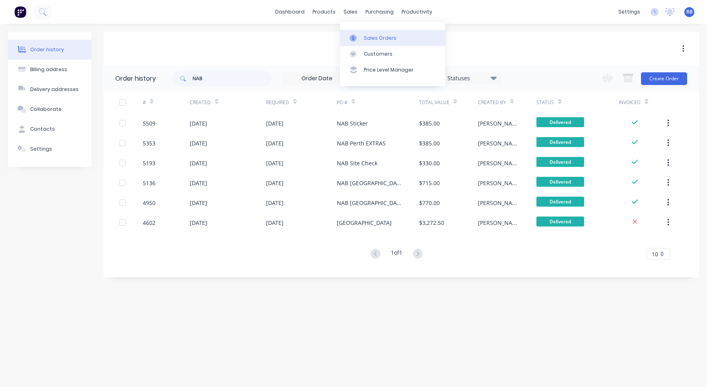
click at [386, 37] on div "Sales Orders" at bounding box center [380, 38] width 33 height 7
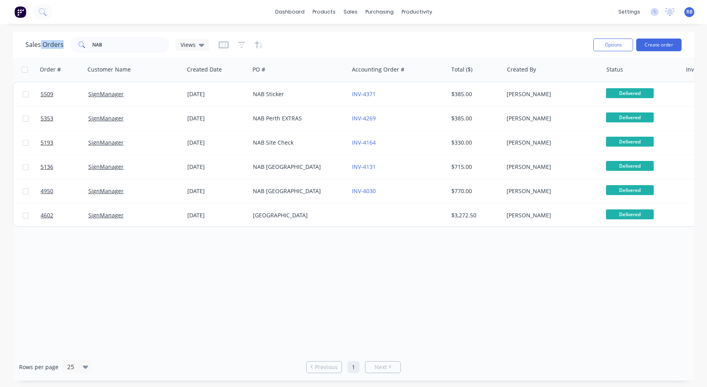
drag, startPoint x: 130, startPoint y: 54, endPoint x: 36, endPoint y: 41, distance: 95.1
click at [36, 41] on div "Sales Orders NAB Views Options Create order" at bounding box center [353, 45] width 681 height 26
click at [124, 43] on input "NAB" at bounding box center [131, 45] width 78 height 16
drag, startPoint x: 128, startPoint y: 43, endPoint x: 56, endPoint y: 39, distance: 71.6
click at [56, 39] on div "Sales Orders NAB Views" at bounding box center [117, 45] width 184 height 16
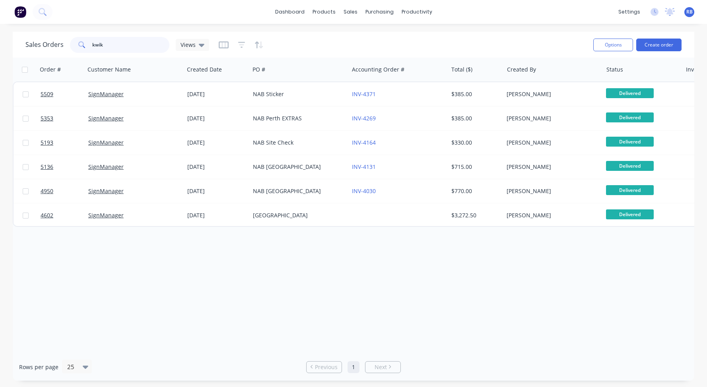
type input "kwik"
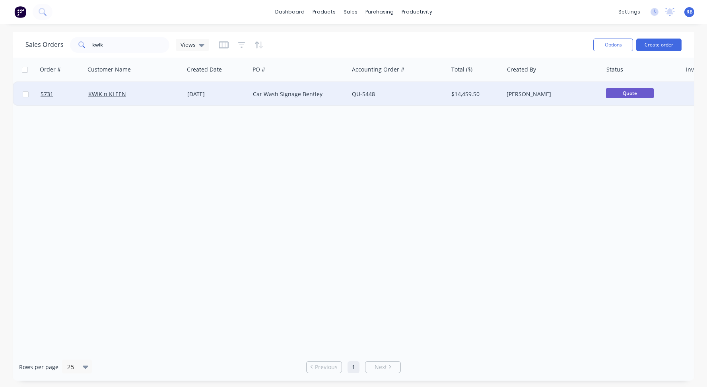
click at [143, 96] on div "KWIK n KLEEN" at bounding box center [132, 94] width 88 height 8
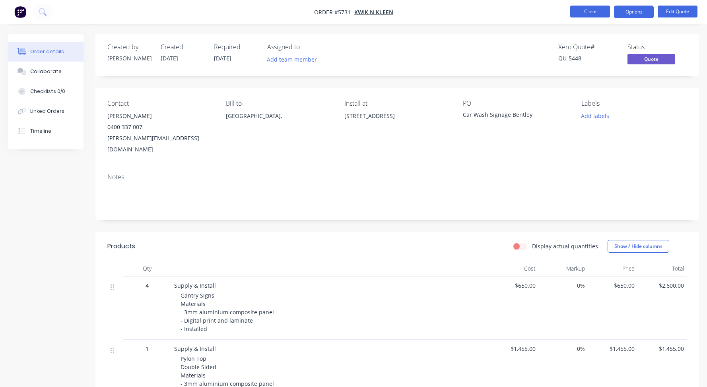
click at [584, 13] on button "Close" at bounding box center [590, 12] width 40 height 12
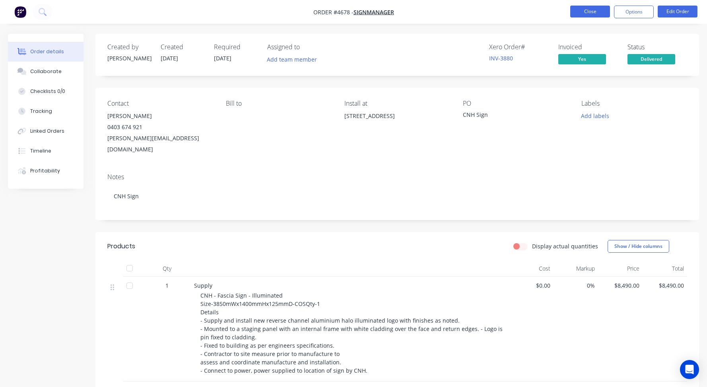
click at [578, 11] on button "Close" at bounding box center [590, 12] width 40 height 12
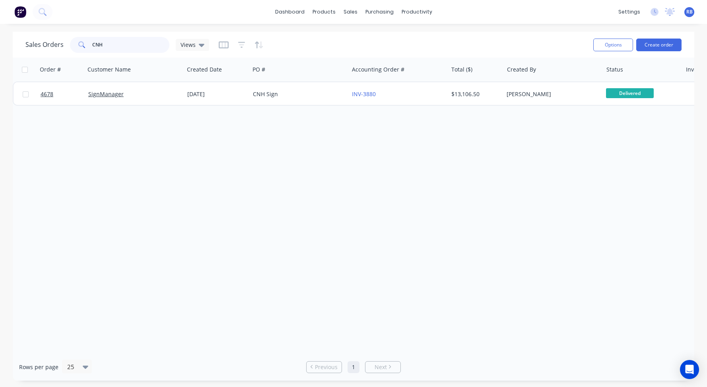
drag, startPoint x: 111, startPoint y: 44, endPoint x: 65, endPoint y: 44, distance: 46.5
click at [65, 44] on div "Sales Orders CNH Views" at bounding box center [117, 45] width 184 height 16
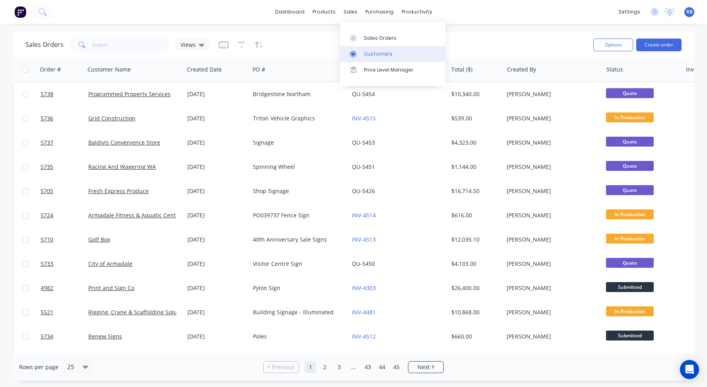
click at [369, 52] on div "Customers" at bounding box center [378, 53] width 29 height 7
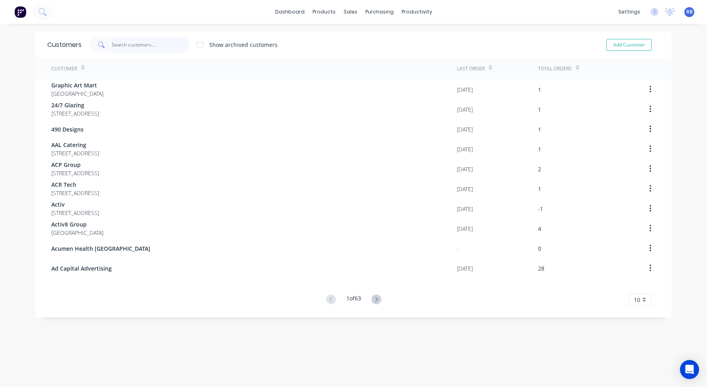
click at [142, 49] on input "text" at bounding box center [151, 45] width 78 height 16
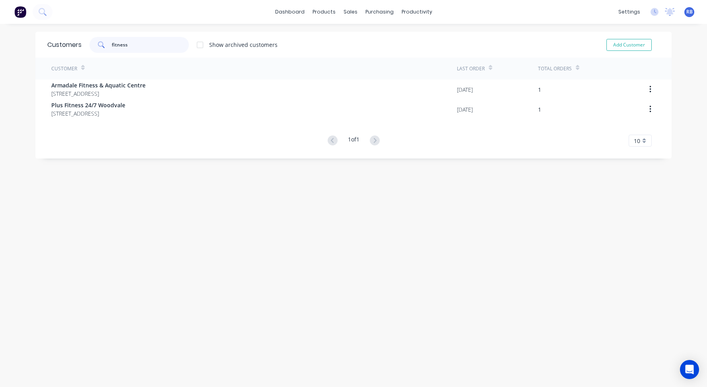
type input "fitness"
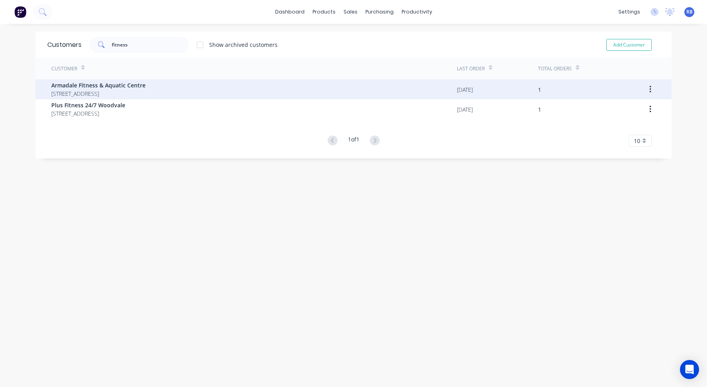
click at [145, 87] on span "Armadale Fitness & Aquatic Centre" at bounding box center [98, 85] width 94 height 8
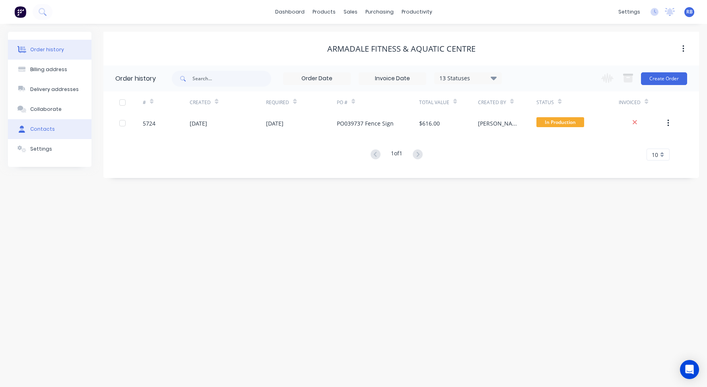
click at [60, 132] on button "Contacts" at bounding box center [49, 129] width 83 height 20
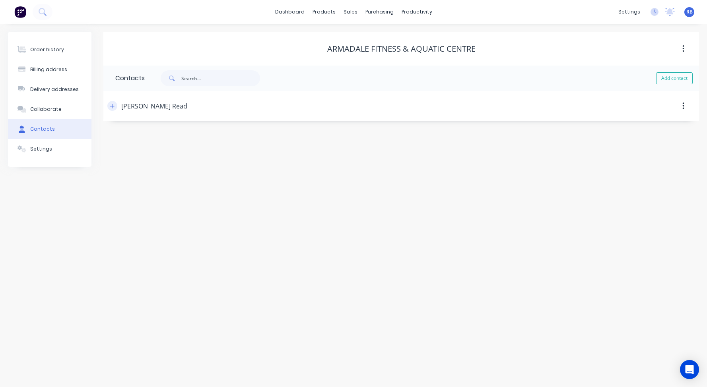
click at [112, 105] on icon "button" at bounding box center [112, 106] width 4 height 4
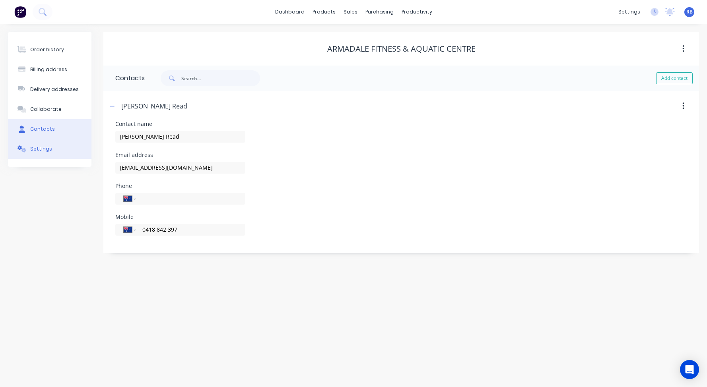
click at [41, 147] on div "Settings" at bounding box center [41, 148] width 22 height 7
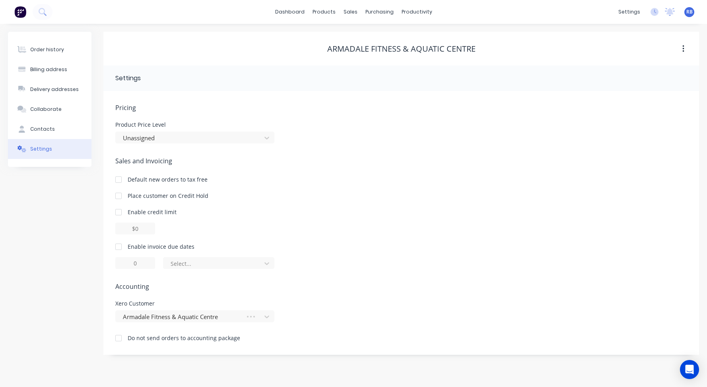
click at [117, 244] on div at bounding box center [119, 247] width 16 height 16
drag, startPoint x: 142, startPoint y: 263, endPoint x: 102, endPoint y: 263, distance: 39.7
click at [103, 263] on div "Order history Billing address Delivery addresses Collaborate Contacts Settings …" at bounding box center [353, 193] width 691 height 323
type input "30"
click at [182, 262] on div "of the current month" at bounding box center [214, 263] width 86 height 9
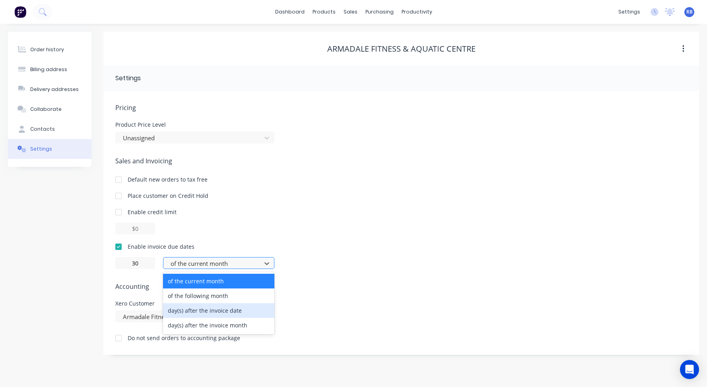
click at [181, 313] on div "day(s) after the invoice date" at bounding box center [218, 310] width 111 height 15
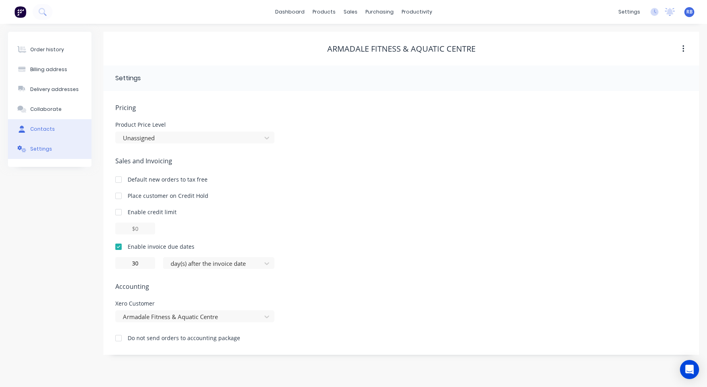
click at [42, 128] on div "Contacts" at bounding box center [42, 129] width 25 height 7
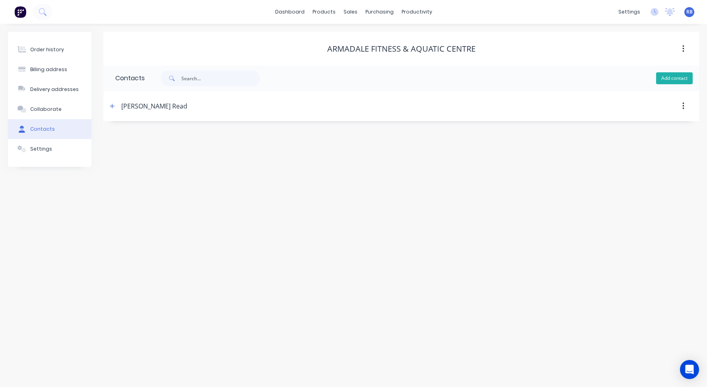
click at [676, 78] on button "Add contact" at bounding box center [674, 78] width 37 height 12
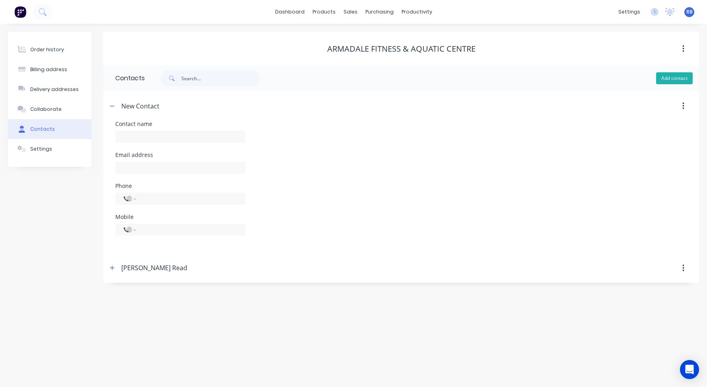
select select "AU"
type input "Accounts"
select select "AU"
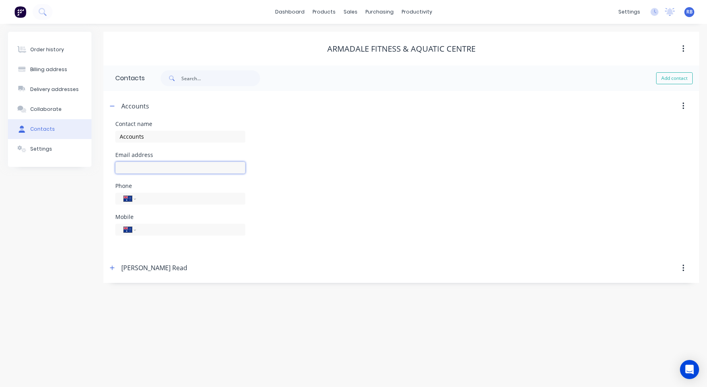
paste input "accounts@armadale.wa.gov.au <accounts@armadale.wa.gov.au>"
drag, startPoint x: 146, startPoint y: 166, endPoint x: 53, endPoint y: 166, distance: 93.0
click at [53, 166] on div "Order history Billing address Delivery addresses Collaborate Contacts Settings …" at bounding box center [353, 157] width 691 height 251
click at [217, 165] on input "accounts@armadale.wa.gov.au>" at bounding box center [180, 168] width 130 height 12
type input "accounts@armadale.wa.gov.au"
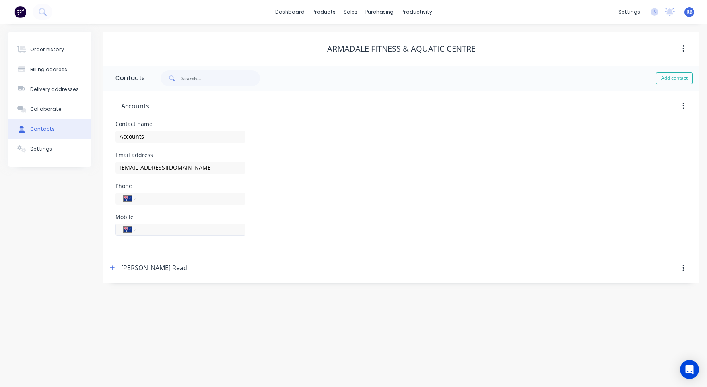
click at [150, 232] on input "tel" at bounding box center [189, 229] width 95 height 9
click at [112, 267] on icon "button" at bounding box center [112, 268] width 4 height 4
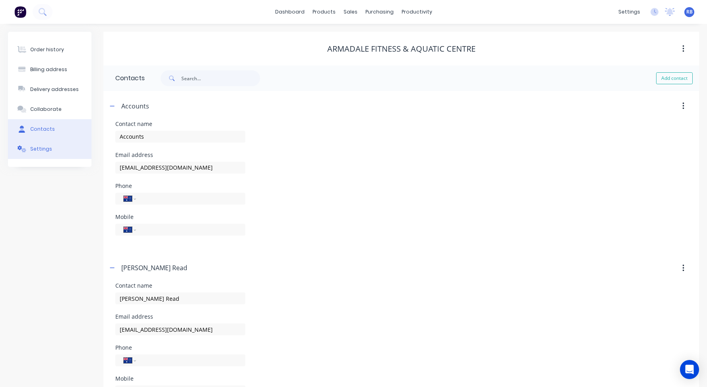
click at [31, 149] on div "Settings" at bounding box center [41, 148] width 22 height 7
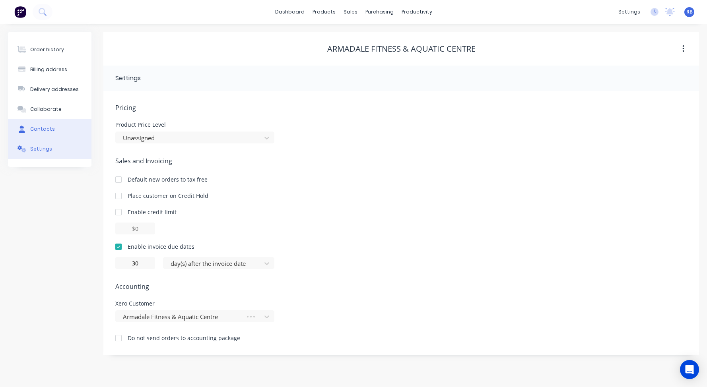
click at [31, 129] on div "Contacts" at bounding box center [42, 129] width 25 height 7
select select "AU"
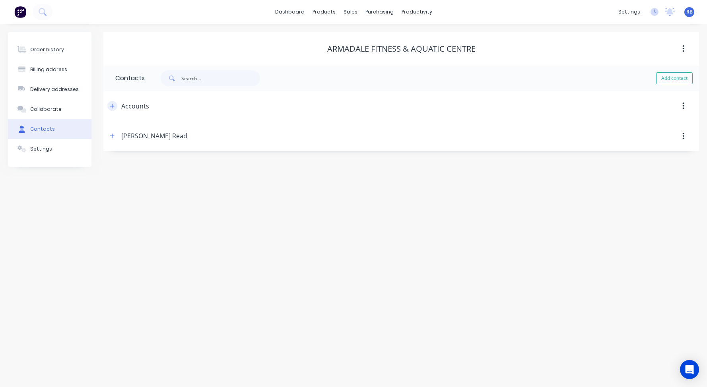
click at [112, 106] on icon "button" at bounding box center [112, 106] width 4 height 4
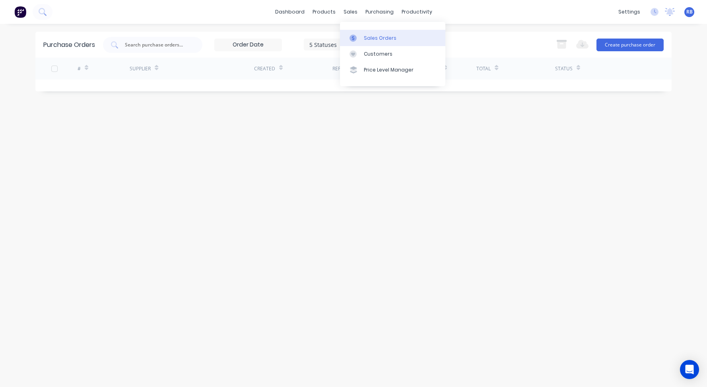
click at [364, 38] on div "Sales Orders" at bounding box center [380, 38] width 33 height 7
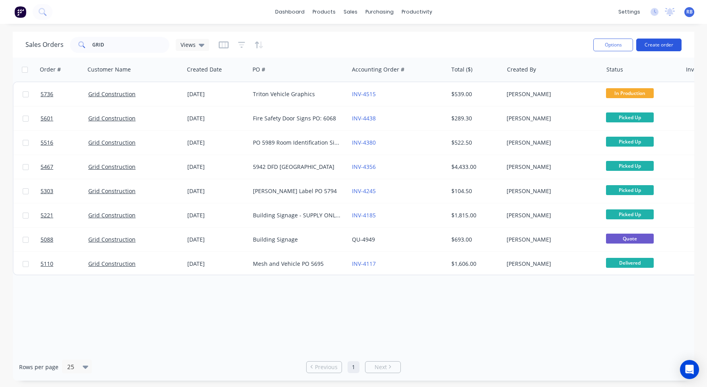
click at [663, 45] on button "Create order" at bounding box center [658, 45] width 45 height 13
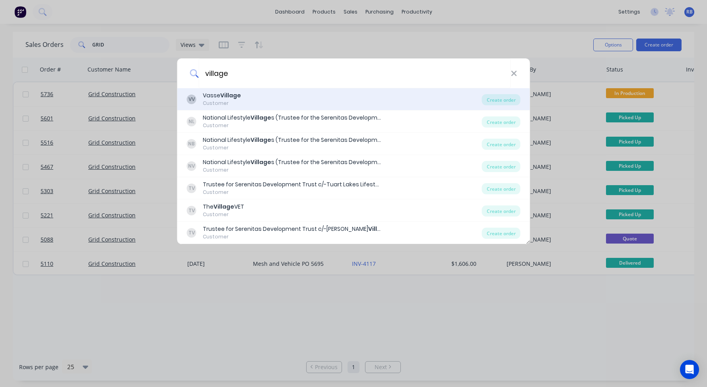
type input "village"
click at [318, 96] on div "[PERSON_NAME] Village Customer" at bounding box center [334, 99] width 295 height 16
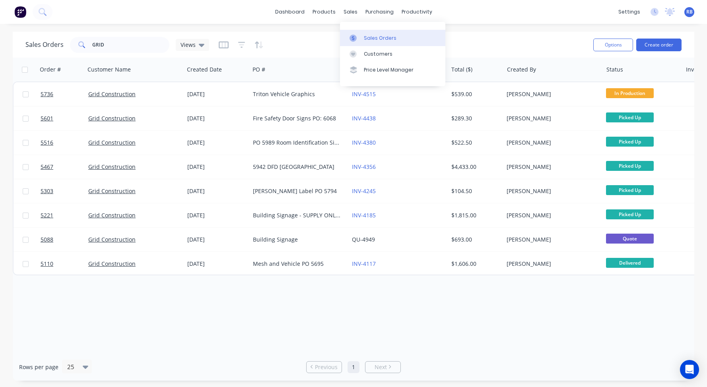
click at [374, 32] on link "Sales Orders" at bounding box center [392, 38] width 105 height 16
click at [653, 43] on button "Create order" at bounding box center [658, 45] width 45 height 13
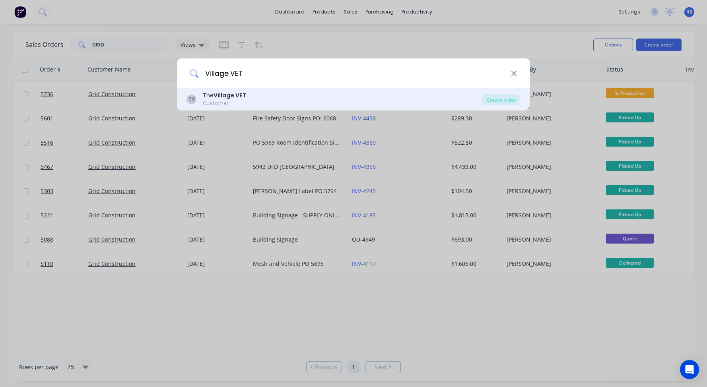
type input "Village VET"
click at [246, 98] on div "TV The Village VET Customer" at bounding box center [334, 99] width 295 height 16
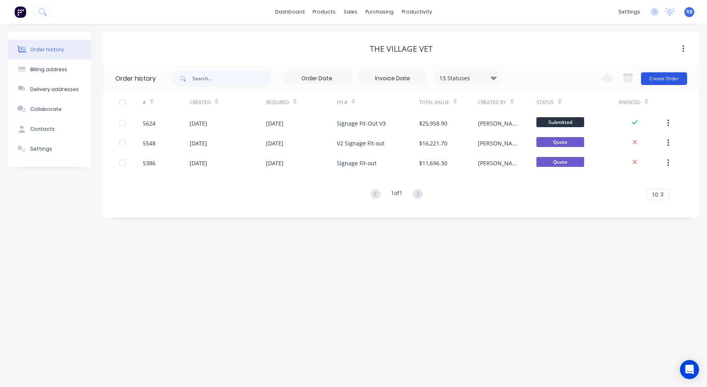
click at [660, 77] on button "Create Order" at bounding box center [664, 78] width 46 height 13
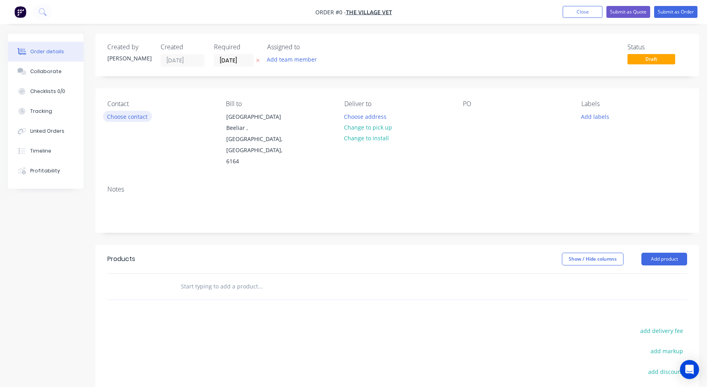
click at [112, 114] on button "Choose contact" at bounding box center [127, 116] width 49 height 11
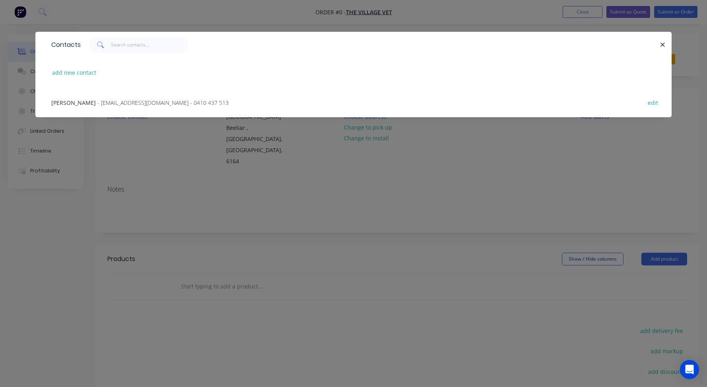
click at [64, 101] on span "[PERSON_NAME]" at bounding box center [73, 103] width 45 height 8
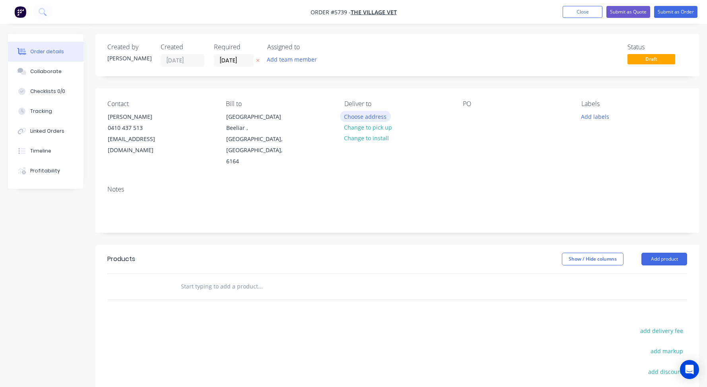
click at [367, 115] on button "Choose address" at bounding box center [365, 116] width 51 height 11
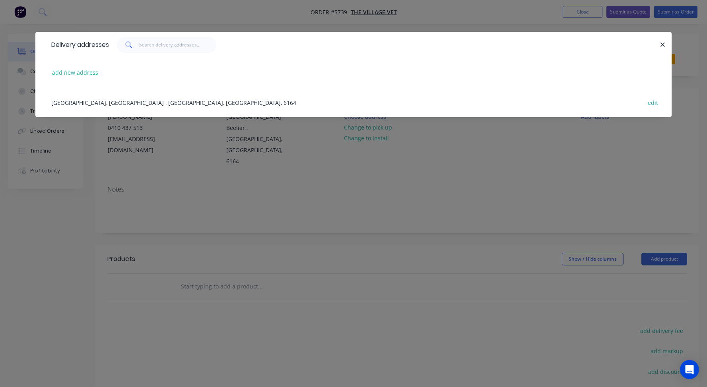
click at [87, 102] on div "[GEOGRAPHIC_DATA], [GEOGRAPHIC_DATA] , [GEOGRAPHIC_DATA], [GEOGRAPHIC_DATA], 61…" at bounding box center [353, 102] width 612 height 30
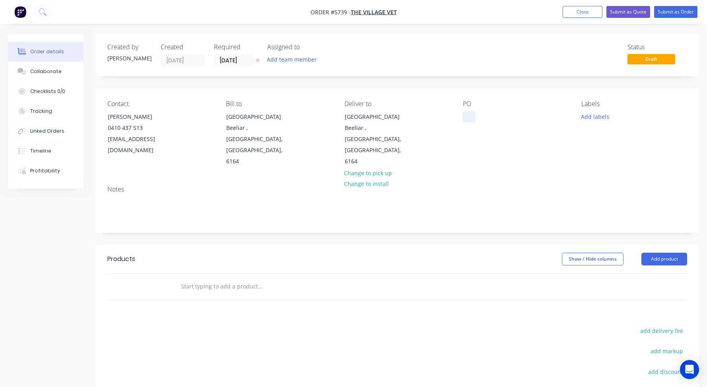
click at [467, 121] on div at bounding box center [469, 117] width 13 height 12
click at [199, 279] on input "text" at bounding box center [259, 287] width 159 height 16
click at [185, 279] on input "CTF:" at bounding box center [259, 287] width 159 height 16
drag, startPoint x: 185, startPoint y: 263, endPoint x: 139, endPoint y: 263, distance: 45.7
click at [139, 274] on div "CTF: Add CTF: to order No results found" at bounding box center [397, 287] width 580 height 26
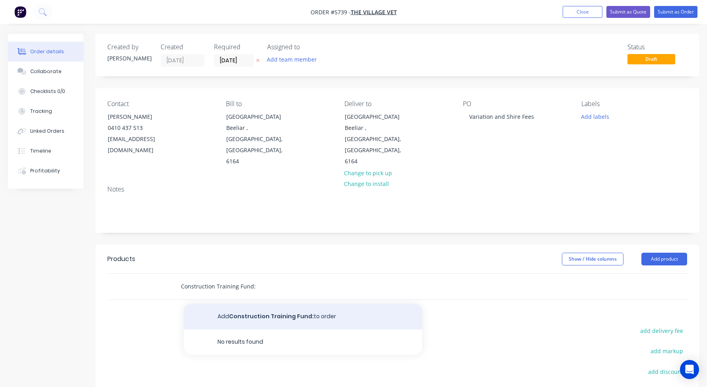
type input "Construction Training Fund:"
click at [225, 304] on button "Add Construction Training Fund: to order" at bounding box center [303, 316] width 238 height 25
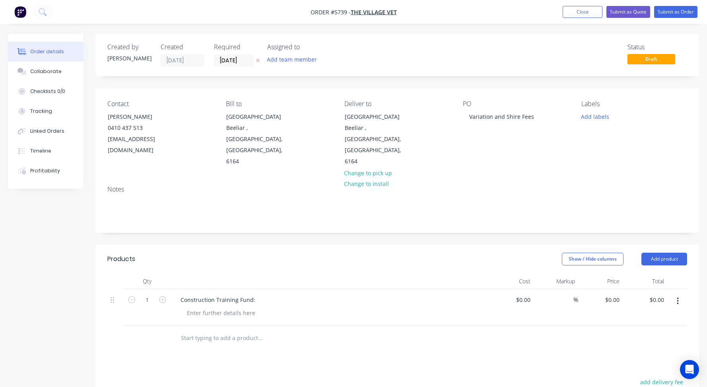
click at [207, 330] on input "text" at bounding box center [259, 338] width 159 height 16
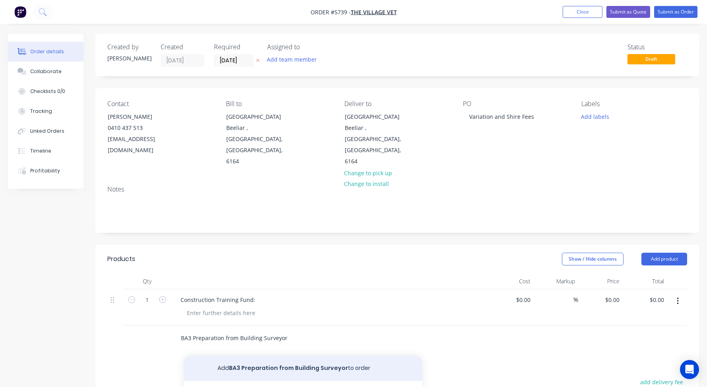
type input "BA3 Preparation from Building Surveyor"
click at [246, 356] on button "Add BA3 Preparation from Building Surveyor to order" at bounding box center [303, 368] width 238 height 25
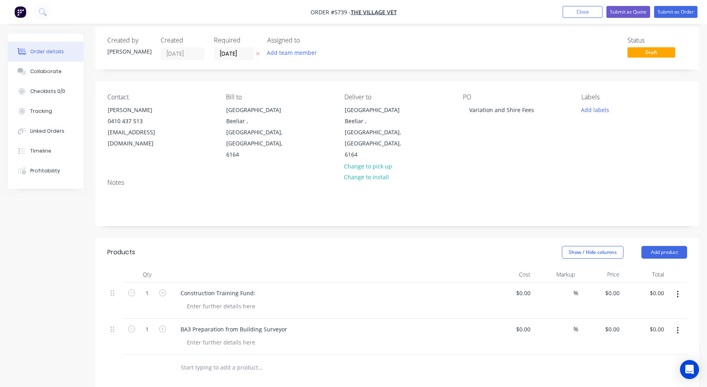
scroll to position [7, 0]
click at [526, 323] on input at bounding box center [528, 329] width 9 height 12
type input "$1,000.00"
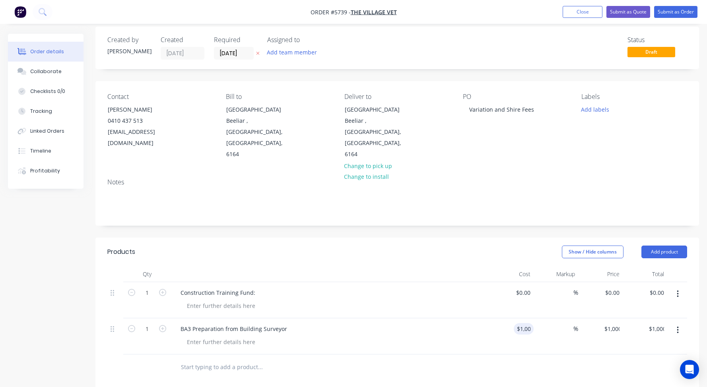
click at [484, 323] on div "BA3 Preparation from Building Surveyor" at bounding box center [330, 329] width 312 height 12
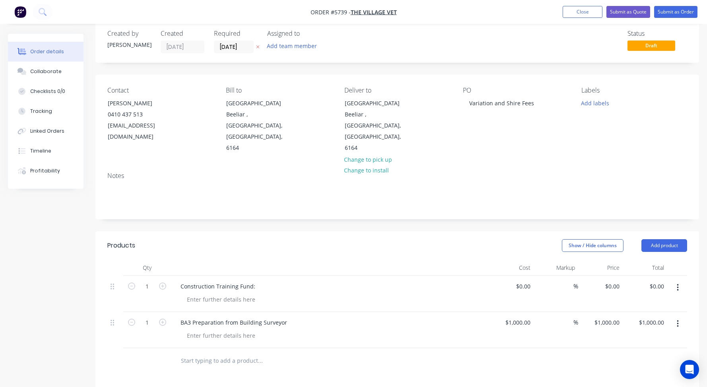
scroll to position [14, 0]
click at [193, 353] on input "text" at bounding box center [259, 361] width 159 height 16
click at [665, 239] on button "Add product" at bounding box center [664, 245] width 46 height 13
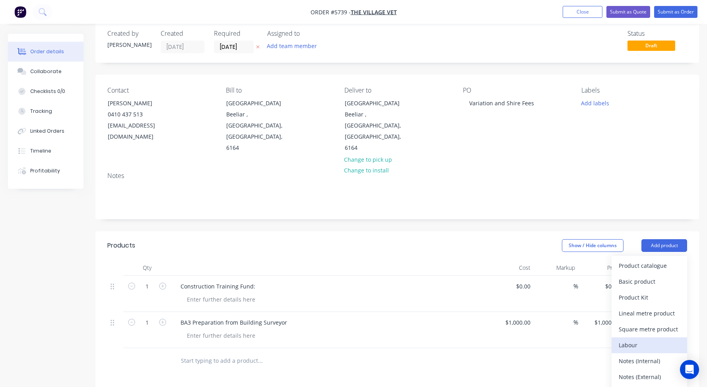
scroll to position [17, 0]
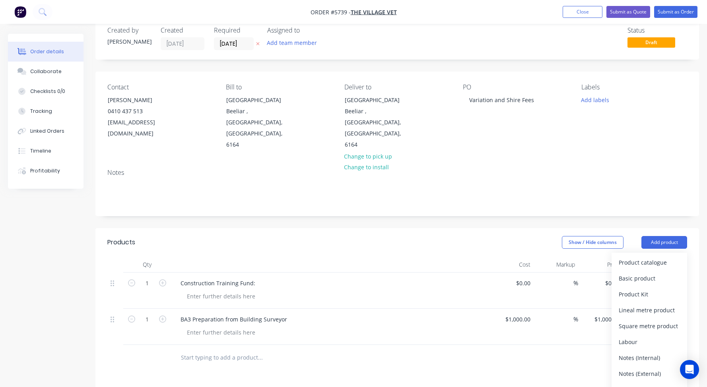
click at [633, 368] on div "Notes (External)" at bounding box center [648, 374] width 61 height 12
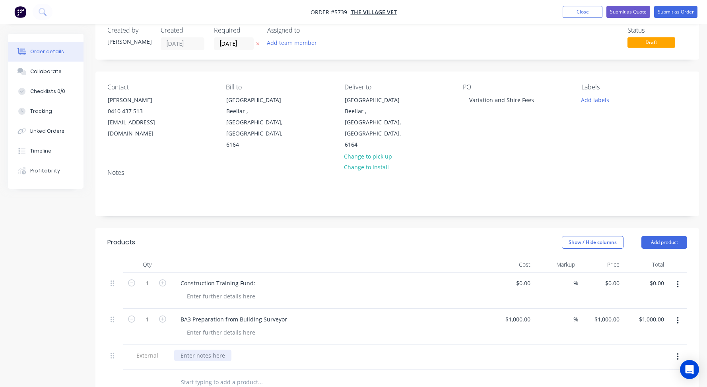
click at [198, 350] on div at bounding box center [202, 356] width 57 height 12
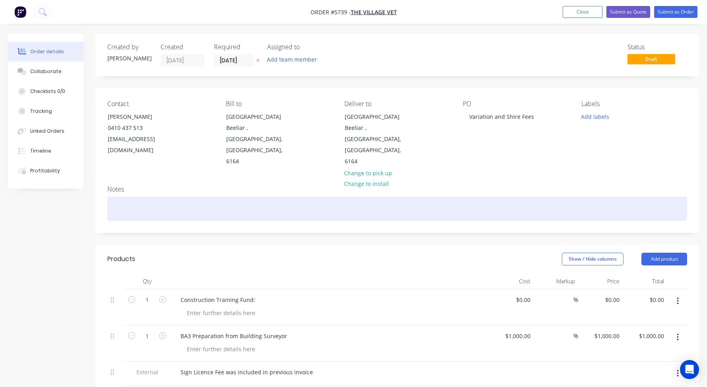
click at [155, 197] on div at bounding box center [397, 209] width 580 height 24
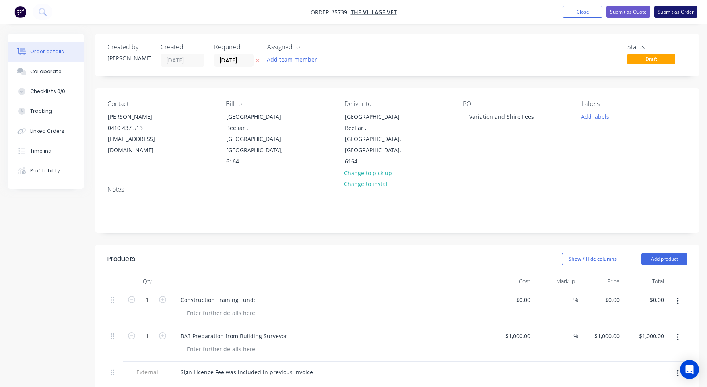
click at [677, 14] on button "Submit as Order" at bounding box center [675, 12] width 43 height 12
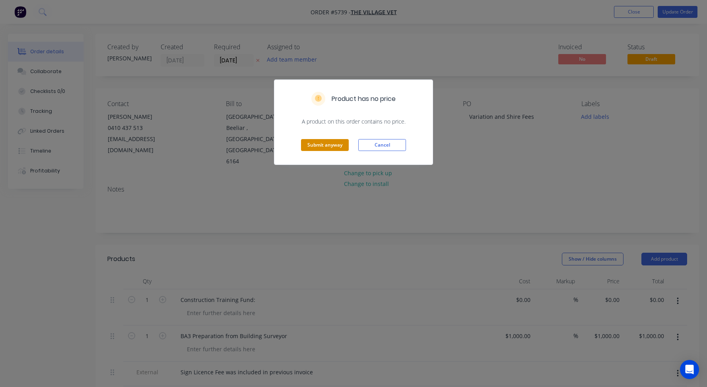
click at [308, 150] on button "Submit anyway" at bounding box center [325, 145] width 48 height 12
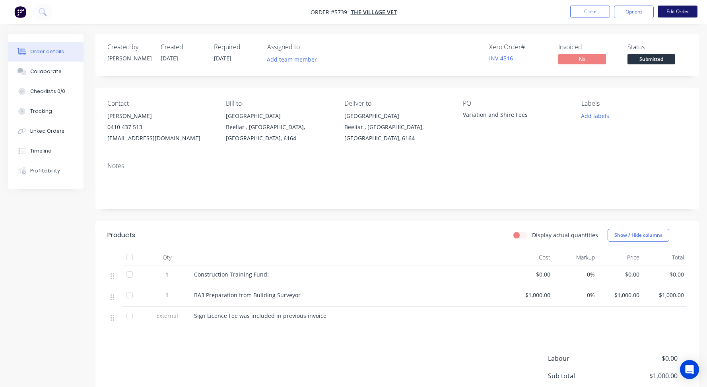
click at [681, 10] on button "Edit Order" at bounding box center [677, 12] width 40 height 12
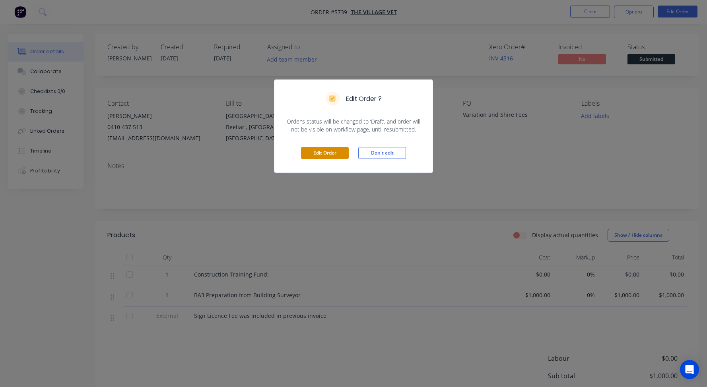
click at [314, 153] on button "Edit Order" at bounding box center [325, 153] width 48 height 12
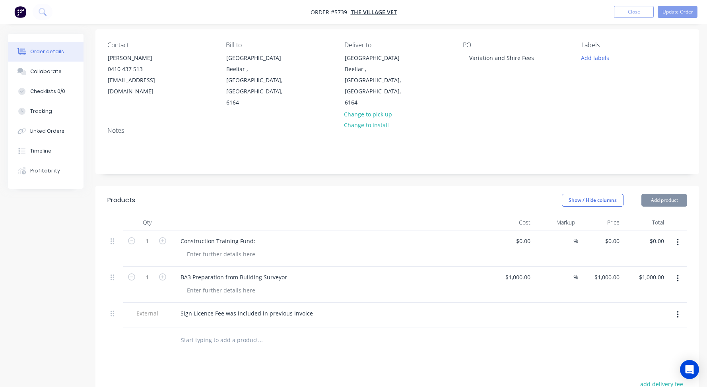
scroll to position [71, 0]
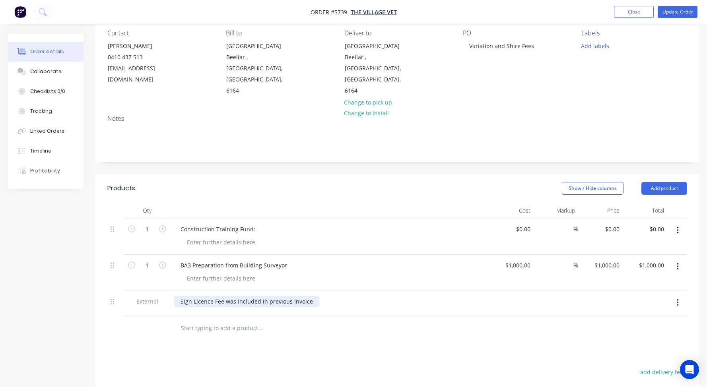
click at [222, 296] on div "Sign Licence Fee was included in previous invoice" at bounding box center [246, 302] width 145 height 12
drag, startPoint x: 222, startPoint y: 279, endPoint x: 161, endPoint y: 280, distance: 60.8
click at [161, 291] on div "External Sign Licence Fee & was included in previous invoice" at bounding box center [397, 303] width 580 height 25
click at [255, 296] on div "Building Permit and CTF & was included in previous invoice" at bounding box center [261, 302] width 174 height 12
click at [677, 226] on icon "button" at bounding box center [678, 230] width 2 height 9
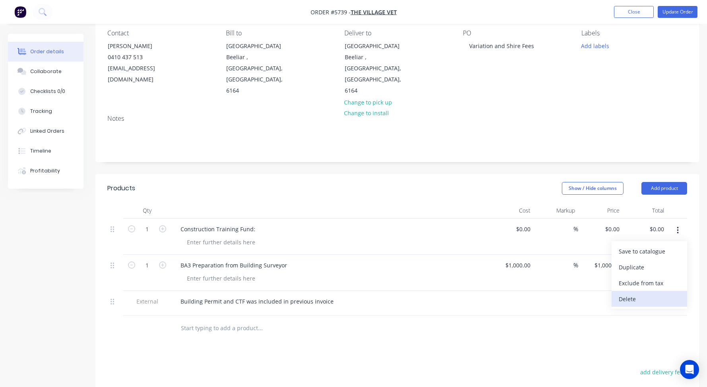
click at [630, 293] on div "Delete" at bounding box center [648, 299] width 61 height 12
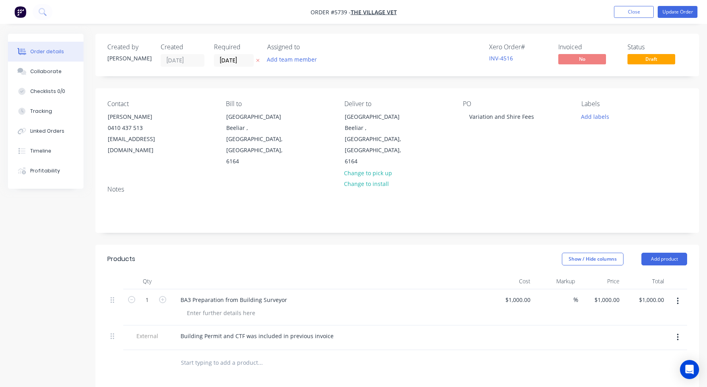
scroll to position [0, 0]
click at [673, 13] on button "Update Order" at bounding box center [677, 12] width 40 height 12
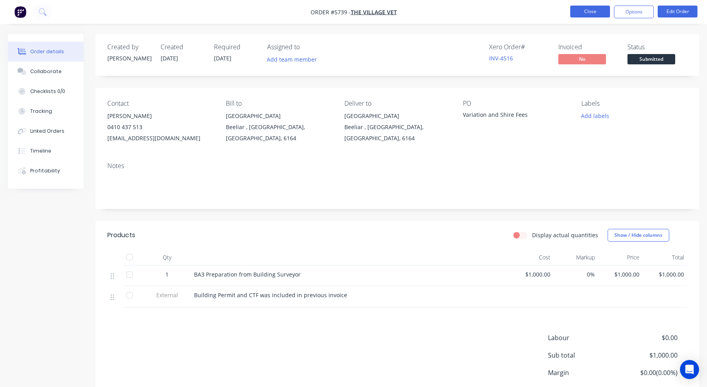
click at [574, 6] on button "Close" at bounding box center [590, 12] width 40 height 12
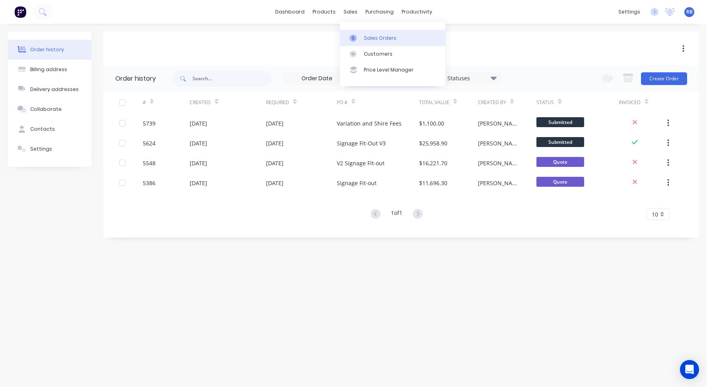
click at [381, 44] on link "Sales Orders" at bounding box center [392, 38] width 105 height 16
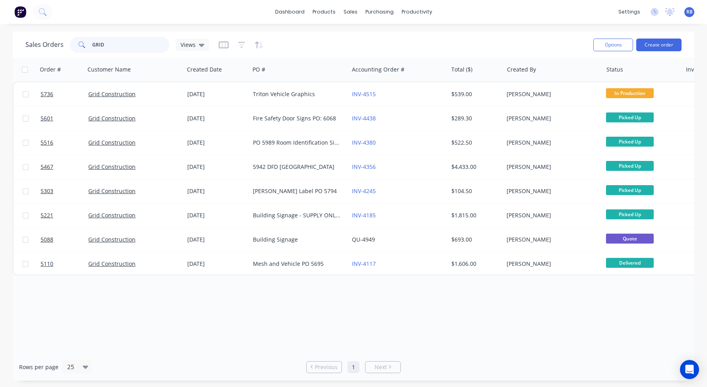
drag, startPoint x: 120, startPoint y: 44, endPoint x: 59, endPoint y: 44, distance: 60.4
click at [59, 44] on div "Sales Orders GRID Views" at bounding box center [117, 45] width 184 height 16
type input "grid"
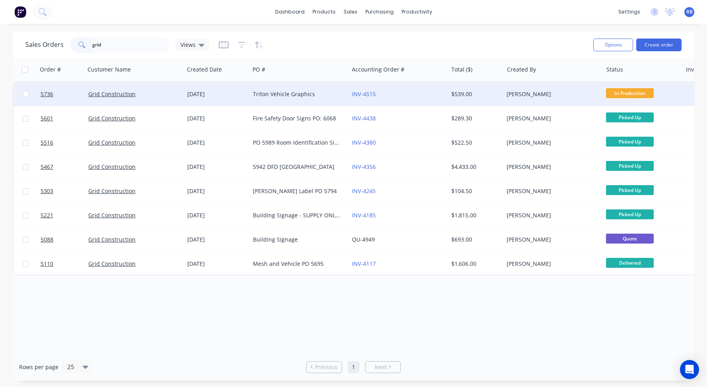
click at [418, 97] on div "INV-4515" at bounding box center [396, 94] width 88 height 8
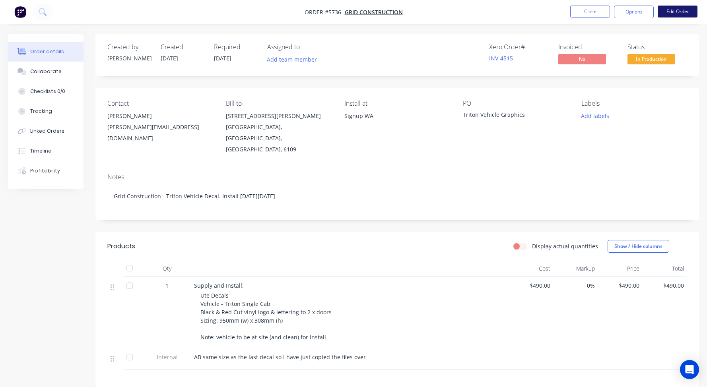
click at [682, 11] on button "Edit Order" at bounding box center [677, 12] width 40 height 12
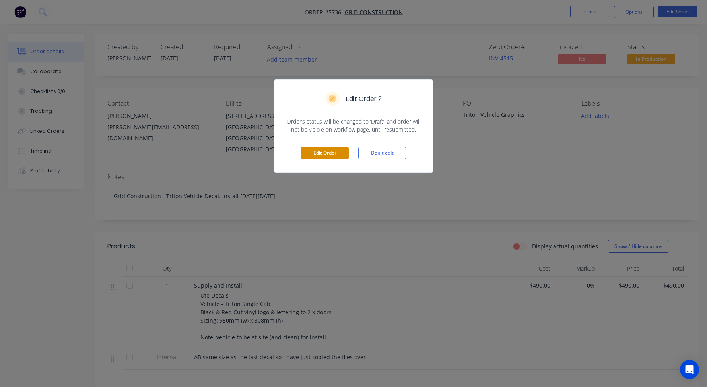
click at [316, 152] on button "Edit Order" at bounding box center [325, 153] width 48 height 12
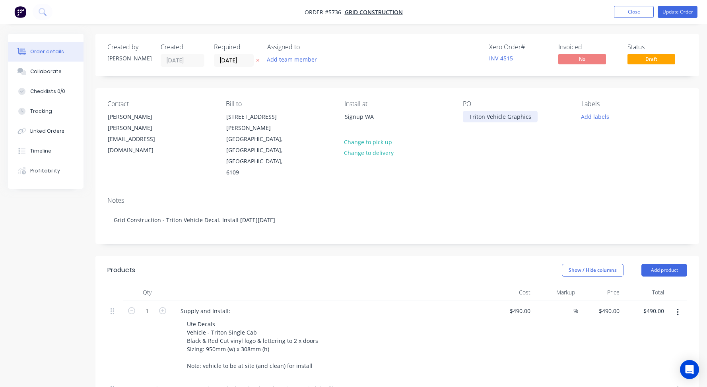
click at [469, 116] on div "Triton Vehicle Graphics" at bounding box center [500, 117] width 75 height 12
click at [627, 8] on button "Close" at bounding box center [634, 12] width 40 height 12
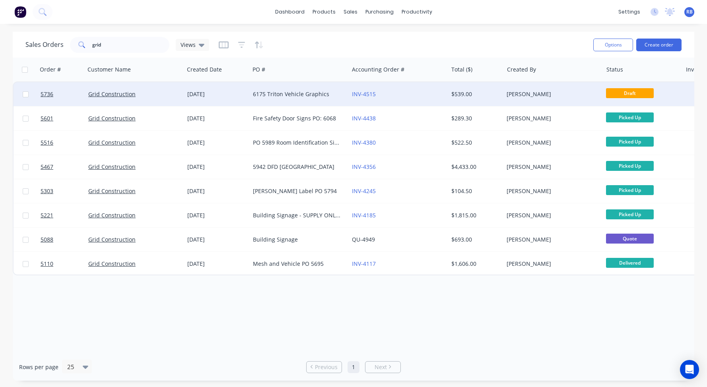
click at [419, 102] on div "INV-4515" at bounding box center [398, 94] width 99 height 24
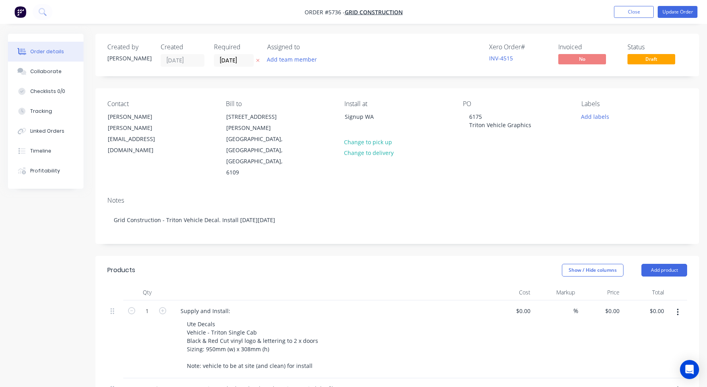
type input "$490.00"
click at [626, 12] on button "Close" at bounding box center [634, 12] width 40 height 12
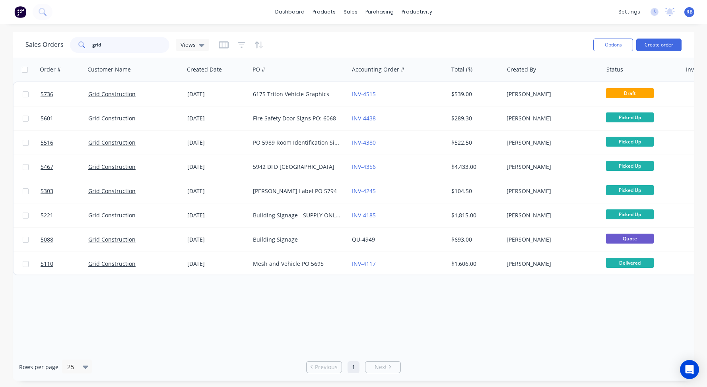
drag, startPoint x: 147, startPoint y: 48, endPoint x: 22, endPoint y: 48, distance: 125.2
click at [22, 48] on div "Sales Orders grid Views Options Create order" at bounding box center [353, 45] width 681 height 26
type input "g"
type input "hair"
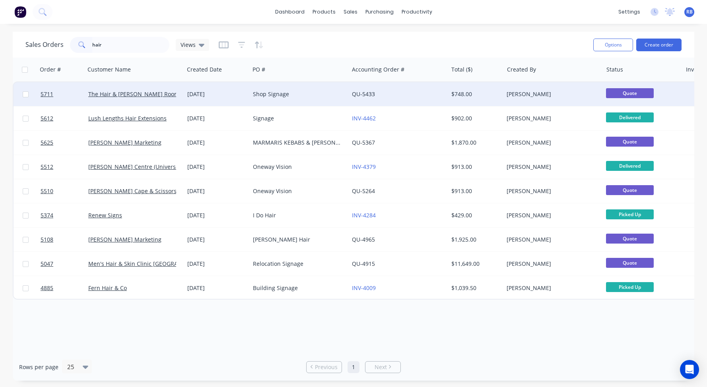
click at [314, 97] on div "Shop Signage" at bounding box center [297, 94] width 88 height 8
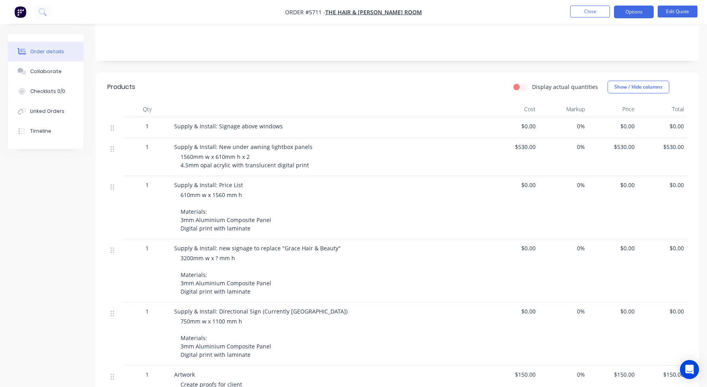
scroll to position [149, 0]
click at [533, 186] on span "$0.00" at bounding box center [513, 184] width 43 height 8
click at [681, 16] on button "Edit Quote" at bounding box center [677, 12] width 40 height 12
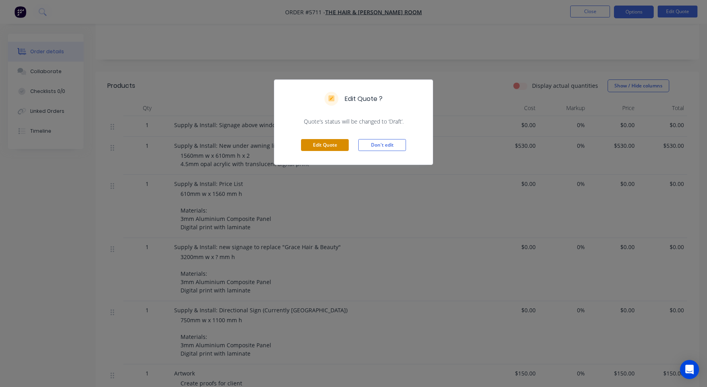
click at [320, 142] on button "Edit Quote" at bounding box center [325, 145] width 48 height 12
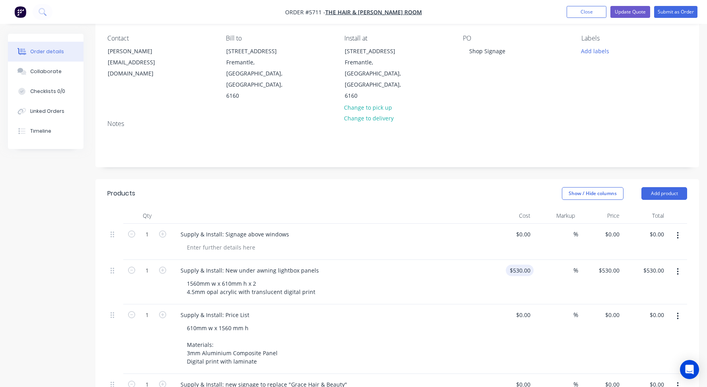
scroll to position [74, 0]
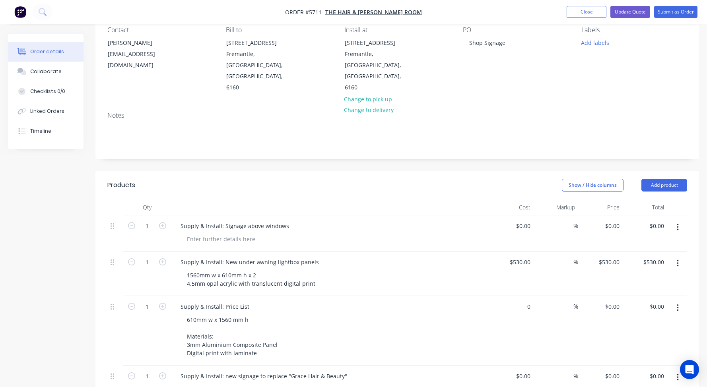
click at [521, 296] on div "0 $0.00" at bounding box center [511, 331] width 45 height 70
type input "$2,450.00"
click at [447, 314] on div "610mm w x 1560 mm h Materials: 3mm Aluminium Composite Panel Digital print with…" at bounding box center [332, 336] width 305 height 45
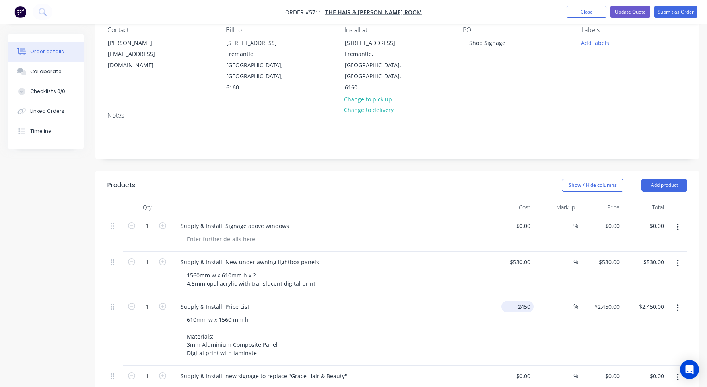
click at [512, 296] on div "2450 $2,450.00" at bounding box center [511, 331] width 45 height 70
type input "$245.00"
click at [446, 314] on div "610mm w x 1560 mm h Materials: 3mm Aluminium Composite Panel Digital print with…" at bounding box center [332, 336] width 305 height 45
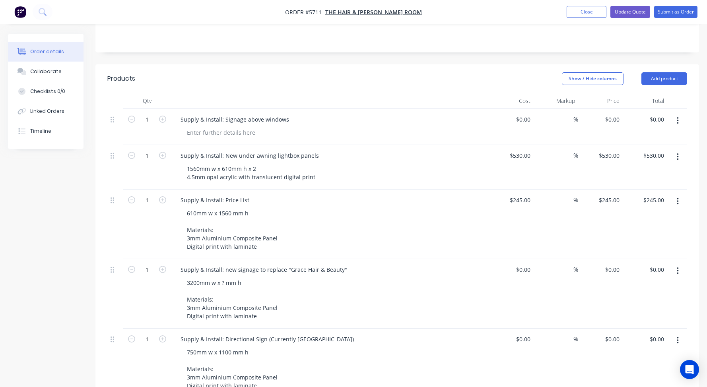
scroll to position [192, 0]
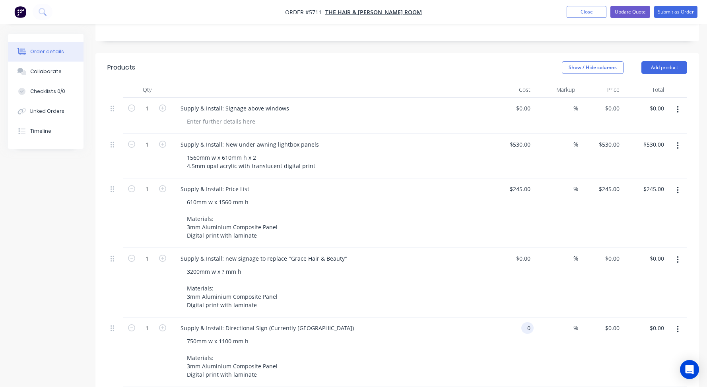
click at [523, 322] on div "0 0" at bounding box center [527, 328] width 12 height 12
type input "$238.00"
click at [458, 322] on div "Supply & Install: Directional Sign (Currently [GEOGRAPHIC_DATA])" at bounding box center [330, 328] width 312 height 12
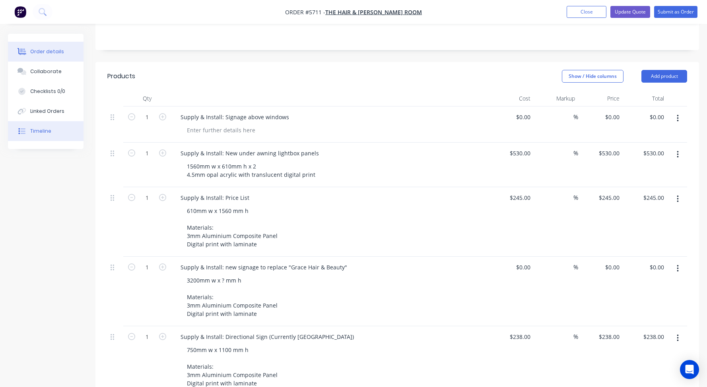
scroll to position [182, 0]
click at [258, 112] on div "Supply & Install: Signage above windows" at bounding box center [234, 118] width 121 height 12
click at [288, 112] on div "Supply & Install: Signage above windows" at bounding box center [234, 118] width 121 height 12
click at [240, 125] on div at bounding box center [220, 131] width 81 height 12
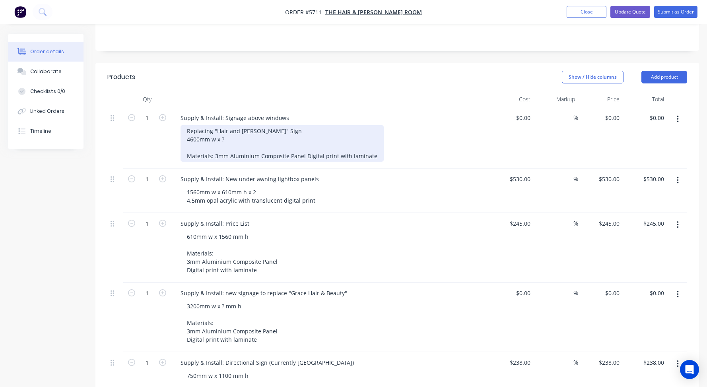
click at [214, 134] on div "Replacing "Hair and [PERSON_NAME]" Sign 4600mm w x ? Materials: 3mm Aluminium C…" at bounding box center [281, 143] width 203 height 37
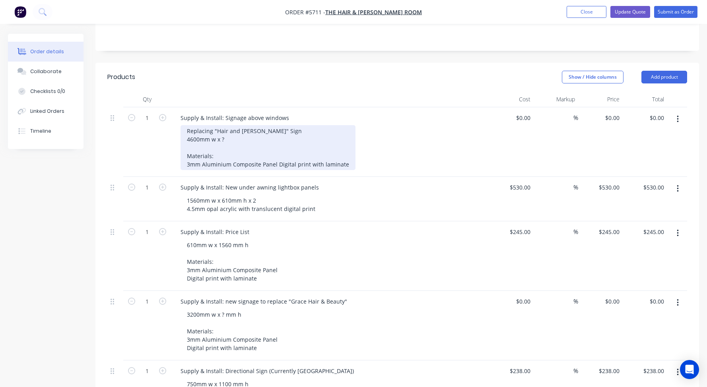
click at [277, 140] on div "Replacing "Hair and [PERSON_NAME]" Sign 4600mm w x ? Materials: 3mm Aluminium C…" at bounding box center [267, 147] width 175 height 45
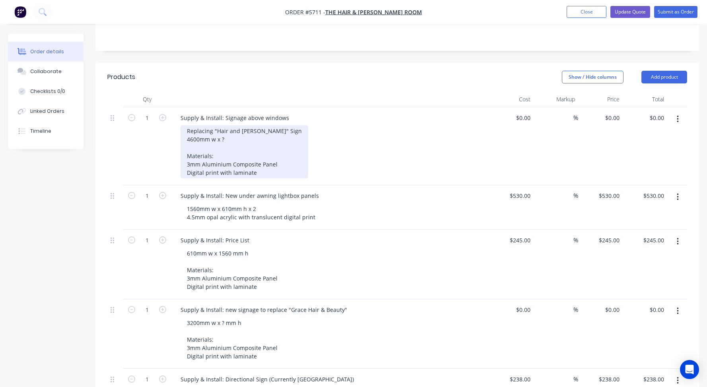
drag, startPoint x: 244, startPoint y: 149, endPoint x: 175, endPoint y: 132, distance: 70.5
click at [175, 132] on div "Supply & Install: Signage above windows Replacing "Hair and [PERSON_NAME]" Sign…" at bounding box center [330, 146] width 318 height 78
copy div "Materials: 3mm Aluminium Composite Panel Digital print with laminate"
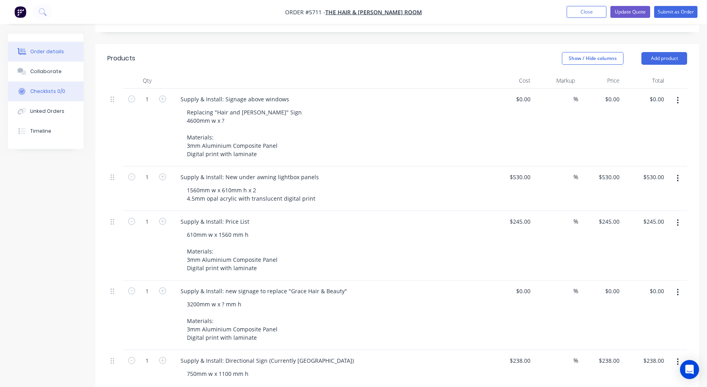
scroll to position [186, 0]
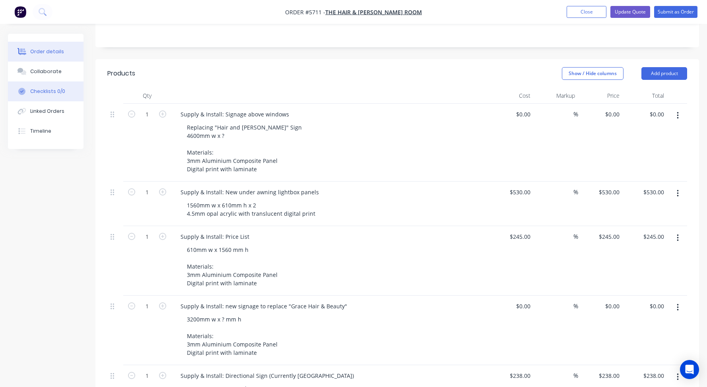
click at [223, 128] on div "Replacing "Hair and [PERSON_NAME]" Sign 4600mm w x ? Materials: 3mm Aluminium C…" at bounding box center [244, 148] width 128 height 53
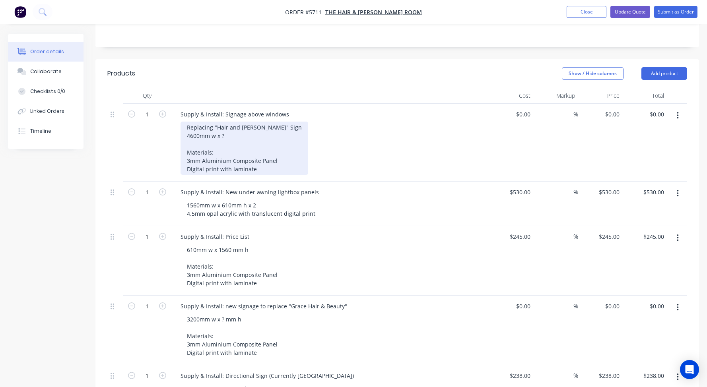
click at [234, 122] on div "Replacing "Hair and [PERSON_NAME]" Sign 4600mm w x ? Materials: 3mm Aluminium C…" at bounding box center [244, 148] width 128 height 53
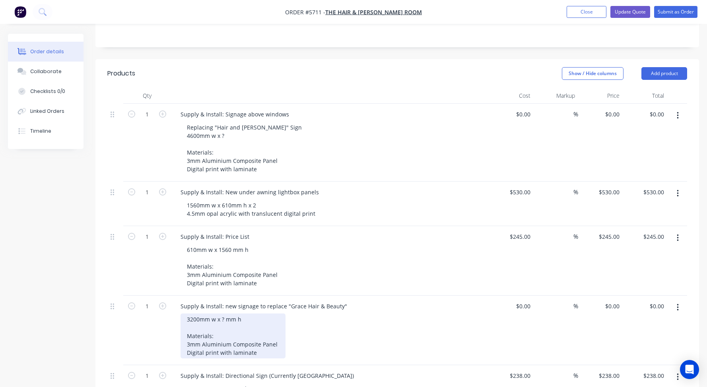
click at [240, 314] on div "3200mm w x ? mm h Materials: 3mm Aluminium Composite Panel Digital print with l…" at bounding box center [232, 336] width 105 height 45
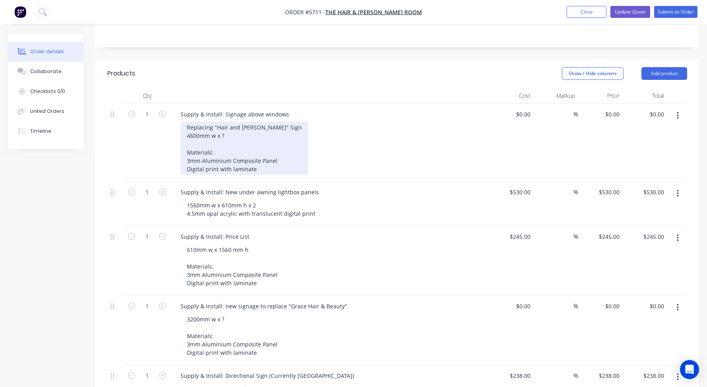
click at [233, 122] on div "Replacing "Hair and [PERSON_NAME]" Sign 4600mm w x ? Materials: 3mm Aluminium C…" at bounding box center [244, 148] width 128 height 53
drag, startPoint x: 263, startPoint y: 115, endPoint x: 221, endPoint y: 115, distance: 41.7
click at [221, 122] on div "Replacing "Hair and [PERSON_NAME]" Sign 4600mm w x approx 800mm Materials: 3mm …" at bounding box center [244, 148] width 128 height 53
copy div "approx 800mm"
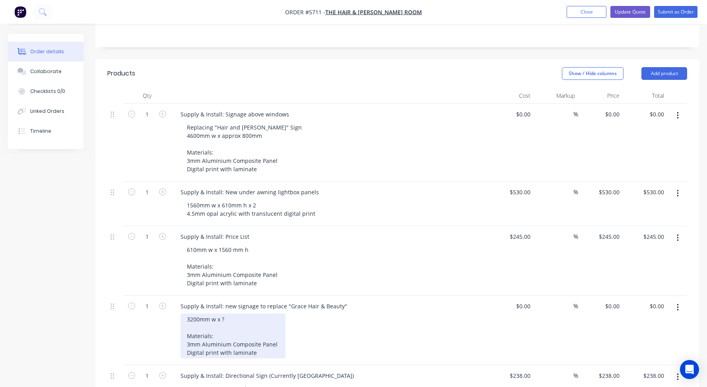
click at [230, 314] on div "3200mm w x ? Materials: 3mm Aluminium Composite Panel Digital print with lamina…" at bounding box center [232, 336] width 105 height 45
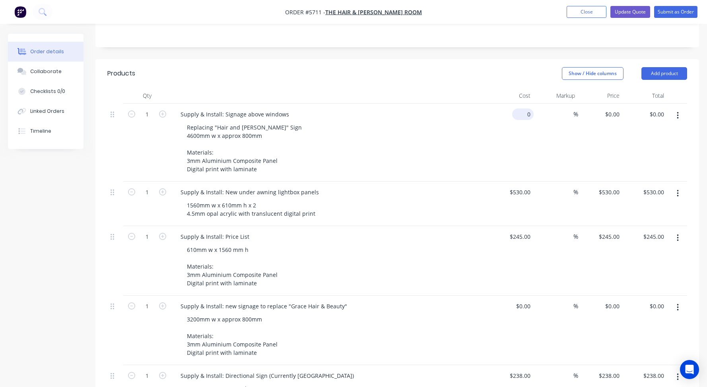
click at [525, 109] on input "0" at bounding box center [524, 115] width 18 height 12
type input "$944.00"
type input "0"
type input "$944.00"
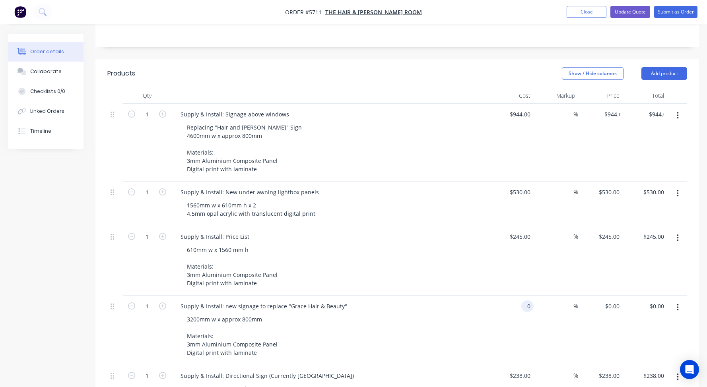
click at [520, 296] on div "0 0" at bounding box center [511, 331] width 45 height 70
type input "$7,480.00"
click at [463, 301] on div "Supply & Install: new signage to replace "Grace Hair & Beauty"" at bounding box center [330, 307] width 312 height 12
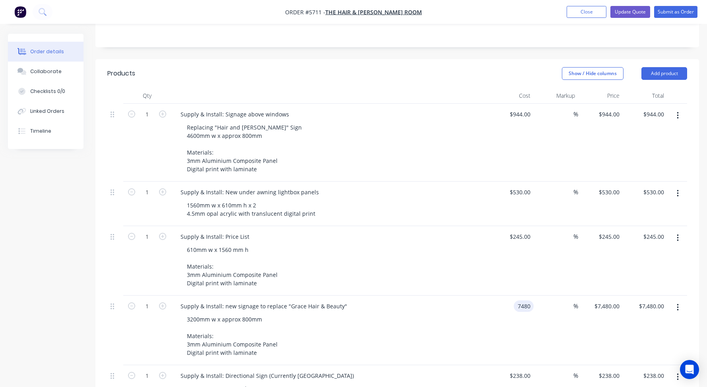
click at [519, 301] on input "7480" at bounding box center [525, 307] width 17 height 12
type input "$748.00"
click at [487, 296] on div "Supply & Install: new signage to replace "Grace Hair & Beauty" 3200mm w x appro…" at bounding box center [330, 331] width 318 height 70
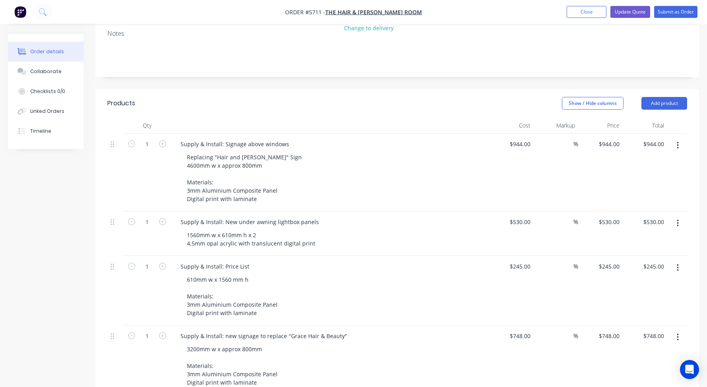
scroll to position [180, 0]
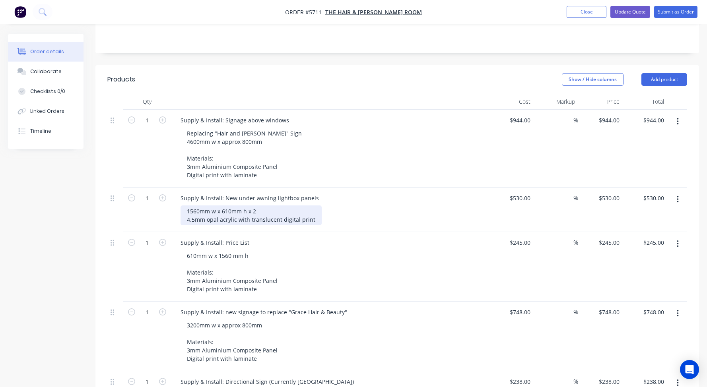
click at [269, 206] on div "1560mm w x 610mm h x 2 4.5mm opal acrylic with translucent digital print" at bounding box center [250, 216] width 141 height 20
click at [519, 192] on div "530 530" at bounding box center [525, 198] width 17 height 12
type input "$880.00"
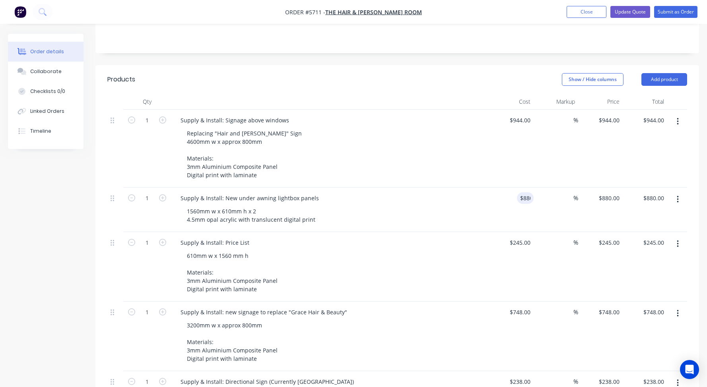
click at [425, 192] on div "Supply & Install: New under awning lightbox panels" at bounding box center [330, 198] width 312 height 12
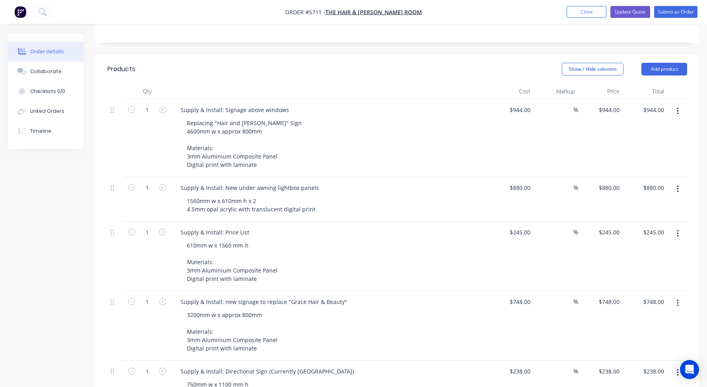
scroll to position [191, 0]
click at [312, 194] on div "1560mm w x 610mm h x 2 4.5mm opal acrylic with translucent digital print" at bounding box center [250, 204] width 141 height 20
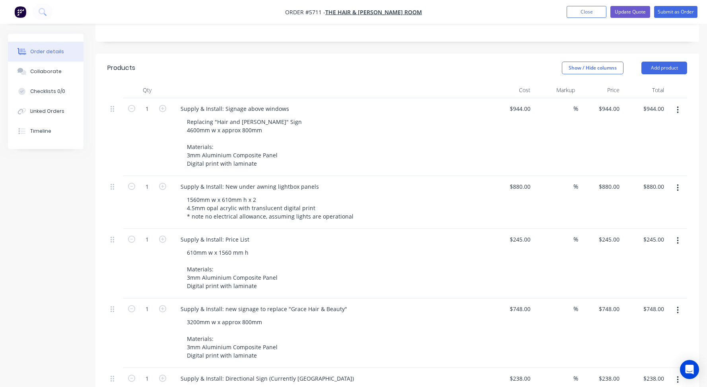
click at [376, 255] on div "610mm w x 1560 mm h Materials: 3mm Aluminium Composite Panel Digital print with…" at bounding box center [332, 269] width 305 height 45
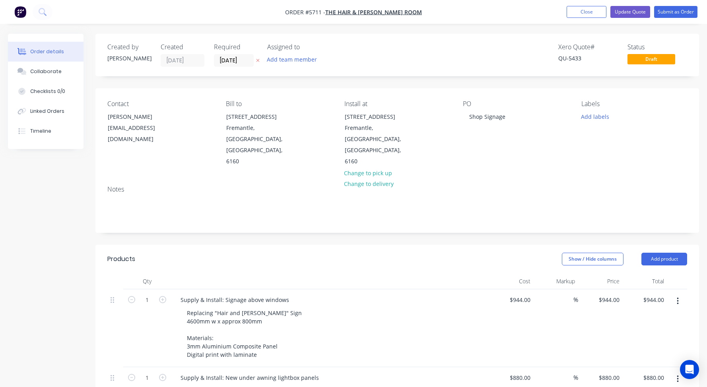
scroll to position [0, 0]
click at [661, 253] on button "Add product" at bounding box center [664, 259] width 46 height 13
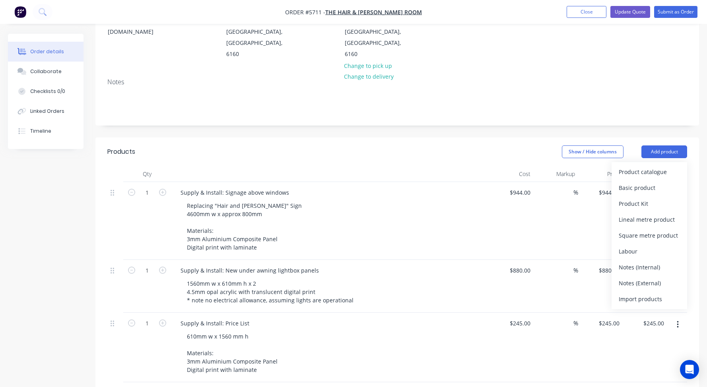
scroll to position [109, 0]
click at [623, 276] on div "Notes (External)" at bounding box center [648, 282] width 61 height 12
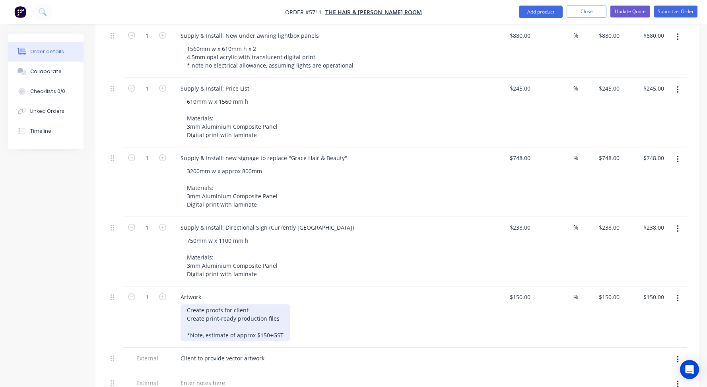
scroll to position [345, 0]
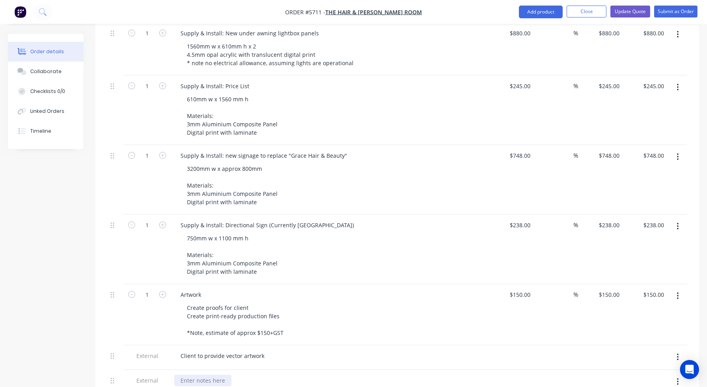
click at [184, 375] on div at bounding box center [202, 381] width 57 height 12
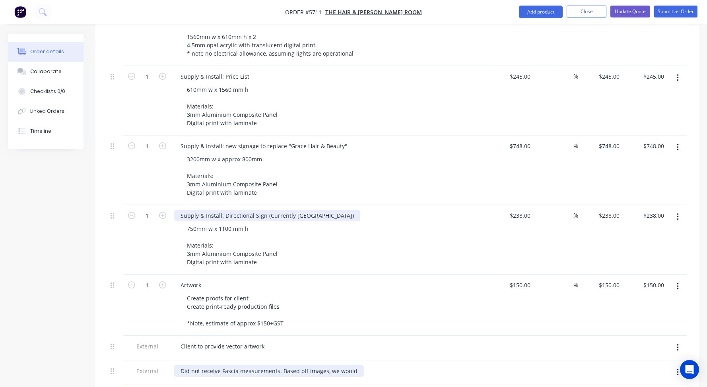
scroll to position [364, 0]
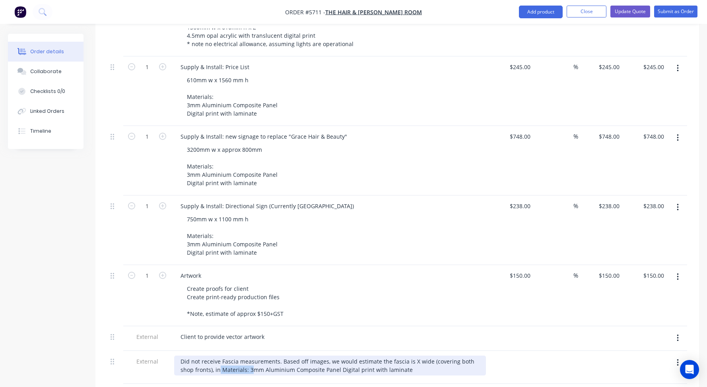
drag, startPoint x: 235, startPoint y: 349, endPoint x: 206, endPoint y: 349, distance: 29.0
click at [206, 356] on div "Did not receive Fascia measurements. Based off images, we would estimate the fa…" at bounding box center [330, 366] width 312 height 20
click at [390, 356] on div "Did not receive Fascia measurements. Based off images, we would estimate the fa…" at bounding box center [330, 366] width 312 height 20
drag, startPoint x: 411, startPoint y: 348, endPoint x: 299, endPoint y: 349, distance: 111.7
click at [299, 356] on div "Did not receive Fascia measurements. Based off images, we would estimate the fa…" at bounding box center [330, 366] width 312 height 20
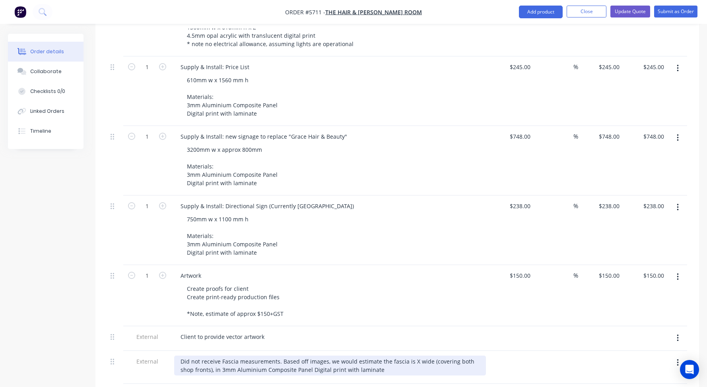
drag, startPoint x: 299, startPoint y: 349, endPoint x: 329, endPoint y: 379, distance: 42.4
click at [299, 356] on div "Did not receive Fascia measurements. Based off images, we would estimate the fa…" at bounding box center [330, 366] width 312 height 20
click at [413, 356] on div "Did not receive Fascia measurements. Based off images, we would estimate the fa…" at bounding box center [330, 366] width 312 height 20
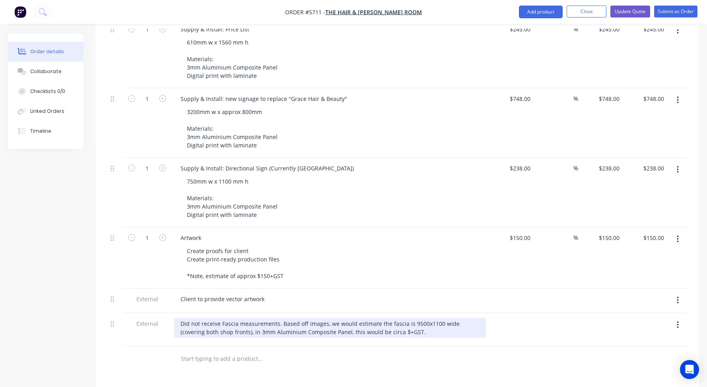
scroll to position [407, 0]
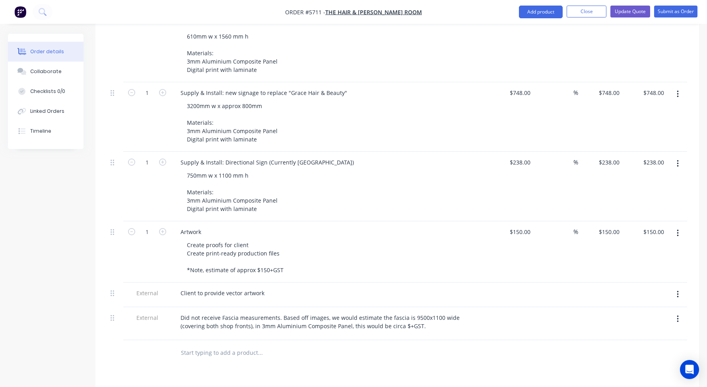
click at [201, 345] on input "text" at bounding box center [259, 353] width 159 height 16
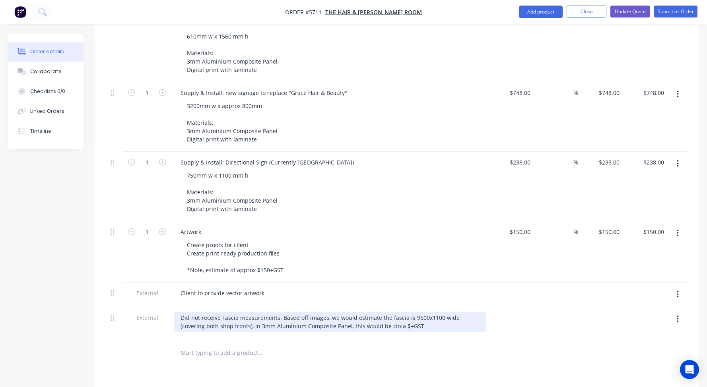
click at [423, 312] on div "Did not receive Fascia measurements. Based off images, we would estimate the fa…" at bounding box center [330, 322] width 312 height 20
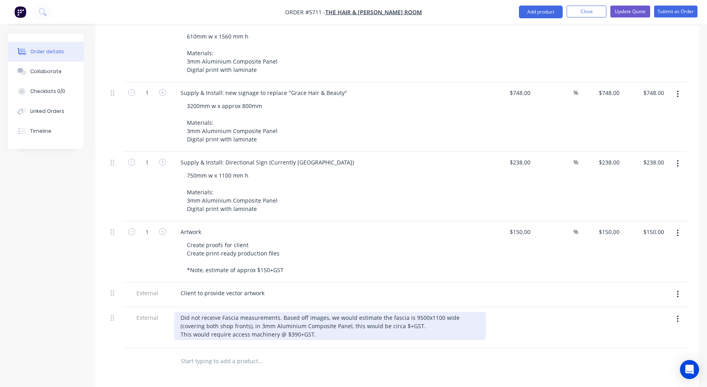
click at [409, 312] on div "Did not receive Fascia measurements. Based off images, we would estimate the fa…" at bounding box center [330, 326] width 312 height 28
click at [402, 312] on div "Did not receive Fascia measurements. Based off images, we would estimate the fa…" at bounding box center [330, 326] width 312 height 28
click at [437, 312] on div "Did not receive Fascia measurements. Based off images, we would estimate the fa…" at bounding box center [330, 326] width 312 height 28
click at [381, 312] on div "Did not receive Fascia measurements. Based off images, we would estimate the fa…" at bounding box center [330, 326] width 312 height 28
click at [424, 312] on div "Did not receive Fascia measurements. Based off images, we would estimate the fa…" at bounding box center [330, 326] width 312 height 28
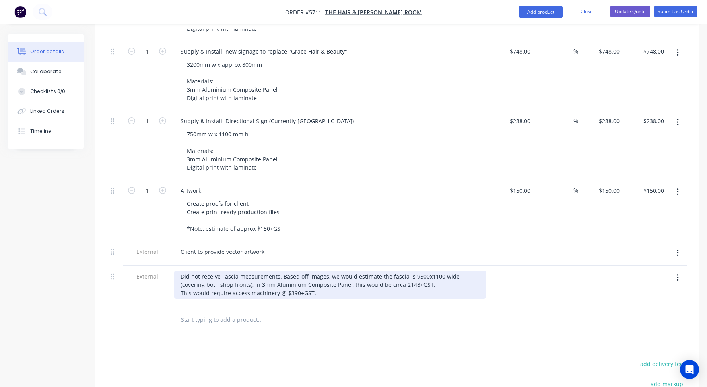
scroll to position [450, 0]
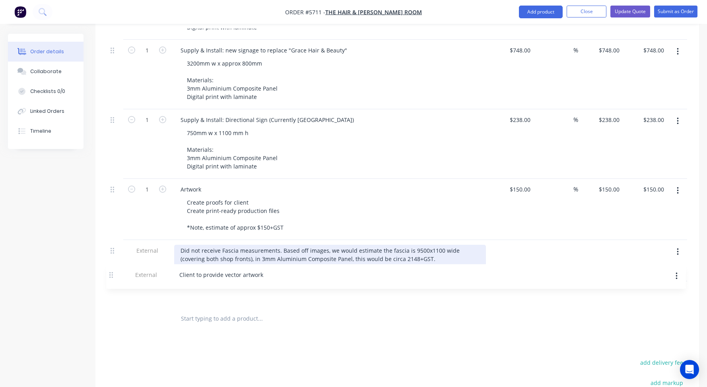
drag, startPoint x: 112, startPoint y: 227, endPoint x: 111, endPoint y: 275, distance: 48.1
click at [111, 275] on div "1 Supply & Install: Signage above windows Replacing "Hair and [PERSON_NAME]" Si…" at bounding box center [397, 72] width 580 height 467
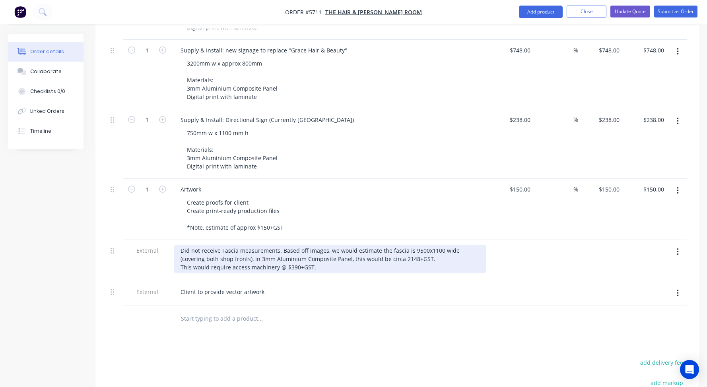
click at [422, 245] on div "Did not receive Fascia measurements. Based off images, we would estimate the fa…" at bounding box center [330, 259] width 312 height 28
click at [454, 245] on div "Did not receive Fascia measurements. Based off images, we would estimate the fa…" at bounding box center [330, 259] width 312 height 28
click at [251, 245] on div "Did not receive Fascia measurements. Based off images, we would estimate the fa…" at bounding box center [330, 259] width 312 height 28
click at [401, 245] on div "Did not receive Fascia measurements. Based off images, we would estimate the fa…" at bounding box center [330, 259] width 312 height 28
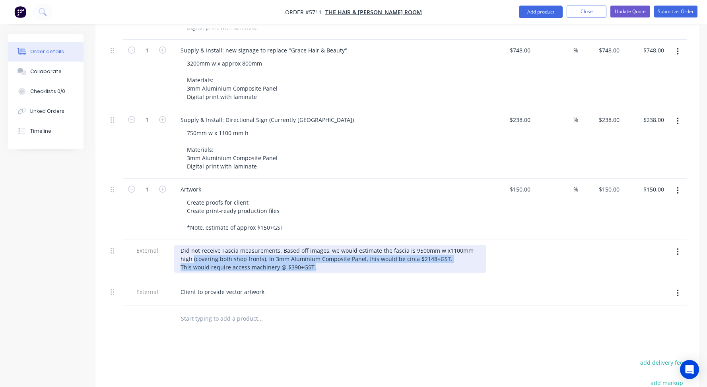
drag, startPoint x: 318, startPoint y: 245, endPoint x: 147, endPoint y: 231, distance: 171.5
click at [147, 240] on div "External Did not receive Fascia measurements. Based off images, we would estima…" at bounding box center [397, 260] width 580 height 41
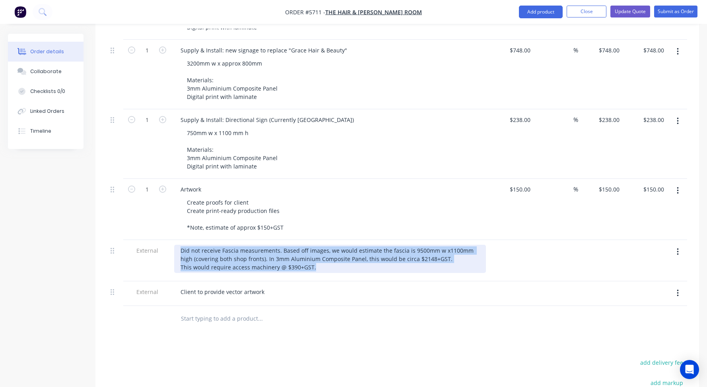
click at [208, 245] on div "Did not receive Fascia measurements. Based off images, we would estimate the fa…" at bounding box center [330, 259] width 312 height 28
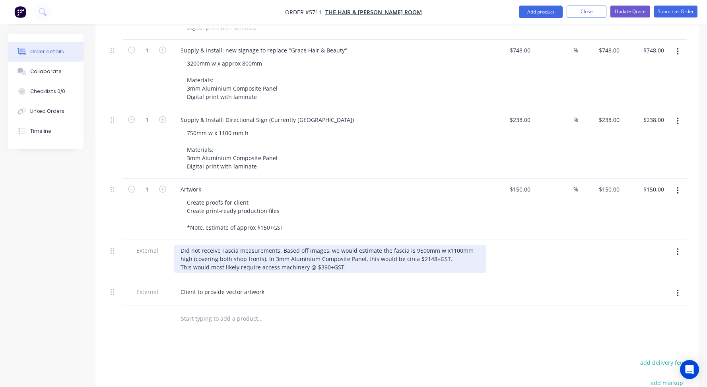
click at [344, 246] on div "Did not receive Fascia measurements. Based off images, we would estimate the fa…" at bounding box center [330, 259] width 312 height 28
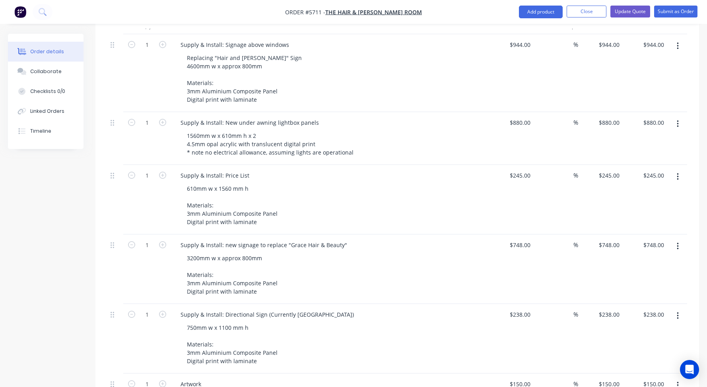
scroll to position [88, 0]
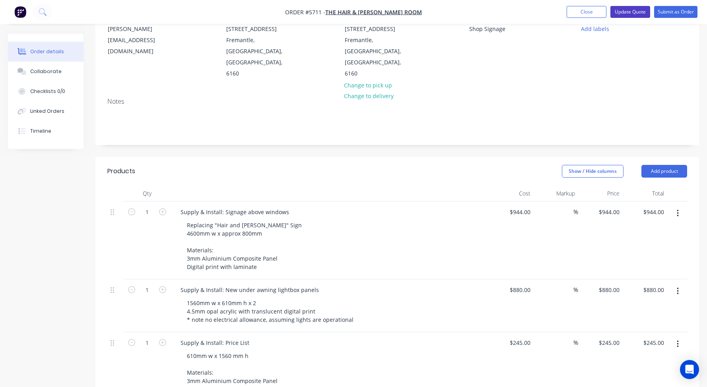
click at [630, 10] on button "Update Quote" at bounding box center [630, 12] width 40 height 12
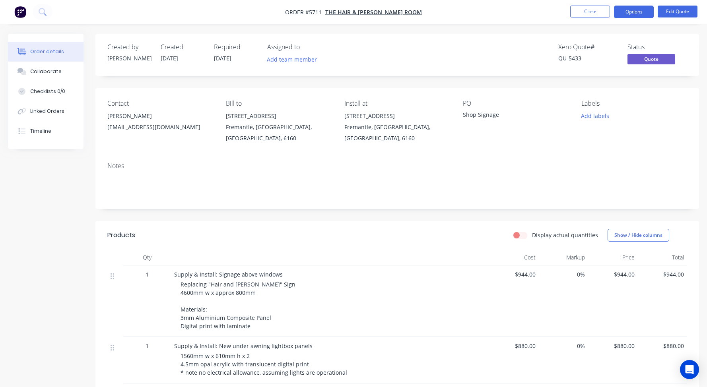
scroll to position [0, 0]
click at [633, 12] on button "Options" at bounding box center [634, 12] width 40 height 13
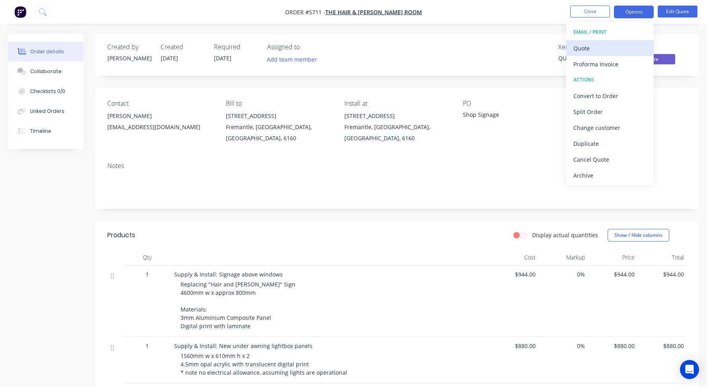
click at [603, 47] on div "Quote" at bounding box center [609, 49] width 73 height 12
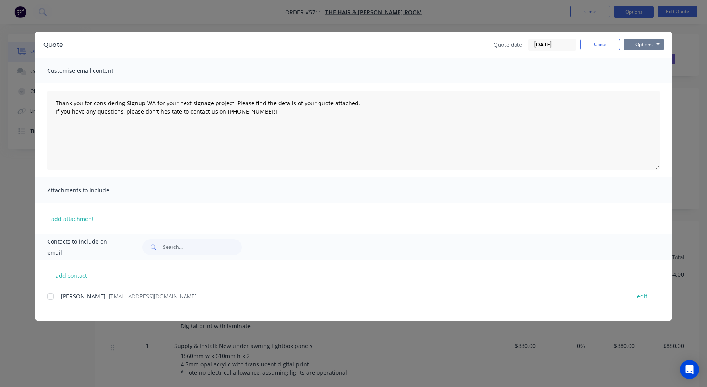
click at [646, 43] on button "Options" at bounding box center [644, 45] width 40 height 12
click at [648, 71] on button "Print" at bounding box center [649, 71] width 51 height 13
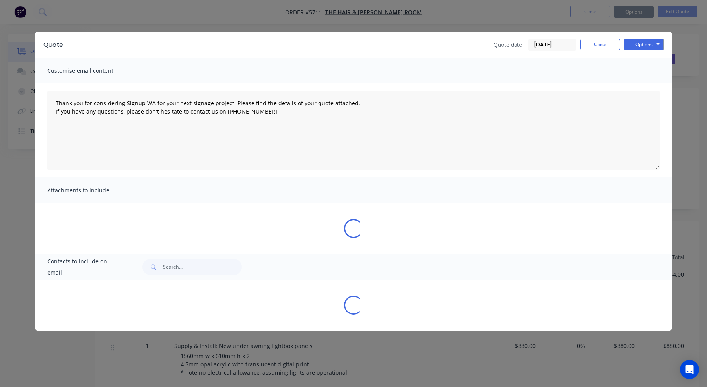
type textarea "Thank you for considering Signup WA for your next signage project. Please find …"
